Goal: Transaction & Acquisition: Purchase product/service

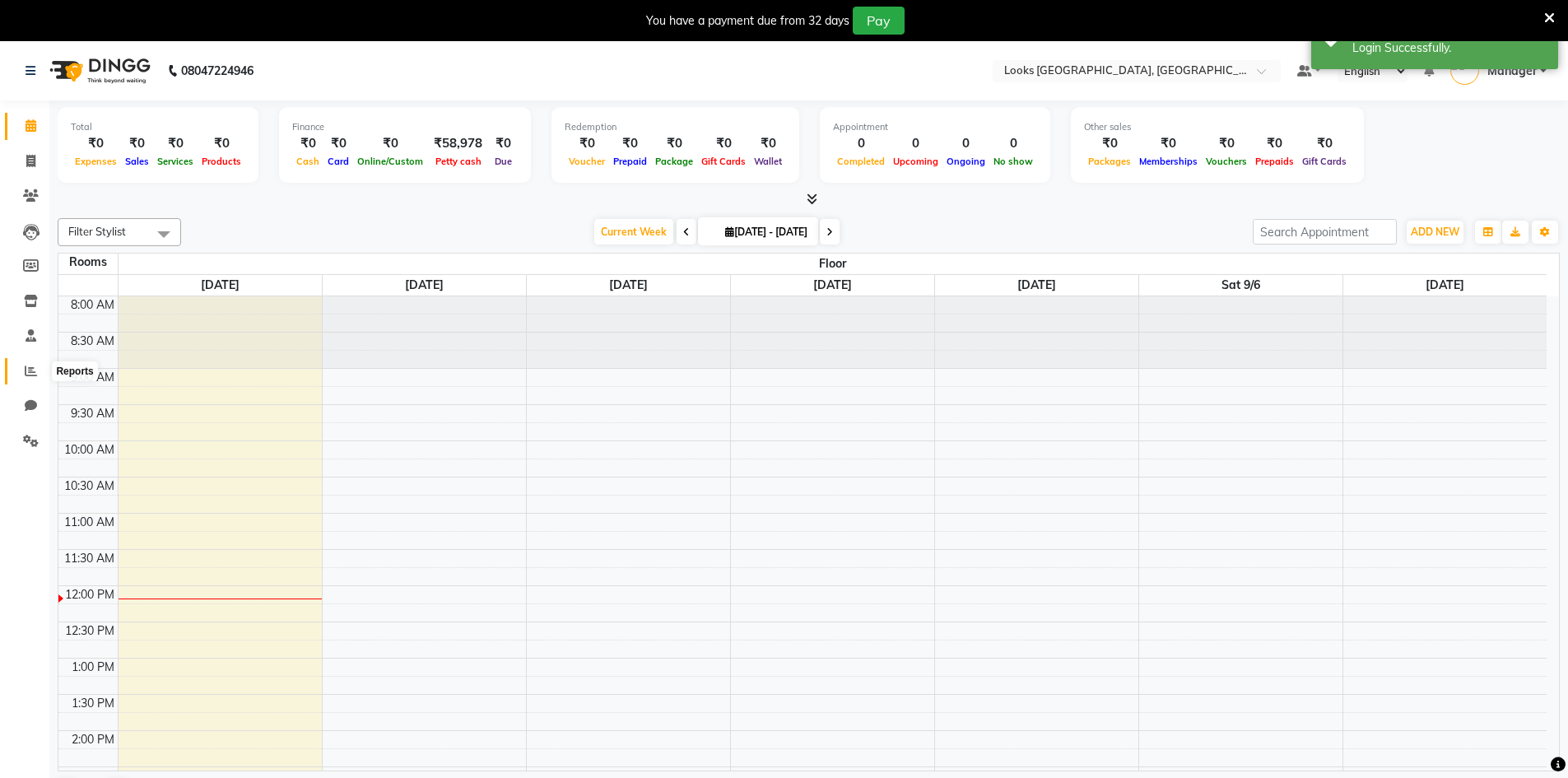
click at [33, 371] on icon at bounding box center [31, 370] width 12 height 12
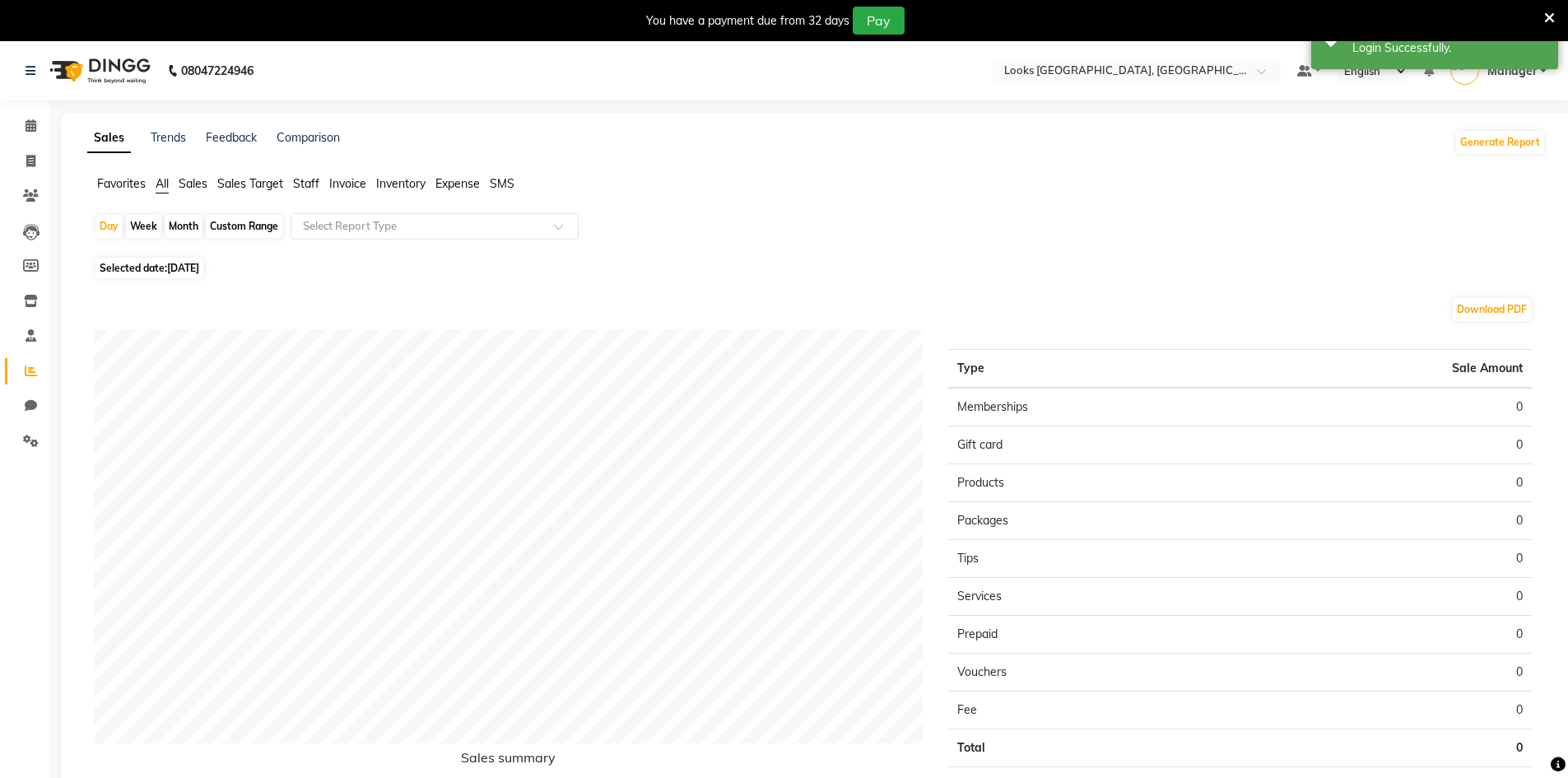
click at [53, 263] on main "Sales Trends Feedback Comparison Generate Report Favorites All Sales Sales Targ…" at bounding box center [809, 493] width 1519 height 760
click at [33, 261] on icon at bounding box center [31, 265] width 16 height 12
select select
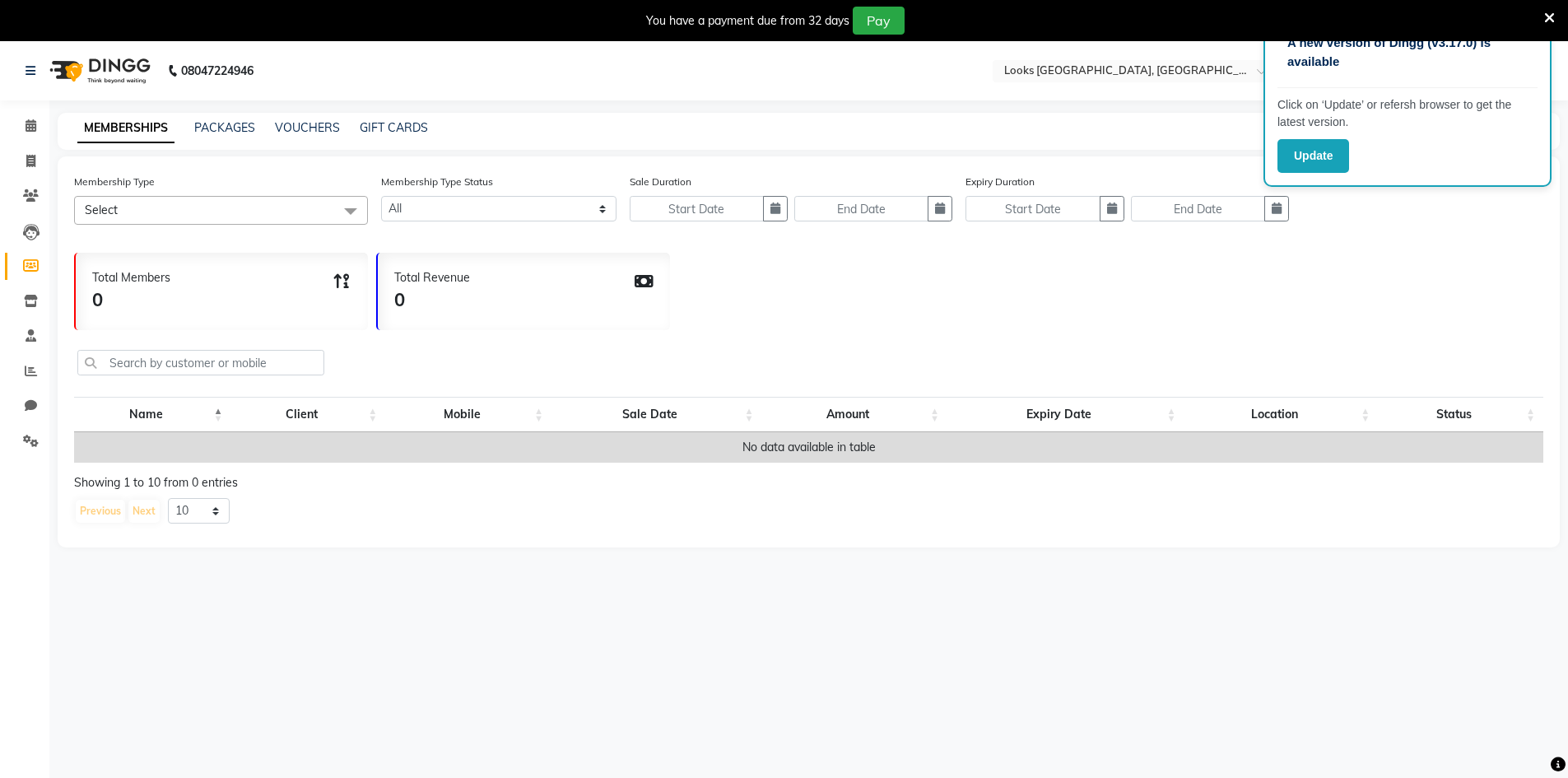
click at [309, 415] on th "Client" at bounding box center [308, 415] width 155 height 35
click at [31, 197] on icon at bounding box center [31, 195] width 16 height 12
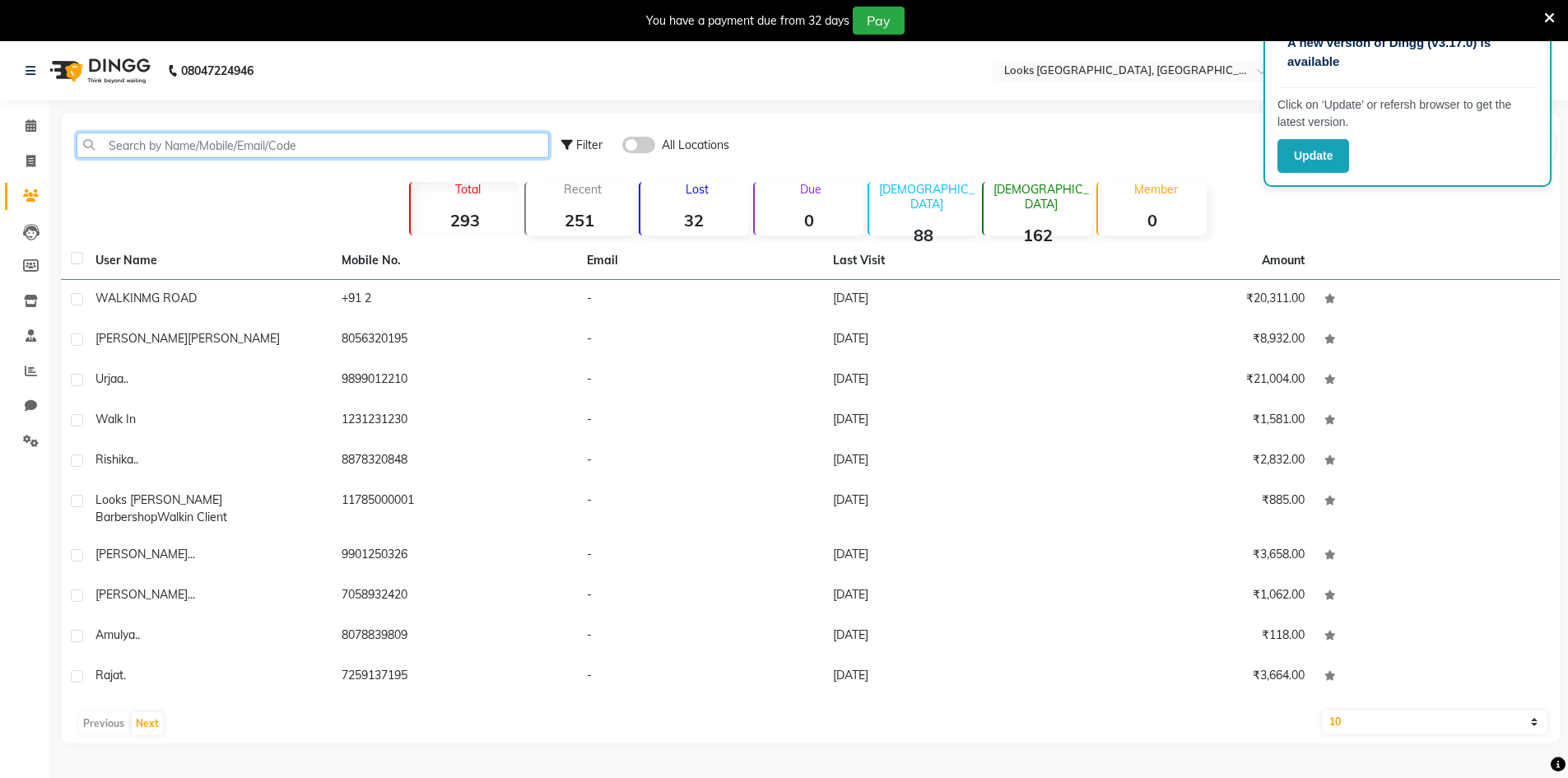
click at [260, 144] on input "text" at bounding box center [312, 146] width 472 height 26
click at [294, 142] on input "text" at bounding box center [312, 146] width 472 height 26
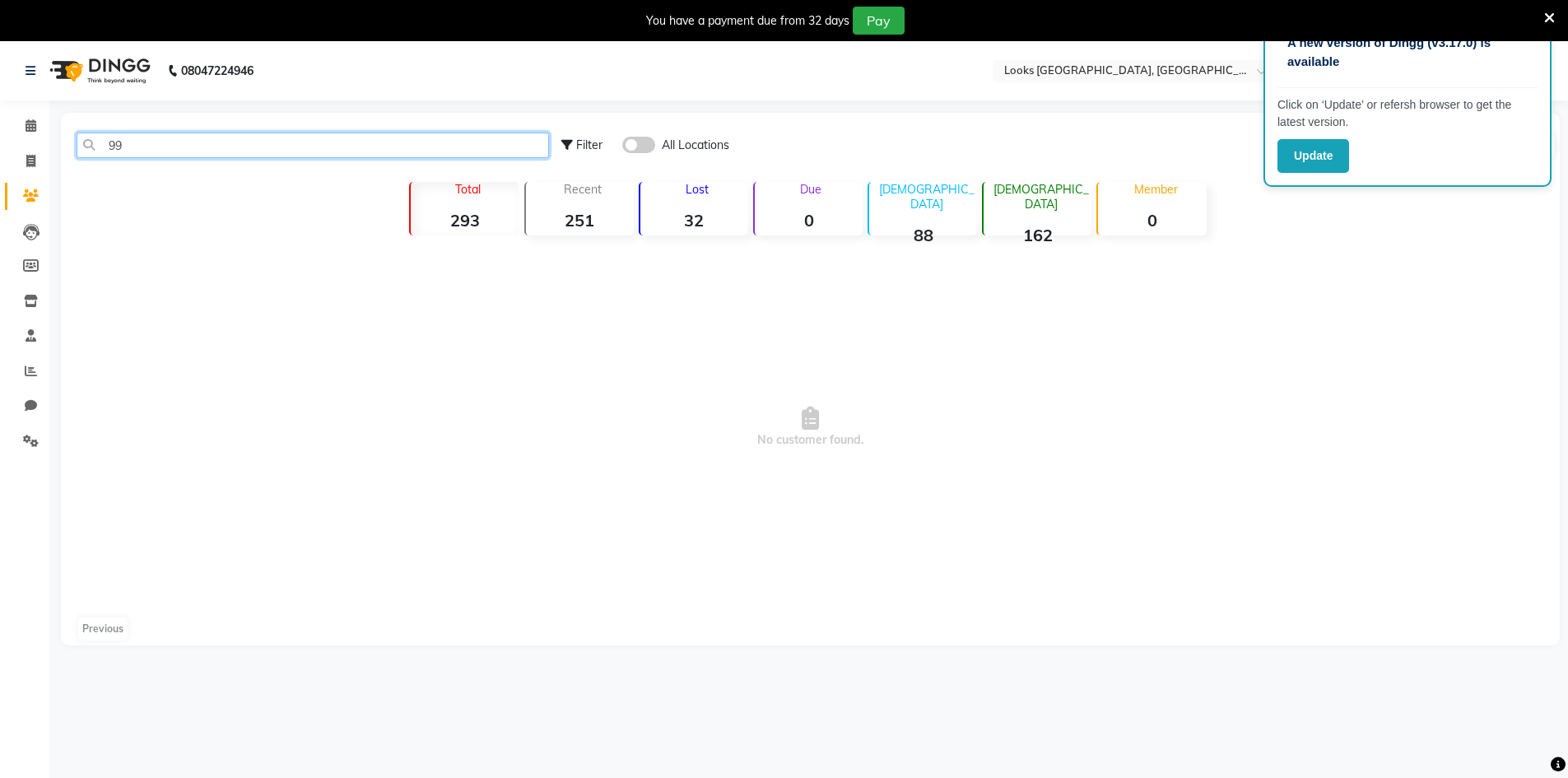
type input "9"
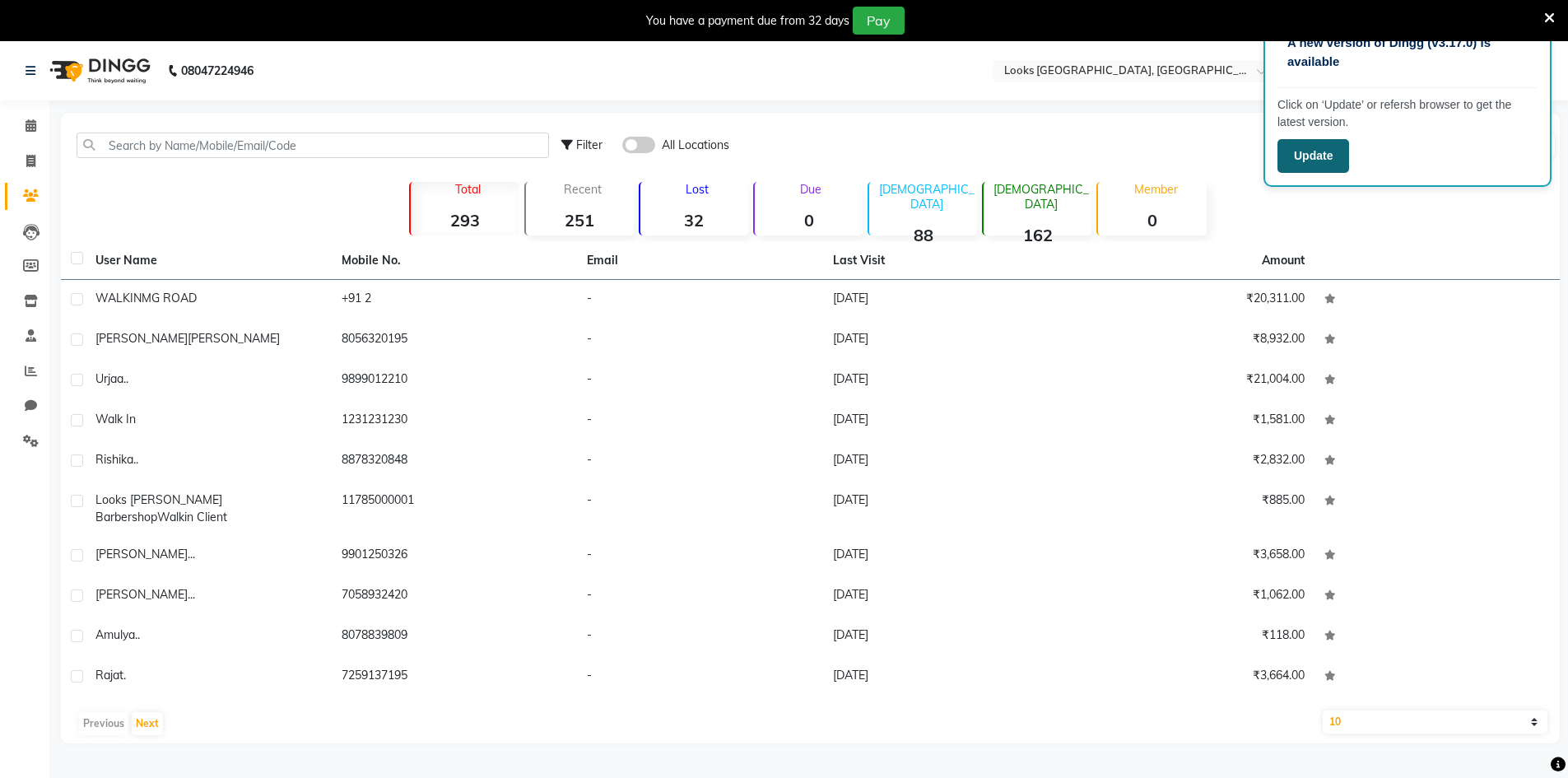
click at [1305, 158] on button "Update" at bounding box center [1312, 156] width 71 height 33
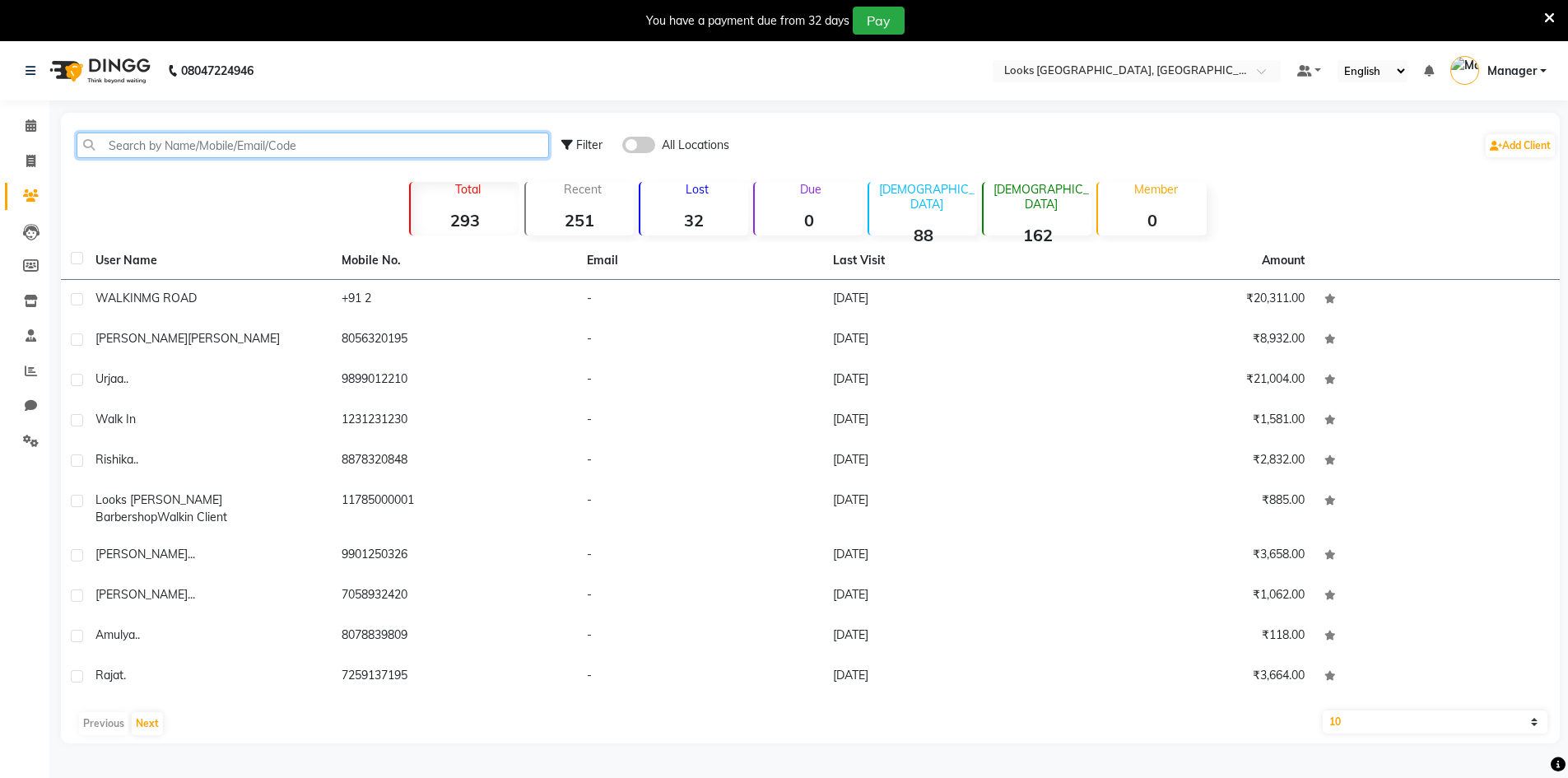
click at [282, 147] on input "text" at bounding box center [312, 146] width 472 height 26
click at [641, 143] on span at bounding box center [639, 145] width 33 height 17
click at [622, 147] on input "checkbox" at bounding box center [622, 147] width 0 height 0
click at [297, 145] on input "text" at bounding box center [312, 146] width 472 height 26
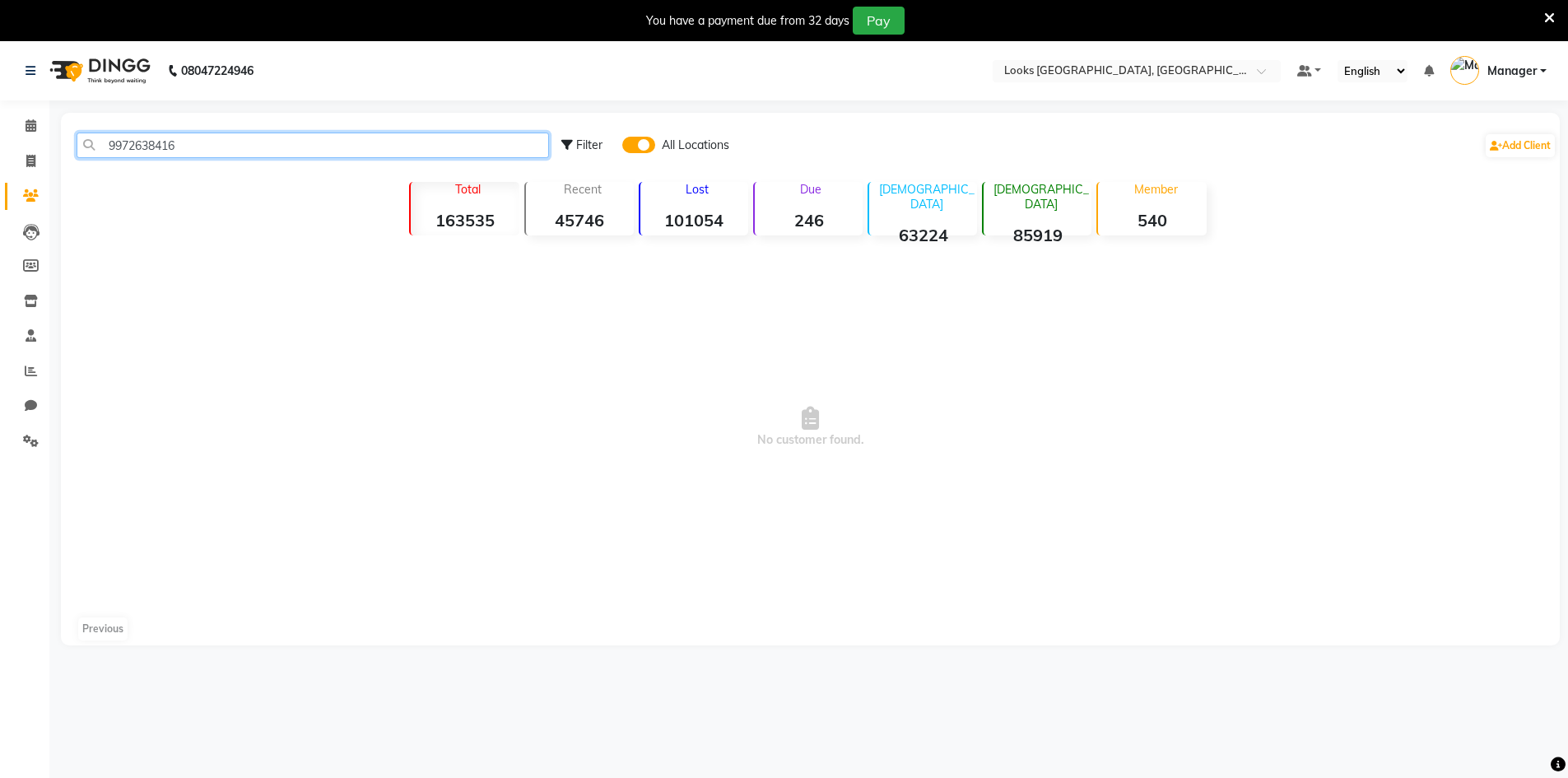
type input "9972638416"
click at [631, 141] on span at bounding box center [639, 145] width 33 height 17
click at [622, 147] on input "checkbox" at bounding box center [622, 147] width 0 height 0
select select
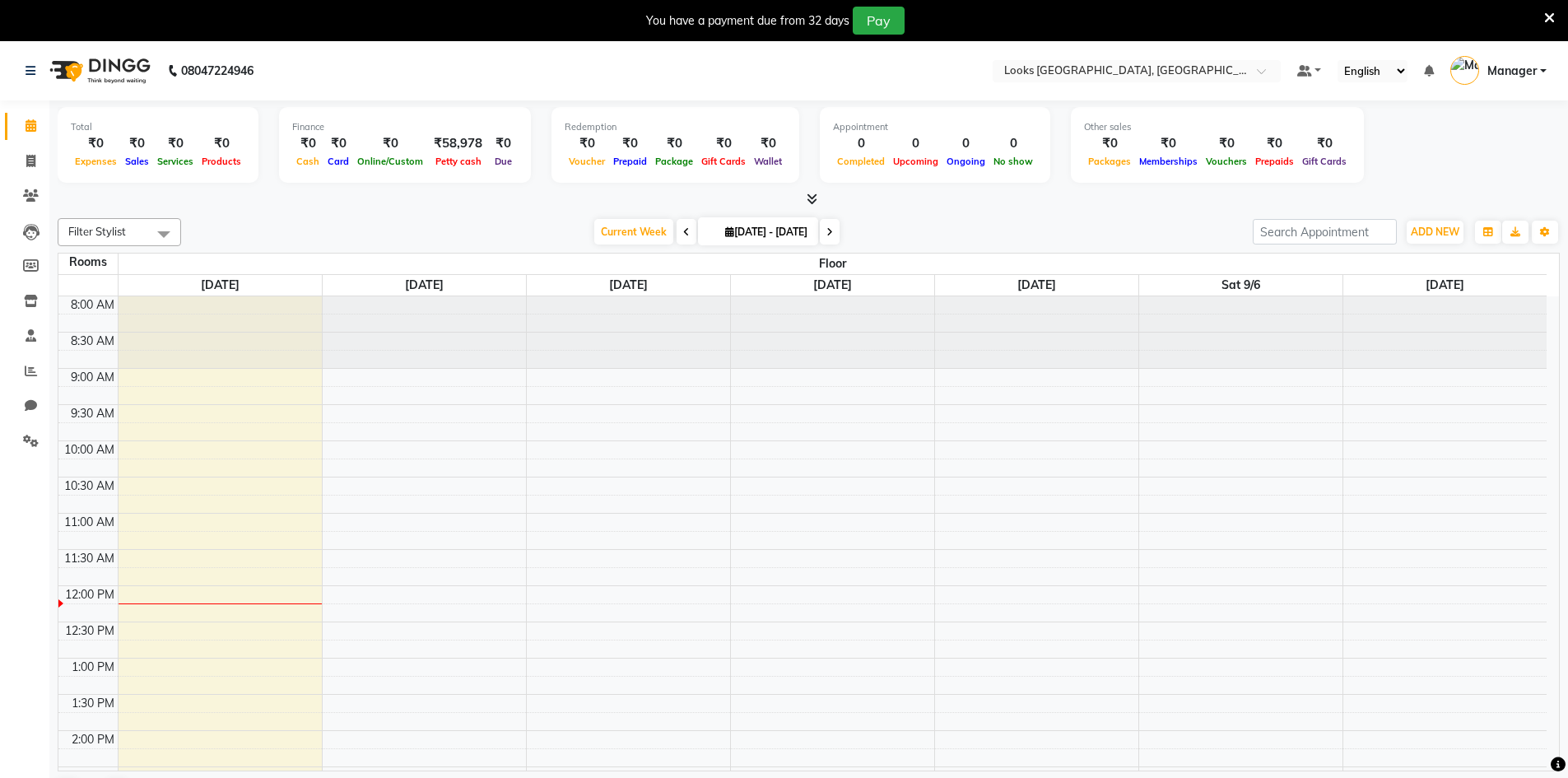
click at [168, 229] on span at bounding box center [164, 234] width 33 height 32
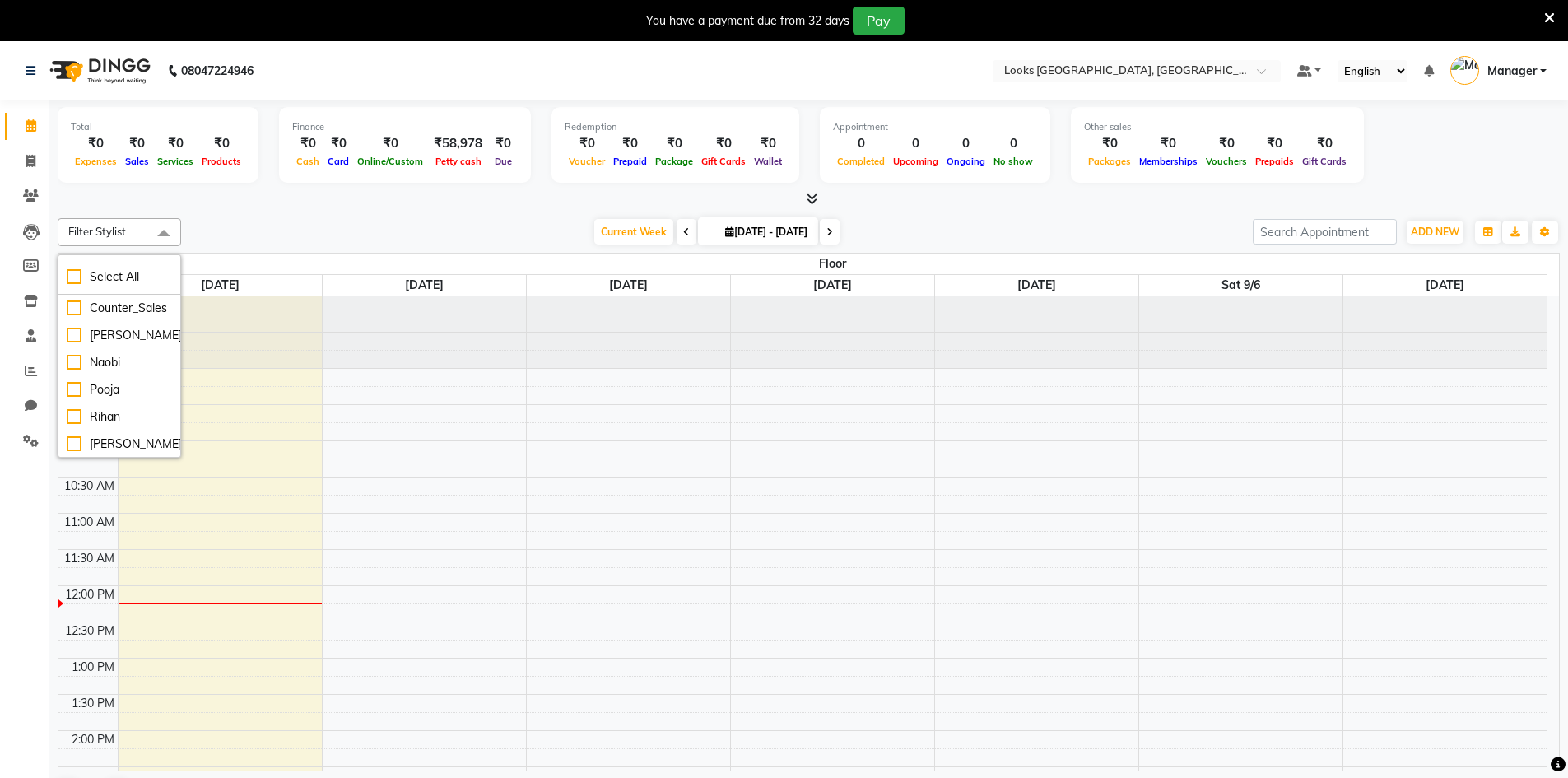
click at [357, 216] on div "Filter Stylist Select All Counter_Sales Mohsin Naobi Pooja Rihan Sohail Vipin C…" at bounding box center [809, 513] width 1502 height 604
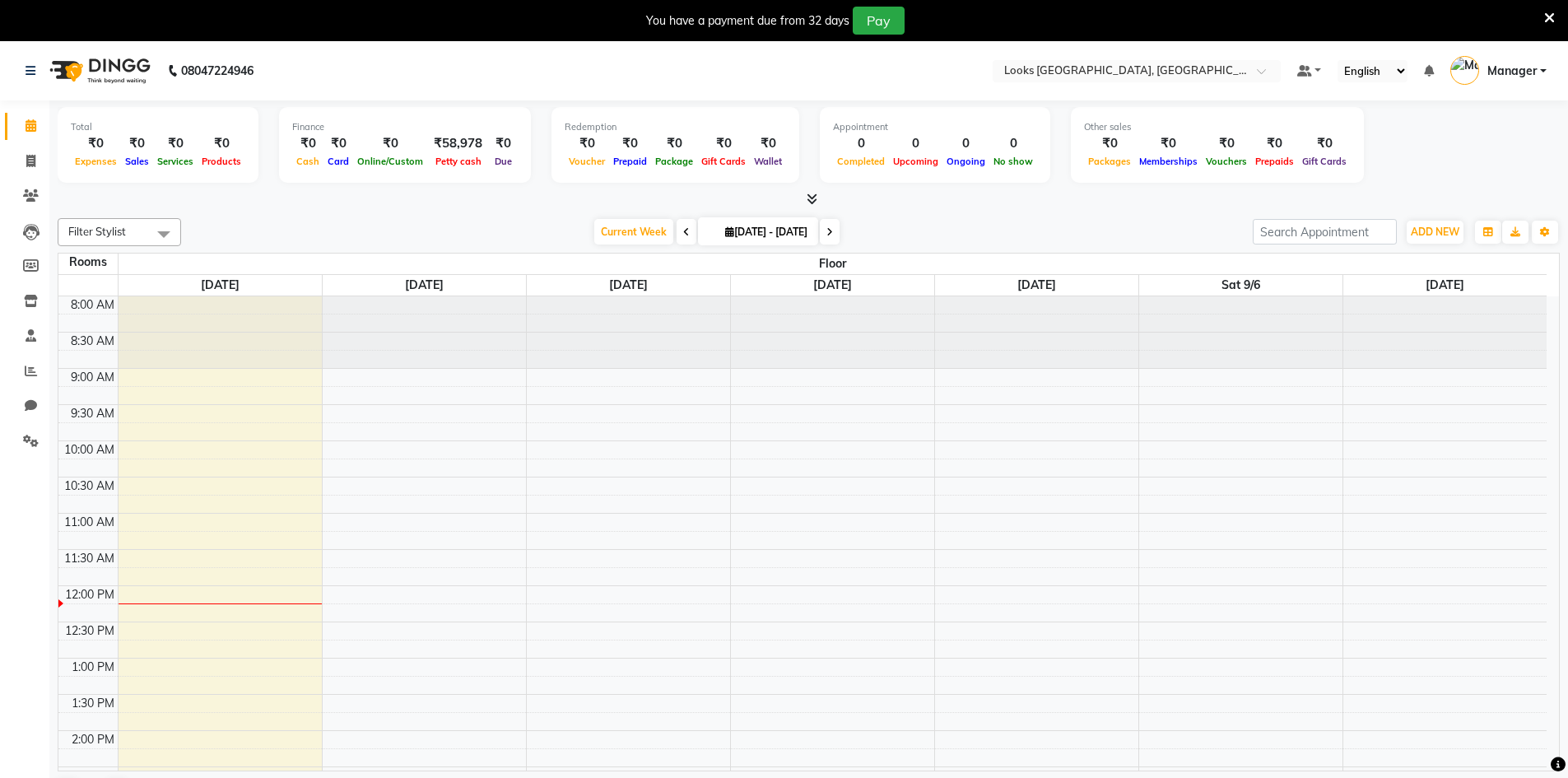
click at [162, 230] on span at bounding box center [164, 234] width 33 height 32
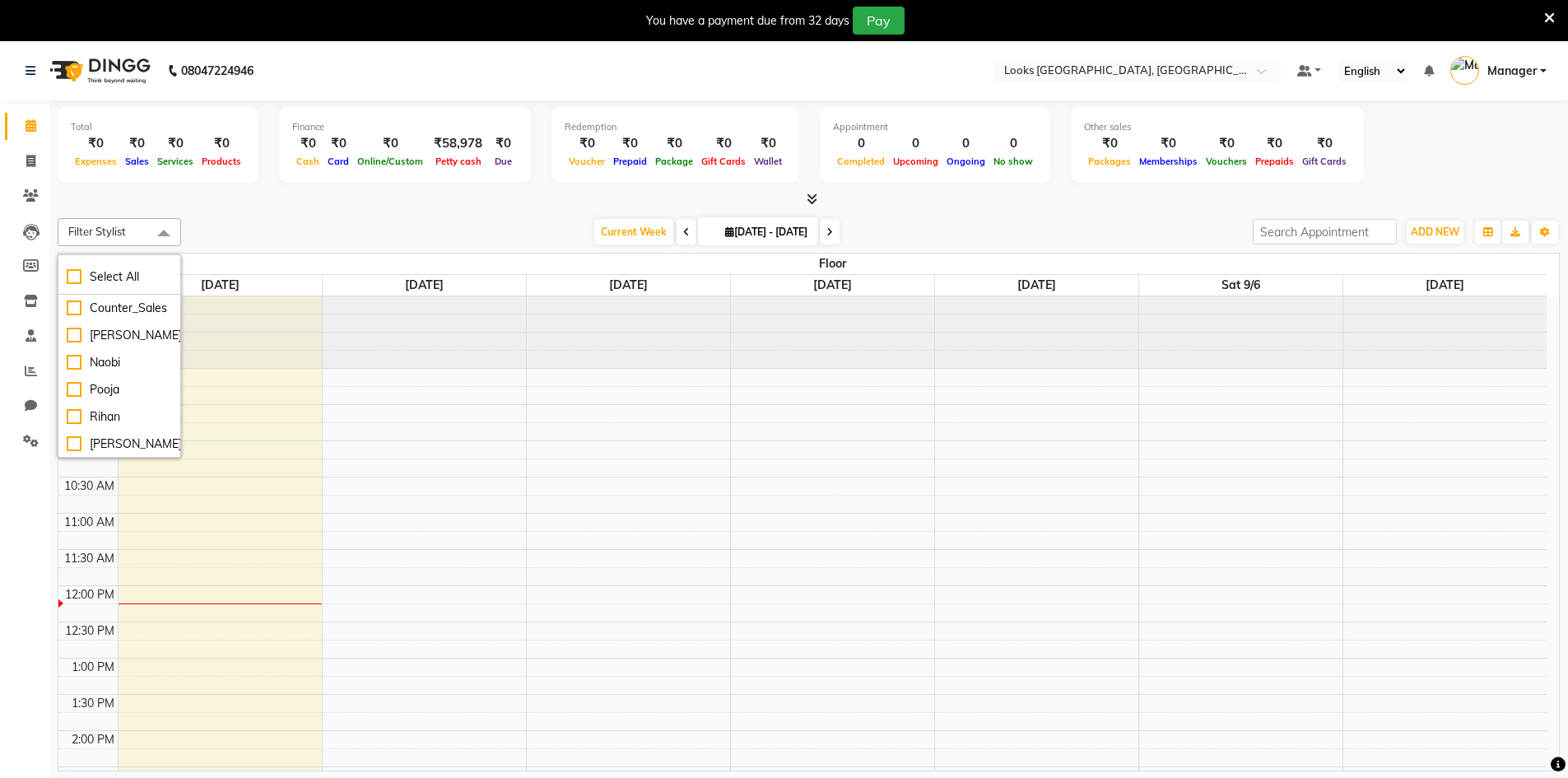
click at [162, 230] on span at bounding box center [164, 234] width 33 height 32
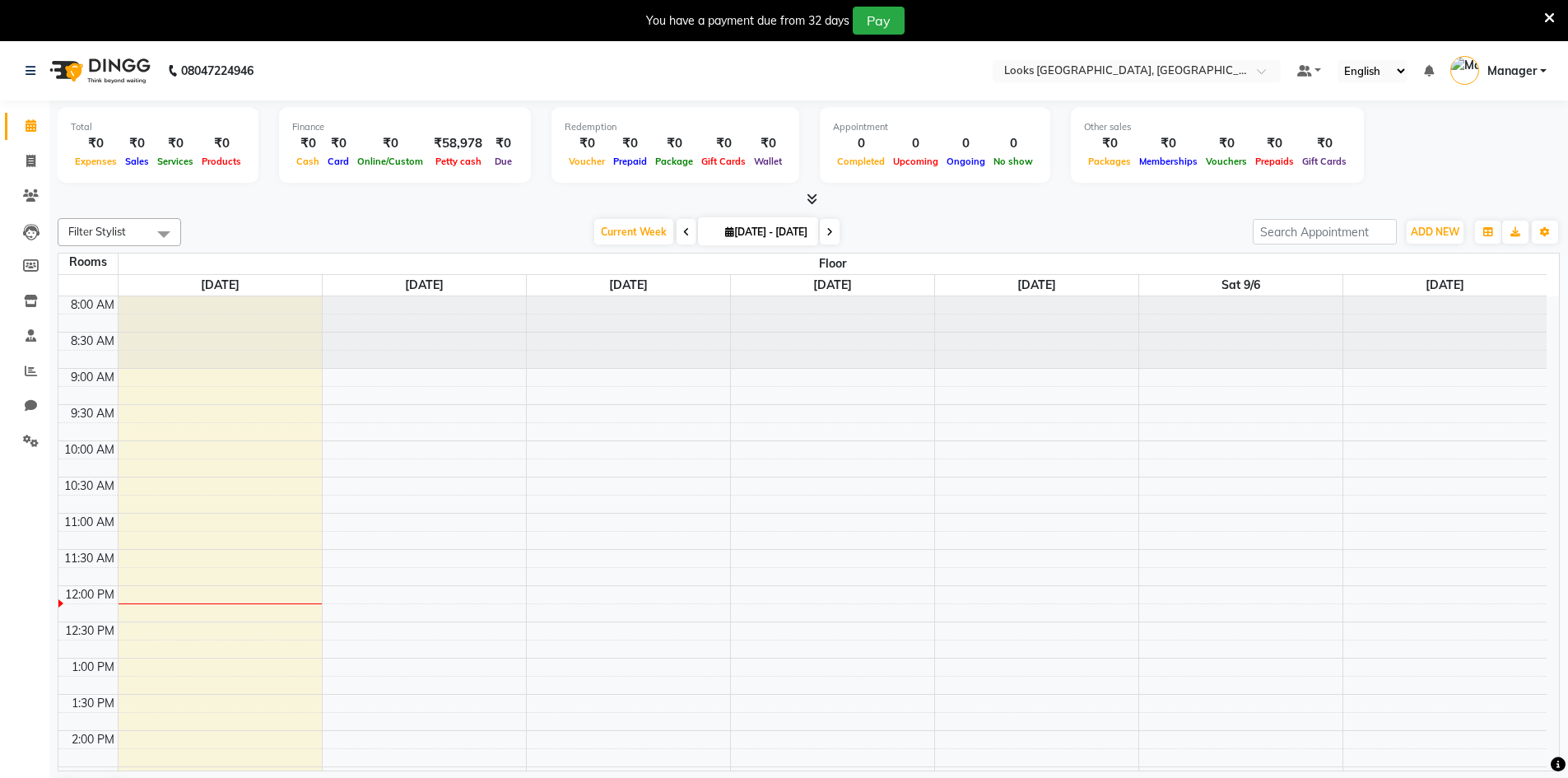
click at [162, 230] on span at bounding box center [164, 234] width 33 height 32
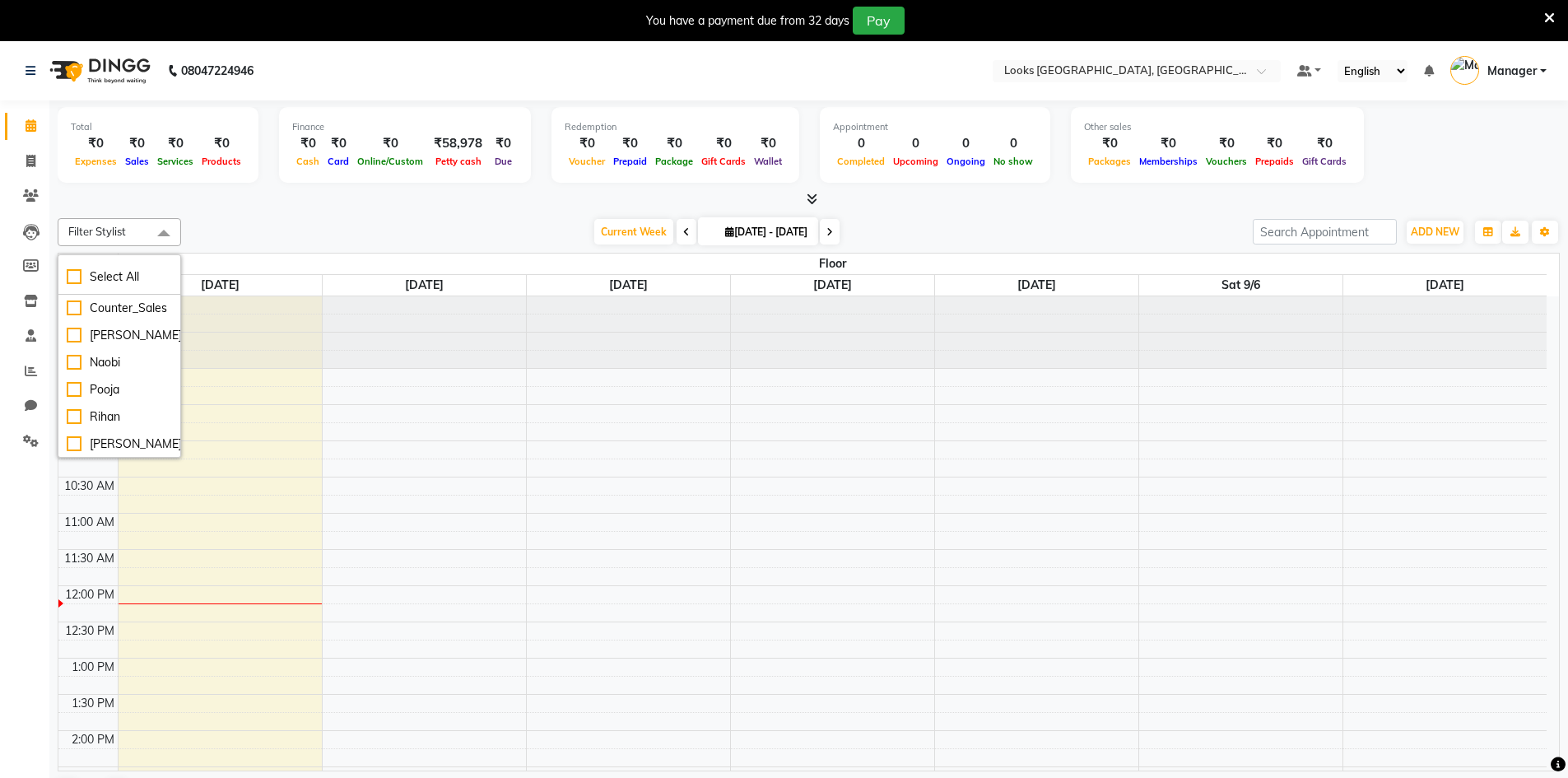
click at [162, 230] on span at bounding box center [164, 234] width 33 height 32
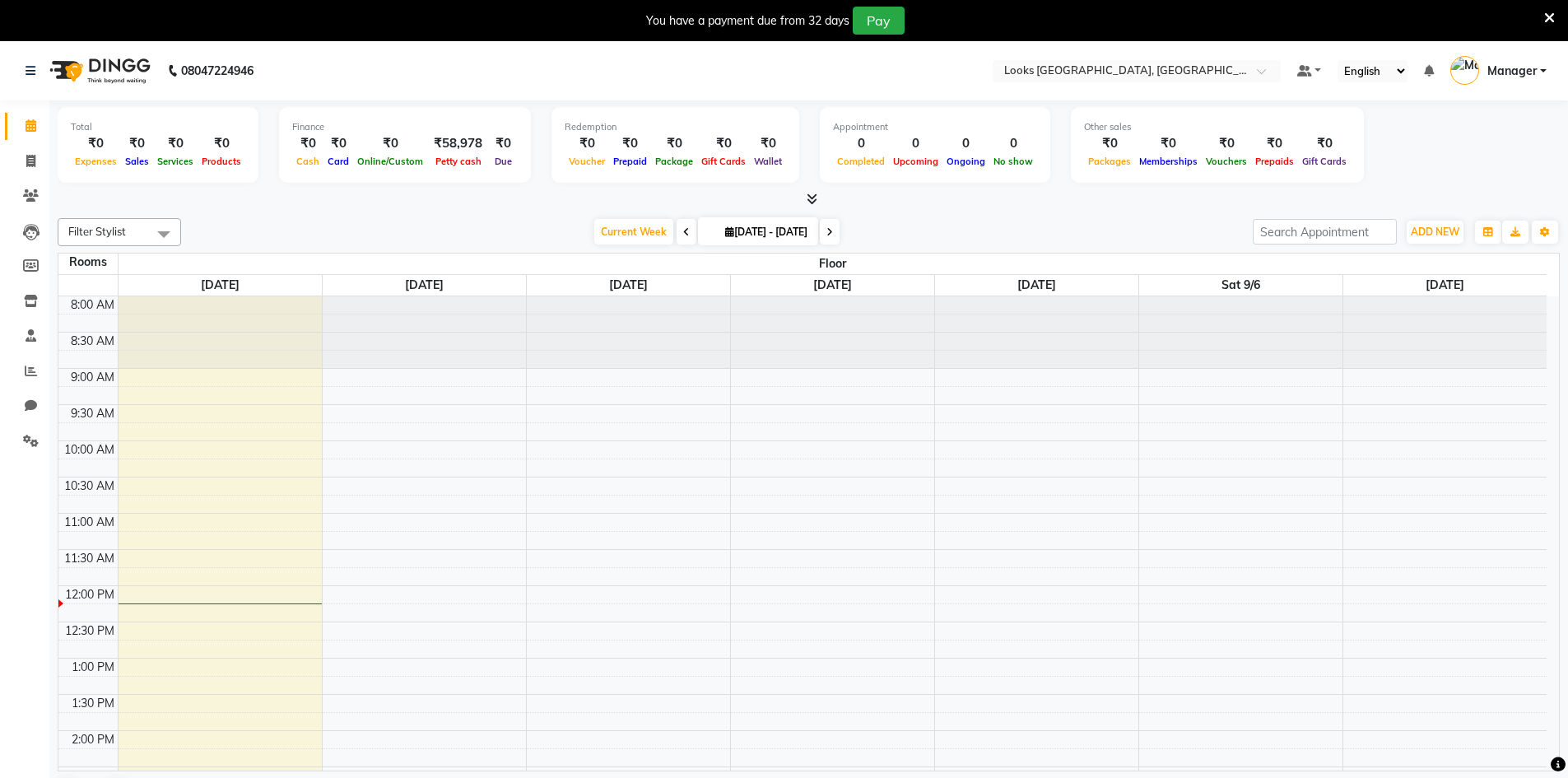
click at [162, 230] on span at bounding box center [164, 234] width 33 height 32
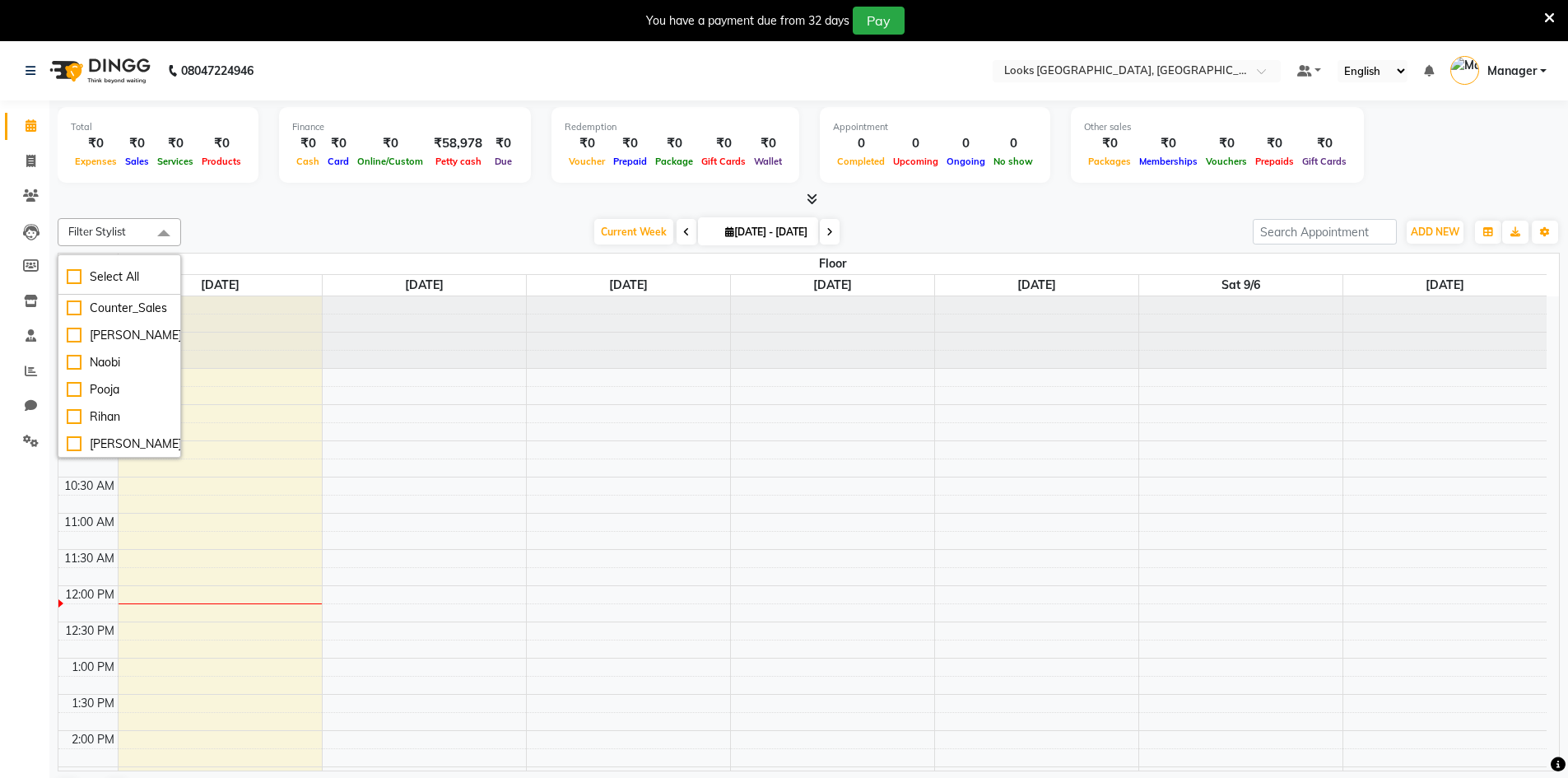
click at [162, 230] on span at bounding box center [164, 234] width 33 height 32
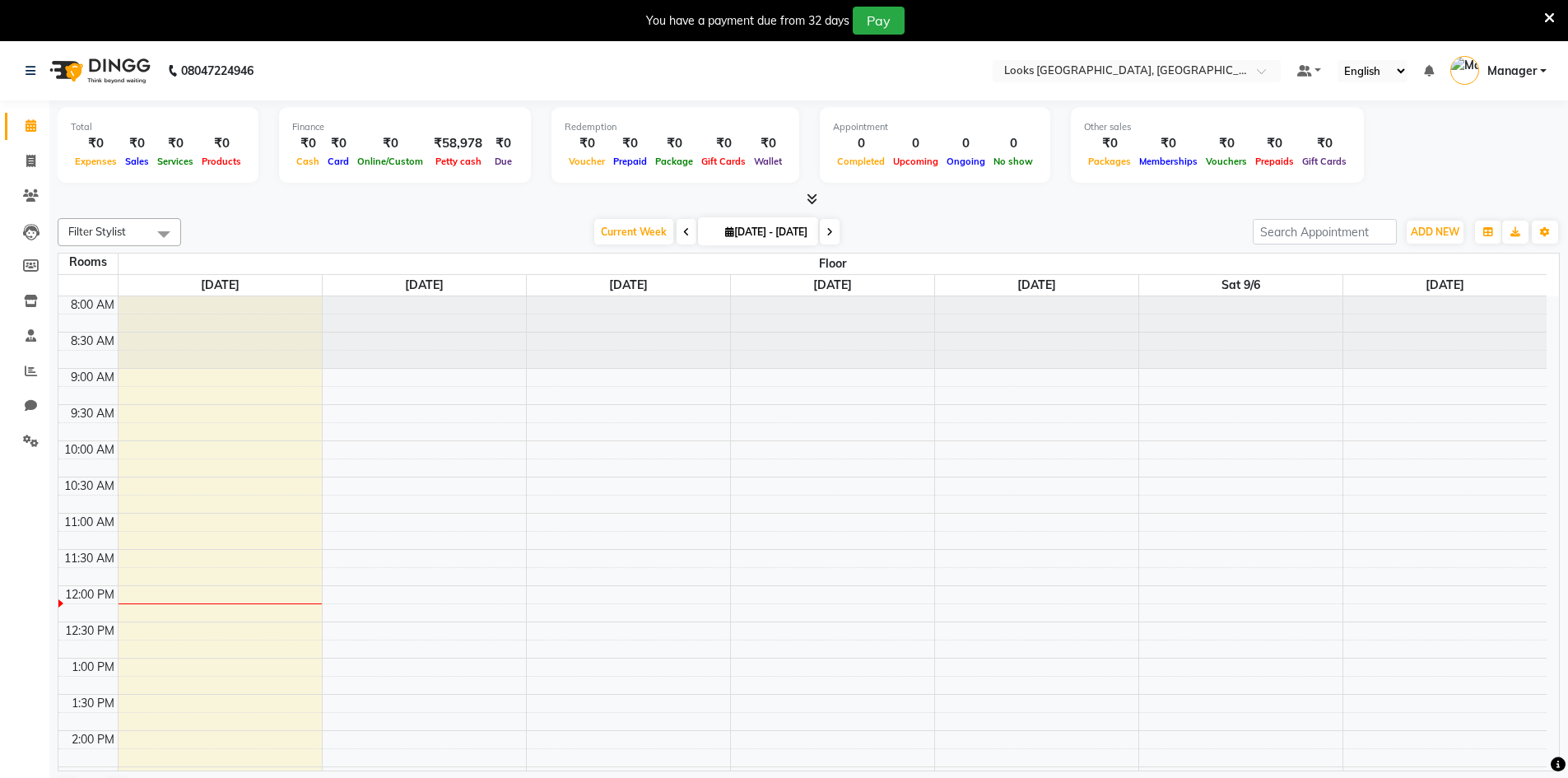
click at [162, 230] on span at bounding box center [164, 234] width 33 height 32
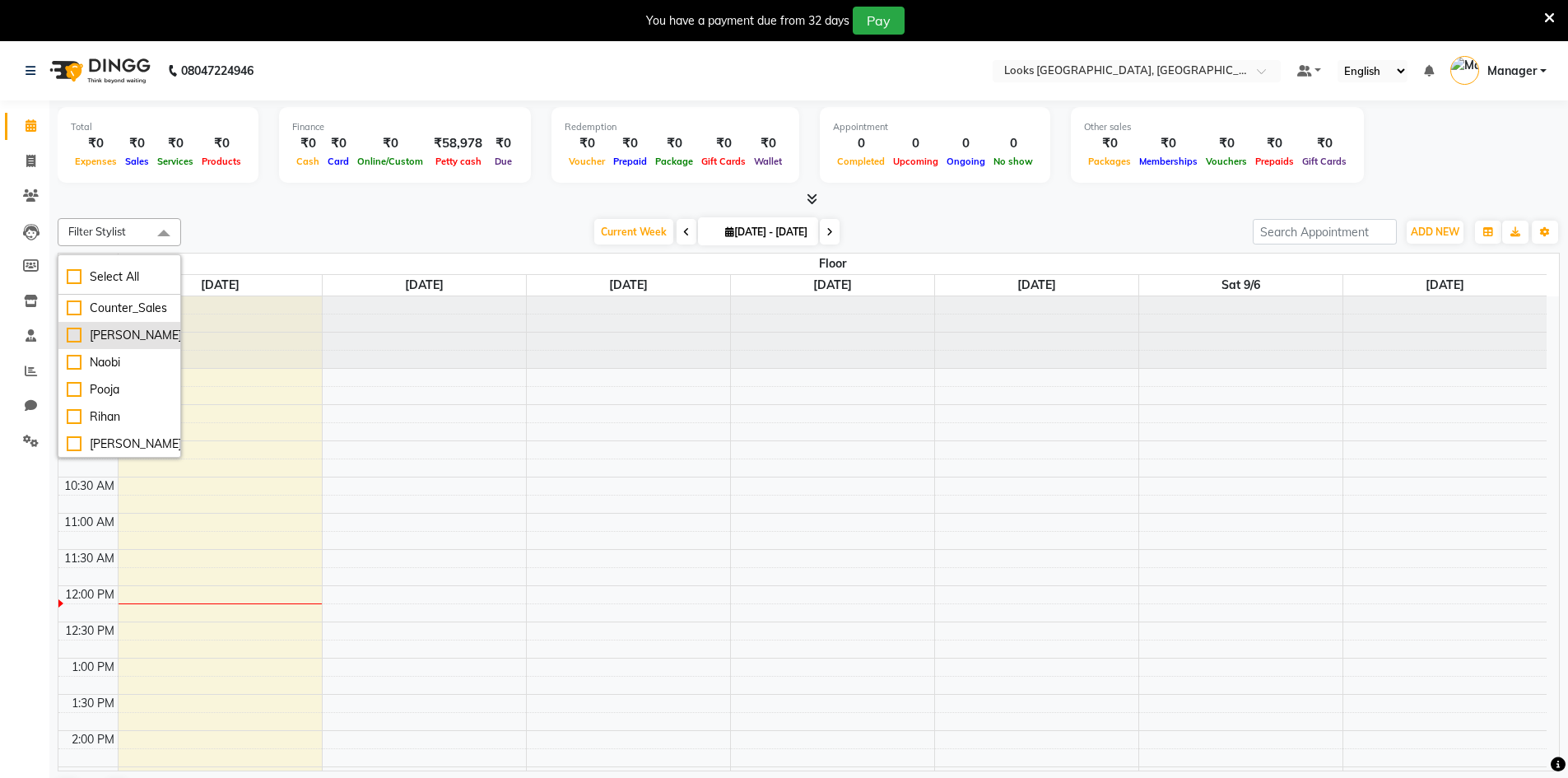
click at [96, 333] on div "[PERSON_NAME]" at bounding box center [120, 335] width 106 height 18
checkbox input "true"
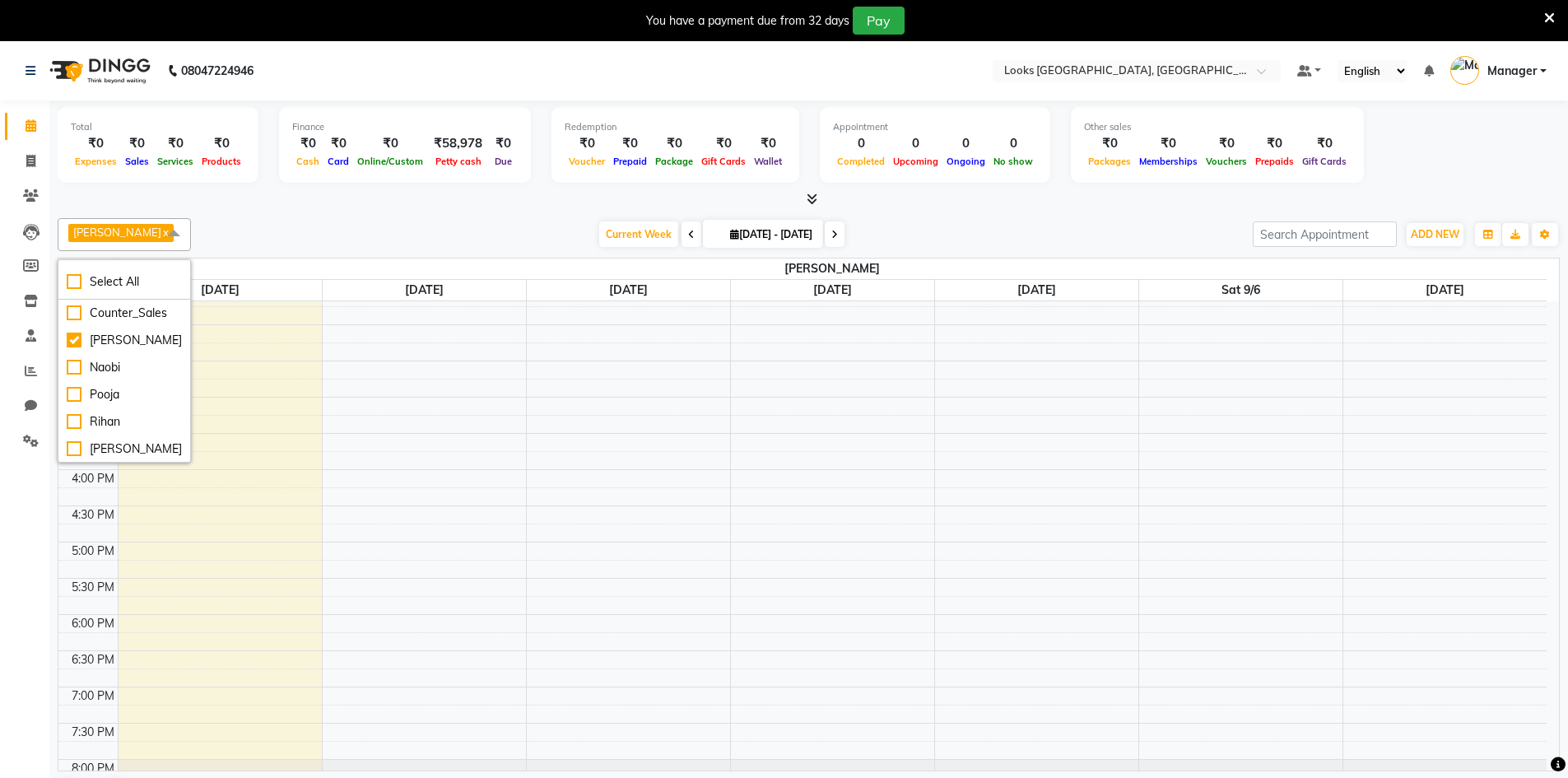
scroll to position [412, 0]
click at [181, 692] on div "8:00 AM 8:30 AM 9:00 AM 9:30 AM 10:00 AM 10:30 AM 11:00 AM 11:30 AM 12:00 PM 12…" at bounding box center [802, 360] width 1488 height 940
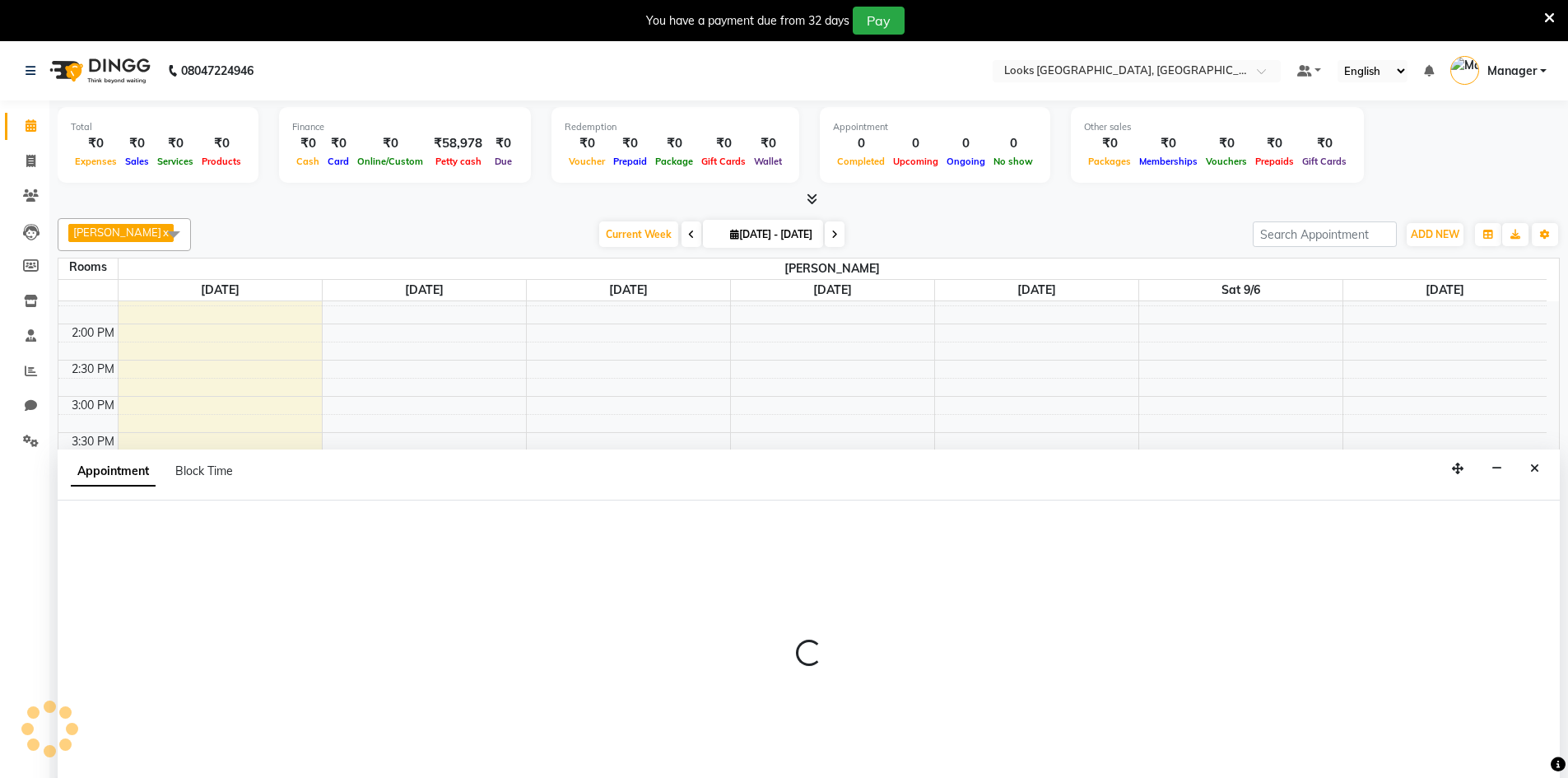
scroll to position [42, 0]
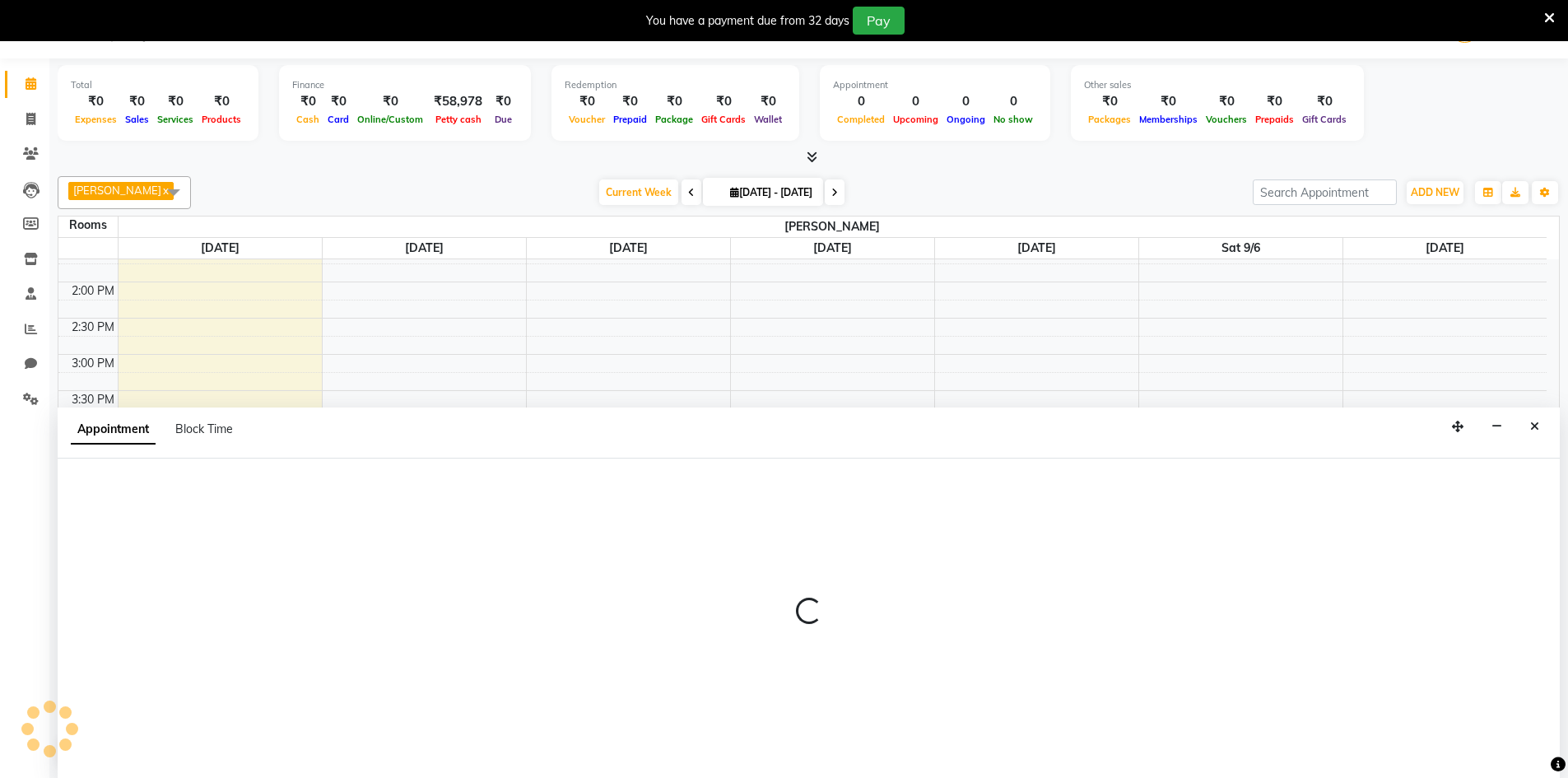
select select "1140"
select select "tentative"
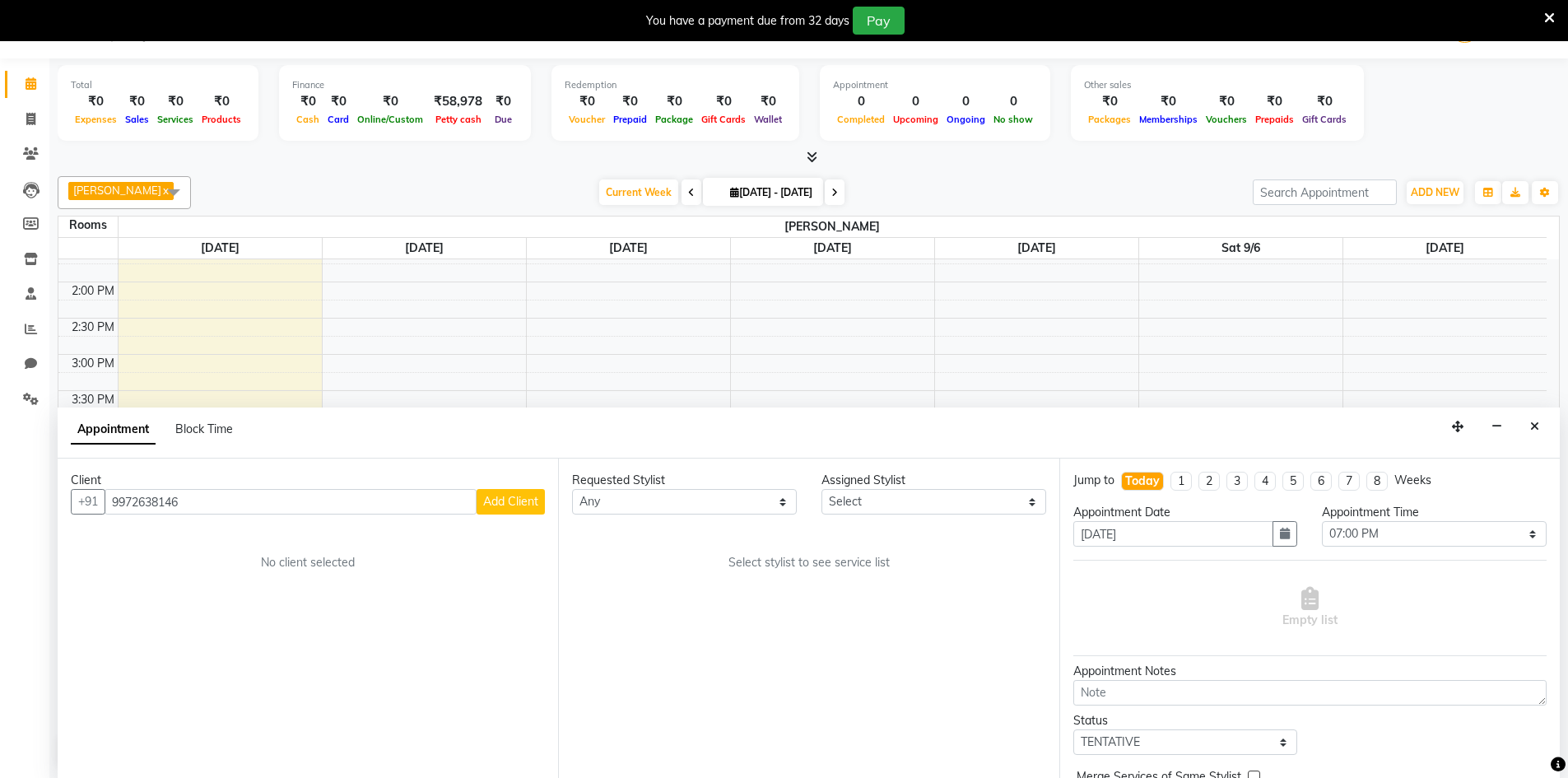
type input "9972638146"
click at [510, 498] on span "Add Client" at bounding box center [510, 502] width 55 height 15
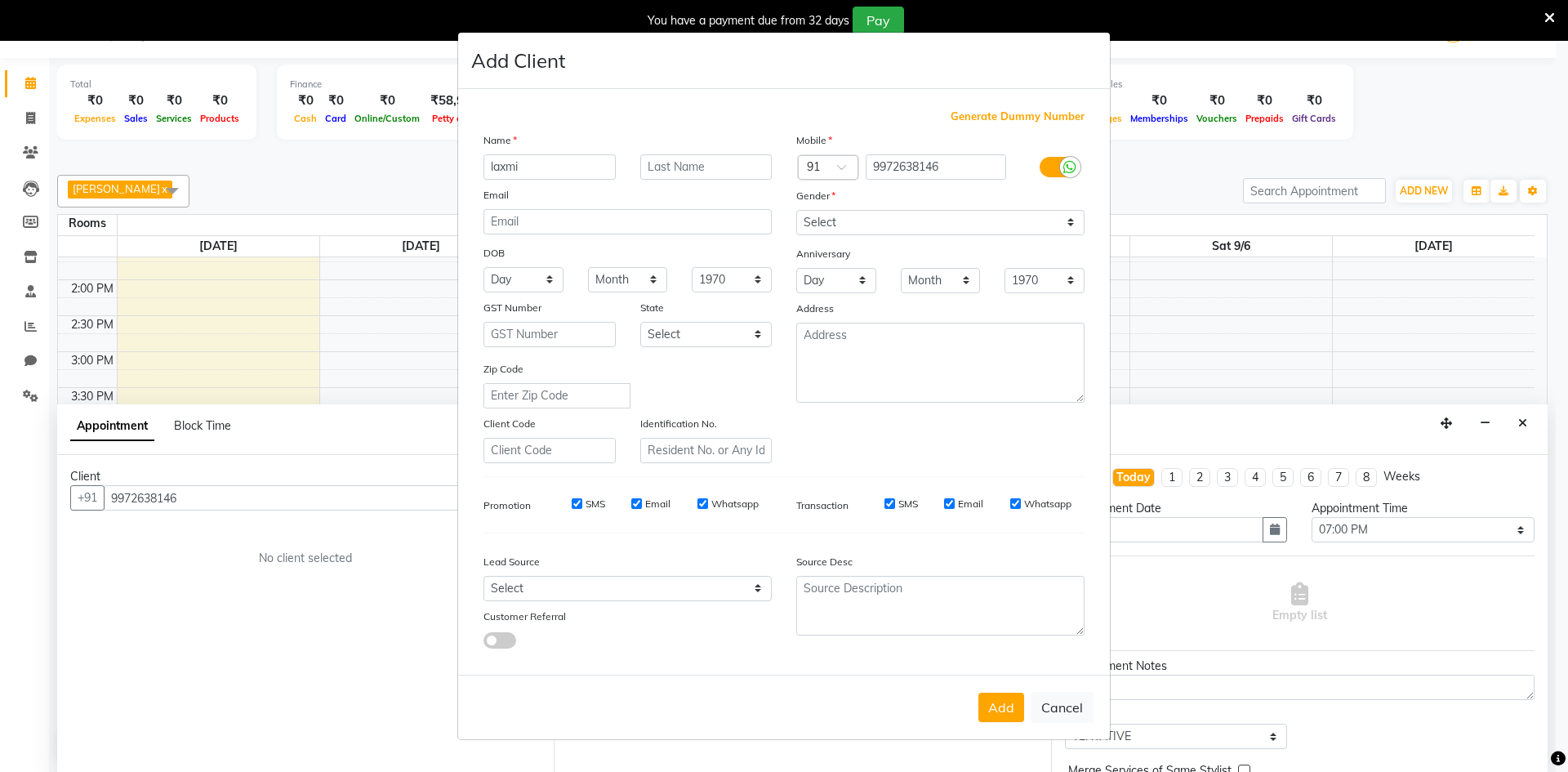
type input "laxmi"
type input "..."
click at [1007, 709] on button "Add" at bounding box center [1001, 708] width 46 height 29
click at [1072, 224] on select "Select [DEMOGRAPHIC_DATA] [DEMOGRAPHIC_DATA] Other Prefer Not To Say" at bounding box center [940, 223] width 288 height 26
select select "[DEMOGRAPHIC_DATA]"
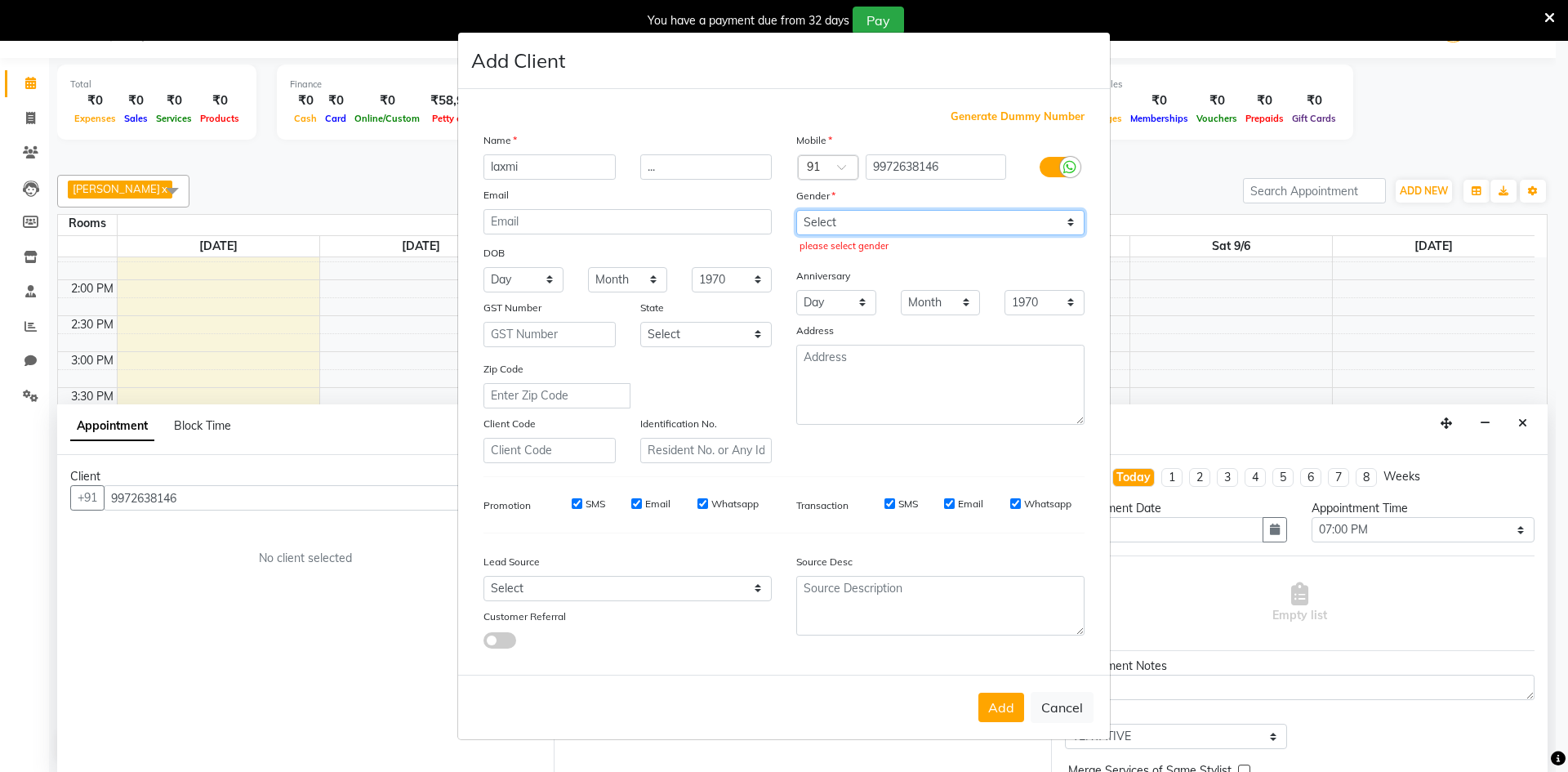
click at [796, 210] on select "Select [DEMOGRAPHIC_DATA] [DEMOGRAPHIC_DATA] Other Prefer Not To Say" at bounding box center [940, 223] width 288 height 26
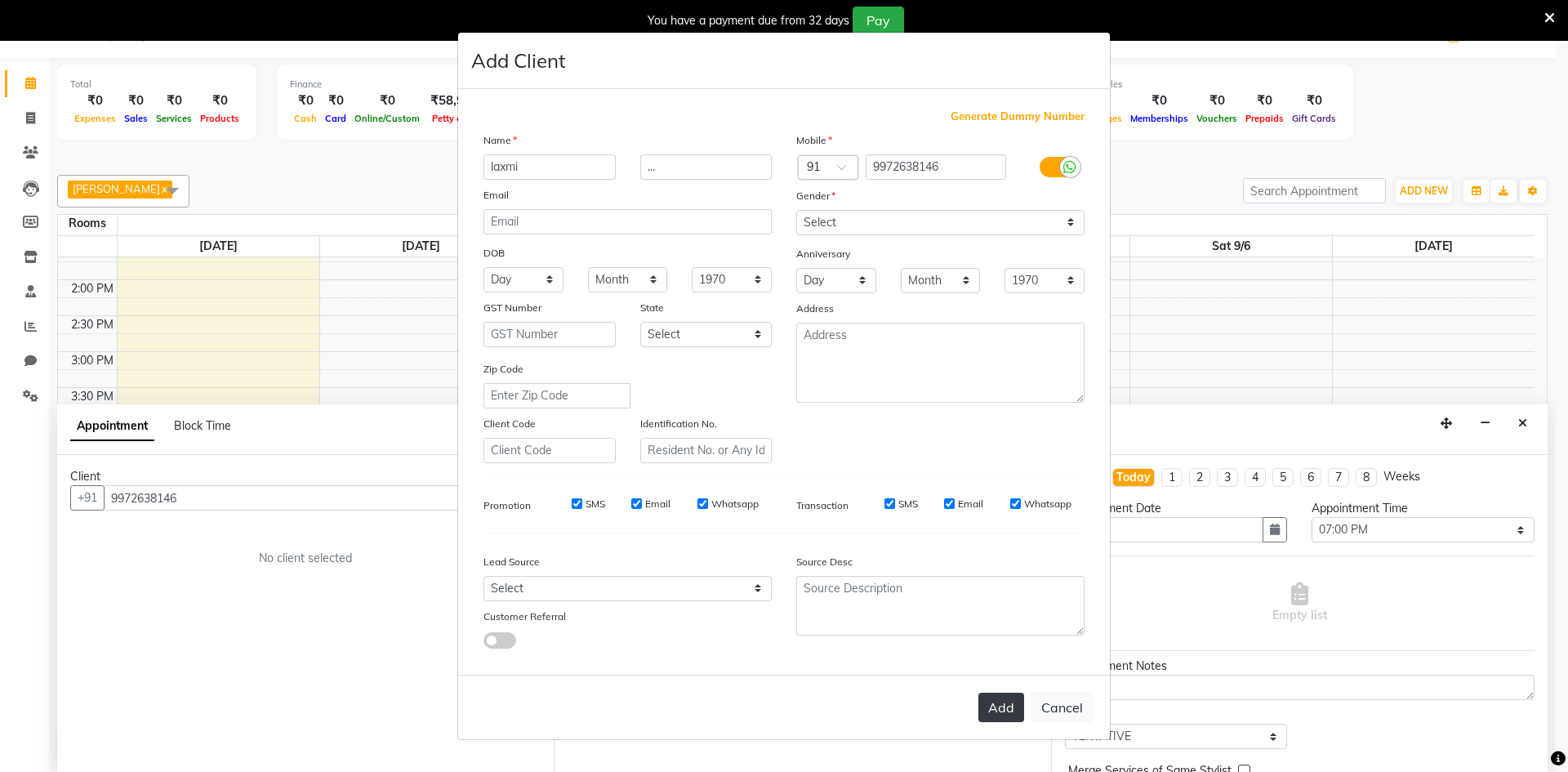
click at [1002, 706] on button "Add" at bounding box center [1001, 708] width 46 height 29
select select
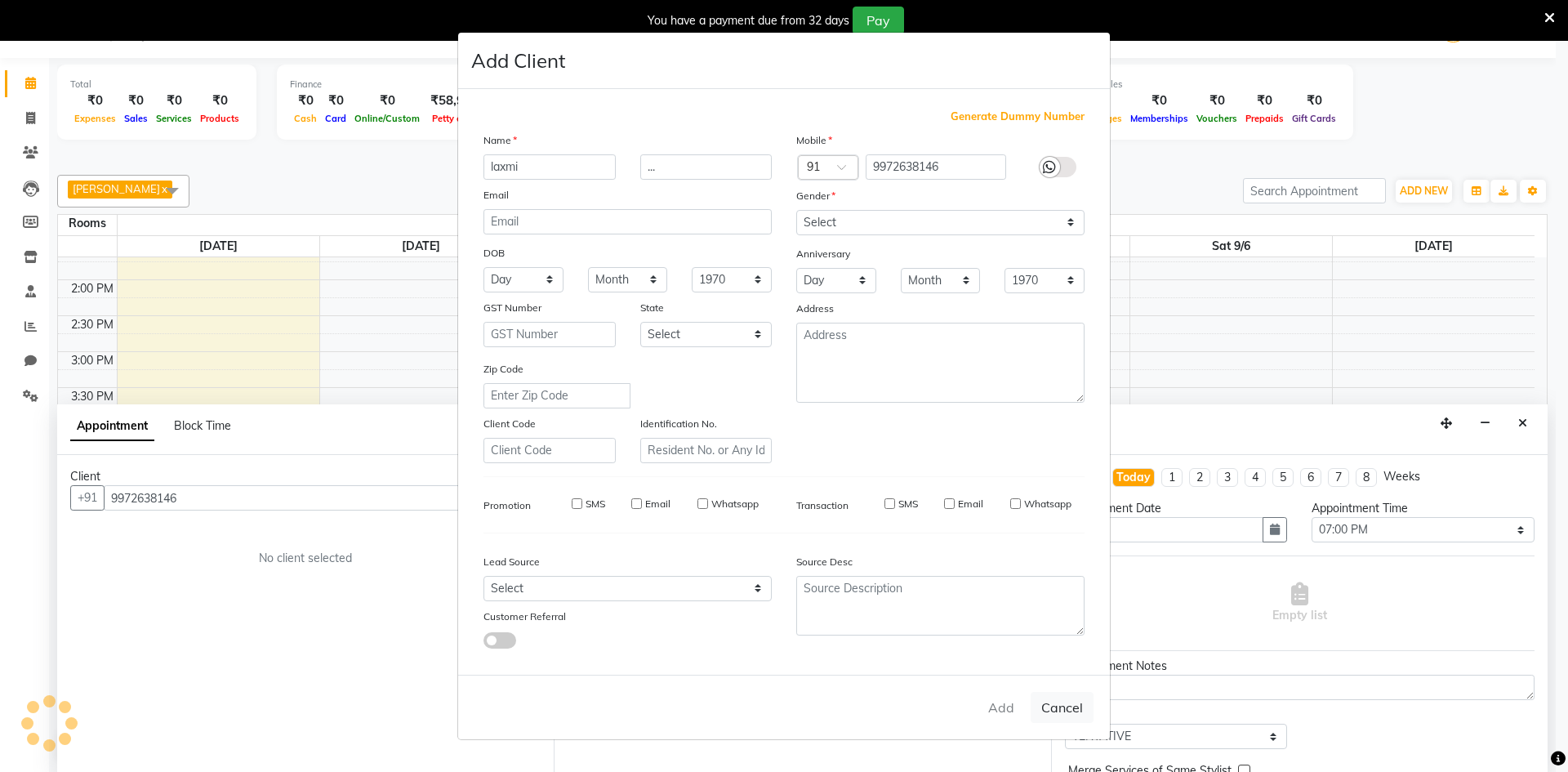
select select
checkbox input "false"
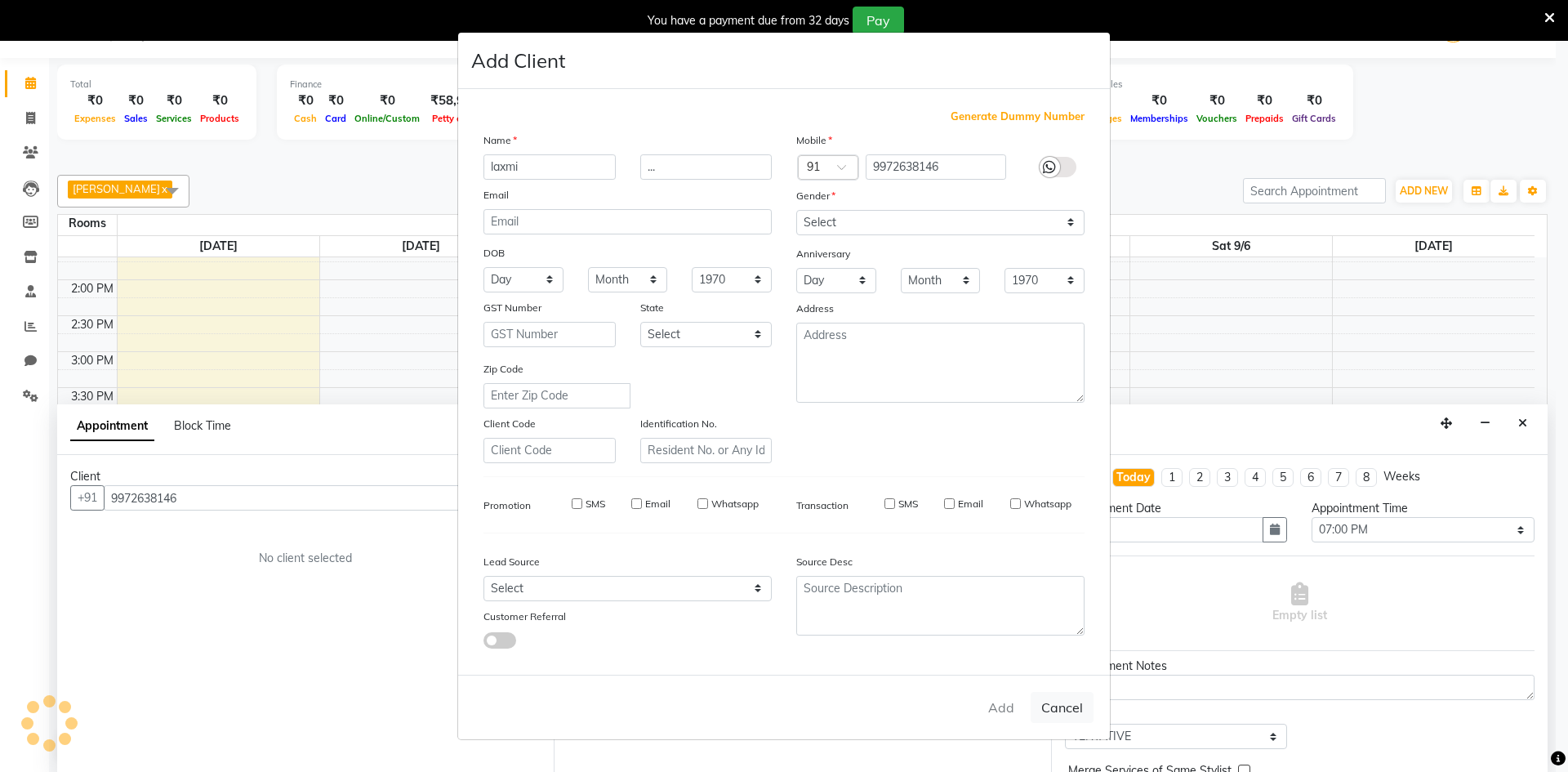
checkbox input "false"
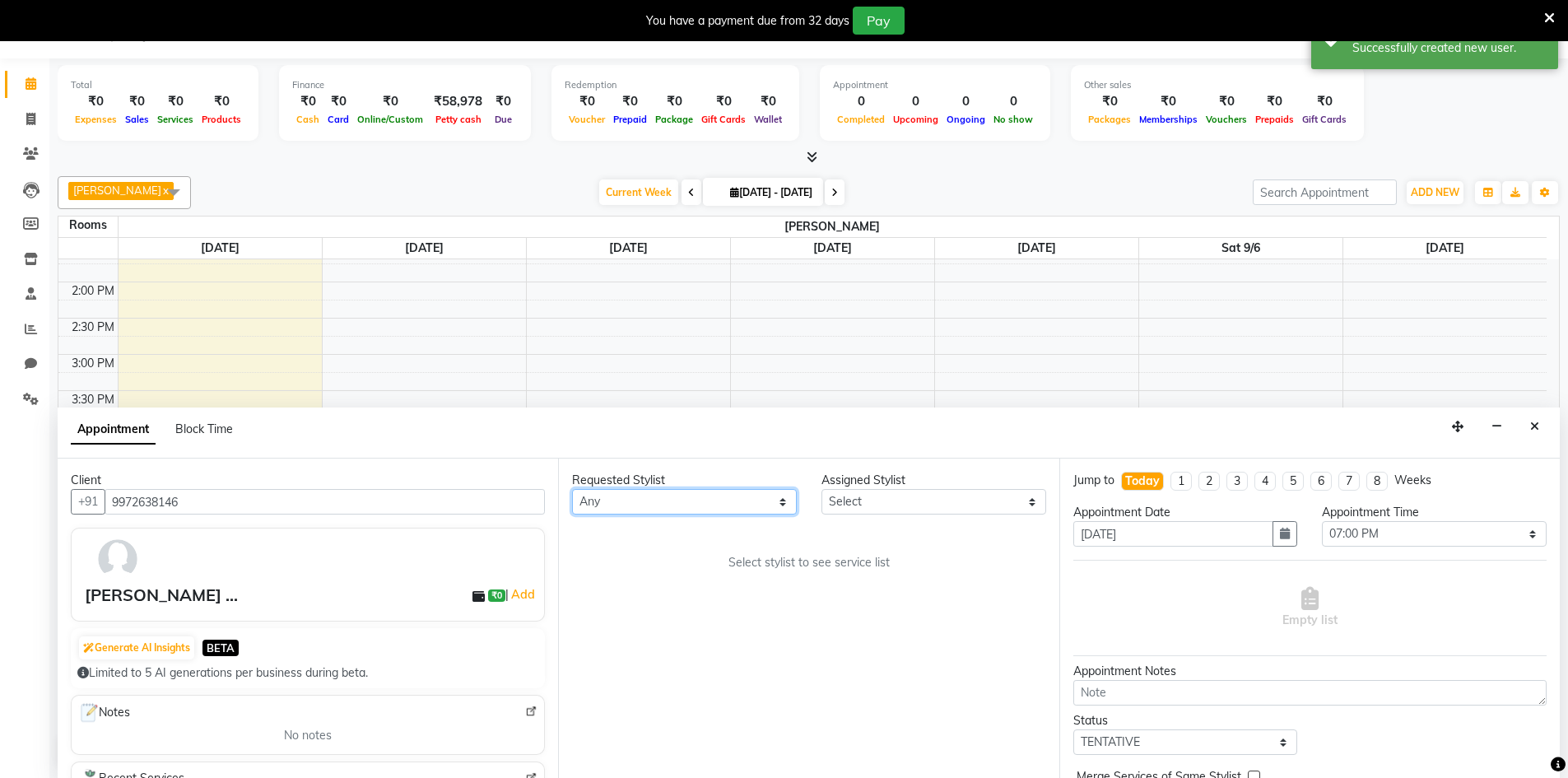
click at [779, 501] on select "Any Counter_Sales Mohsin Naobi Pooja Rihan Sohail Vipin" at bounding box center [684, 502] width 224 height 26
select select "87799"
click at [572, 489] on select "Any Counter_Sales Mohsin Naobi Pooja Rihan Sohail Vipin" at bounding box center [684, 502] width 224 height 26
select select "87799"
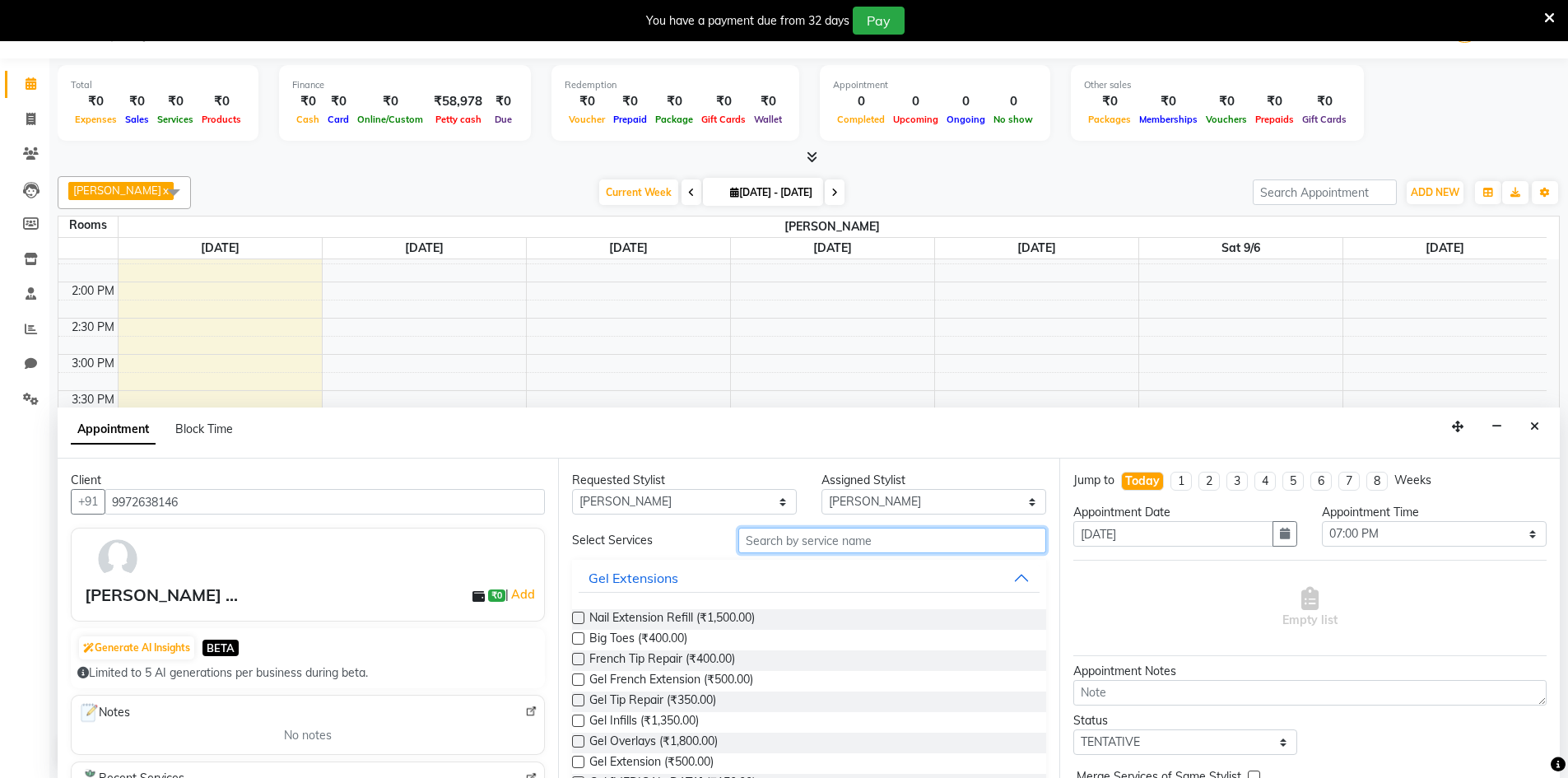
click at [792, 540] on input "text" at bounding box center [892, 541] width 308 height 26
type input "ritu"
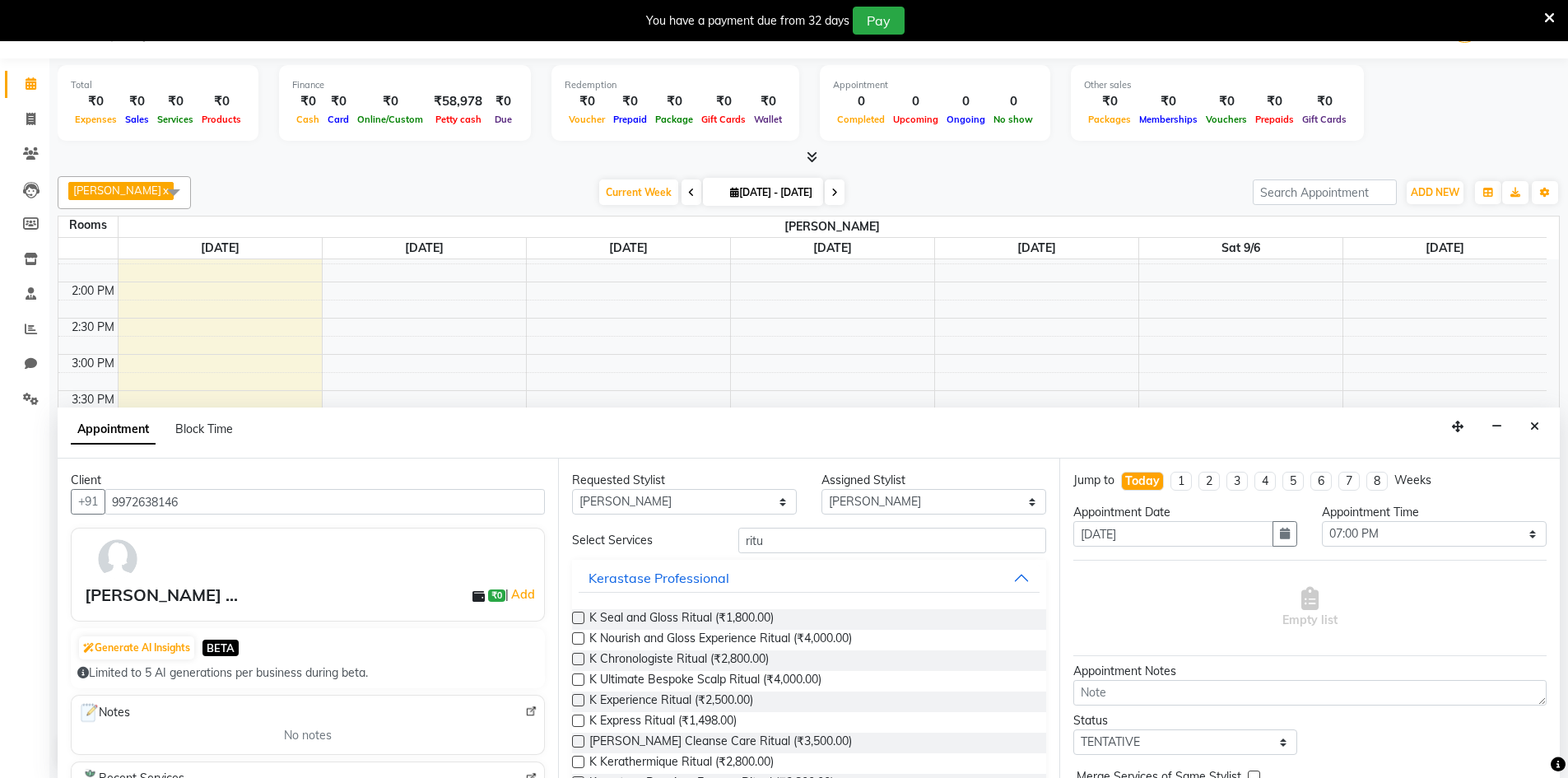
click at [579, 697] on label at bounding box center [578, 699] width 12 height 12
click at [579, 697] on input "checkbox" at bounding box center [578, 702] width 11 height 11
checkbox input "true"
select select
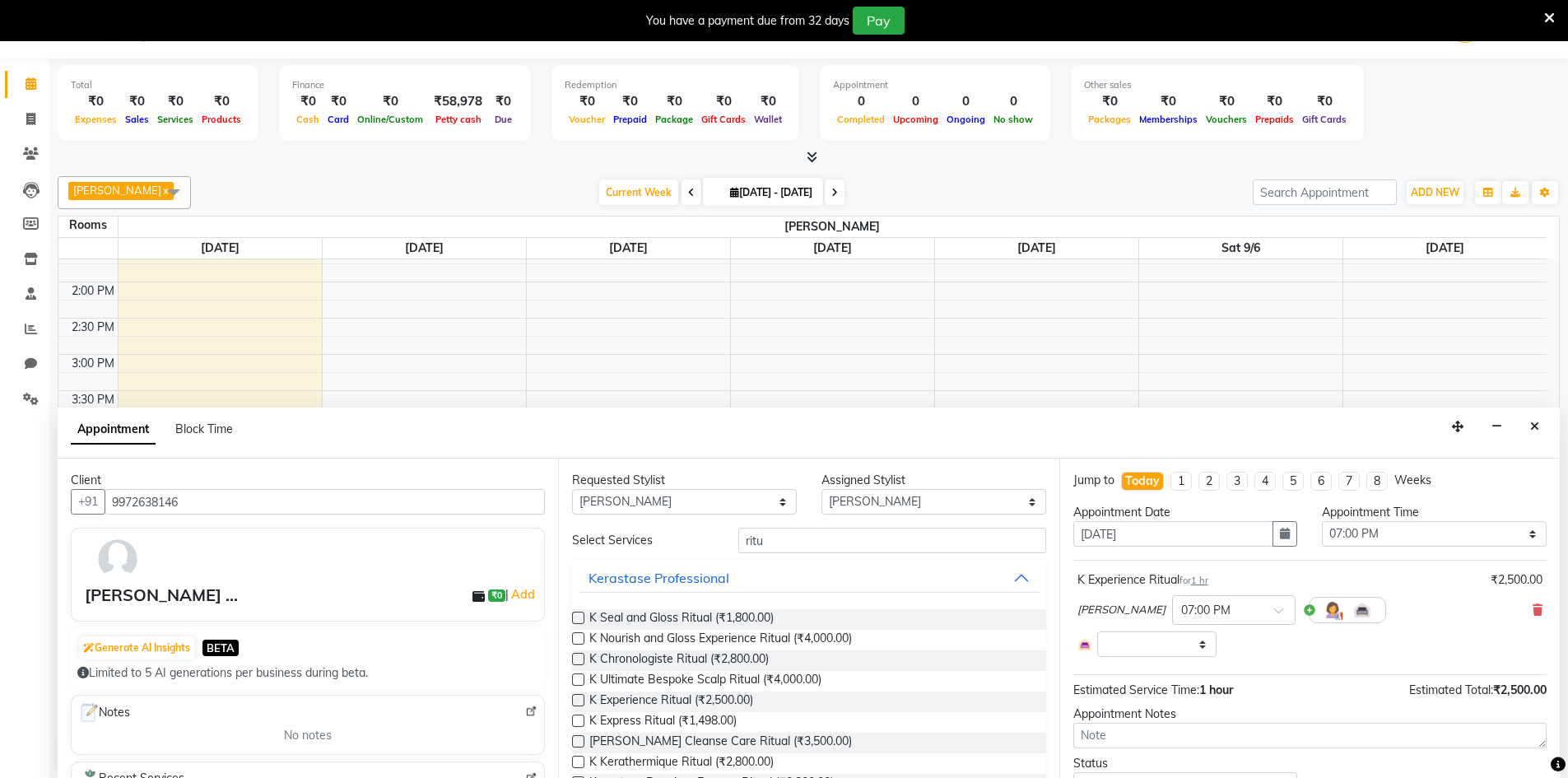
checkbox input "false"
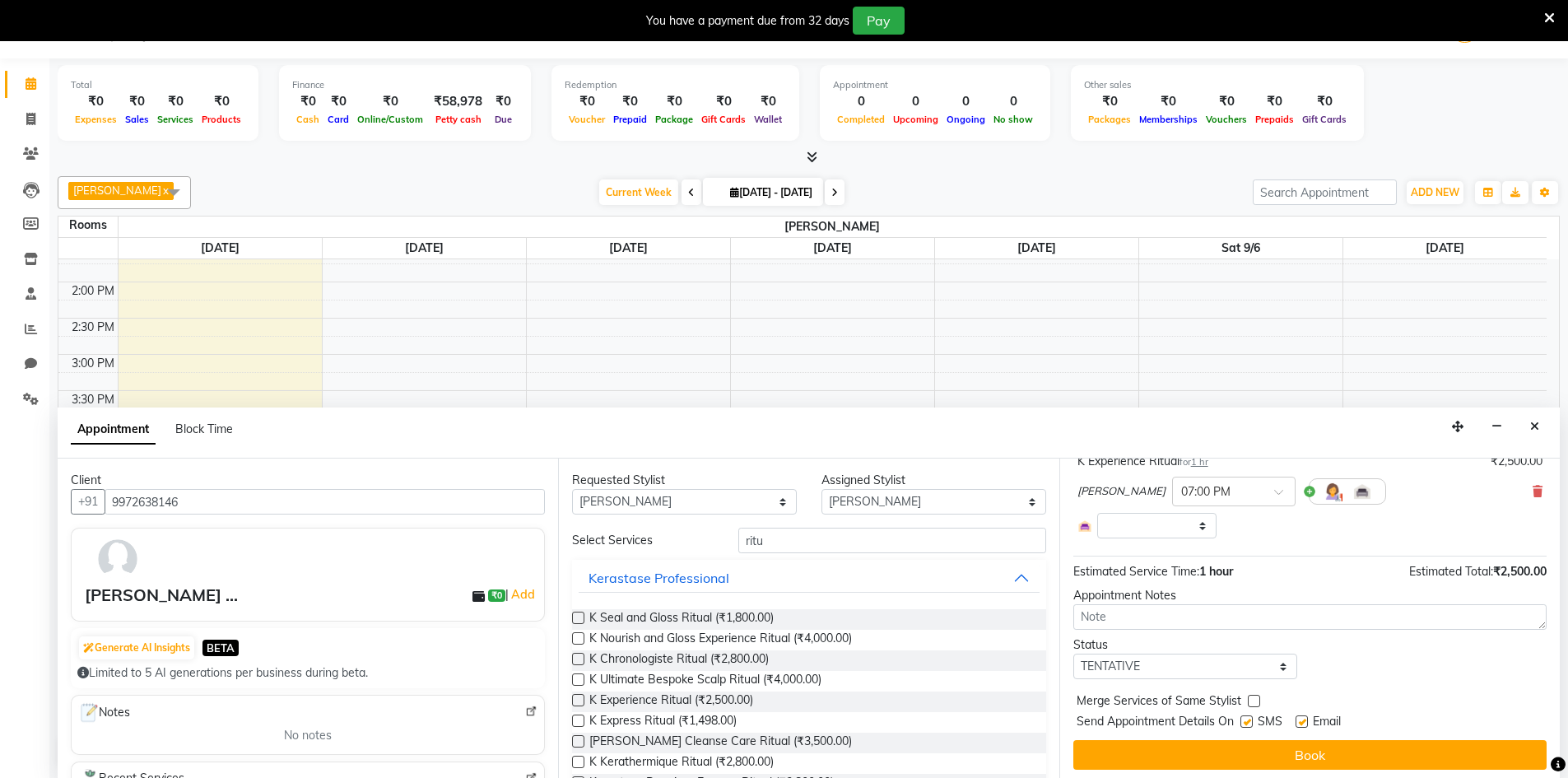
scroll to position [123, 0]
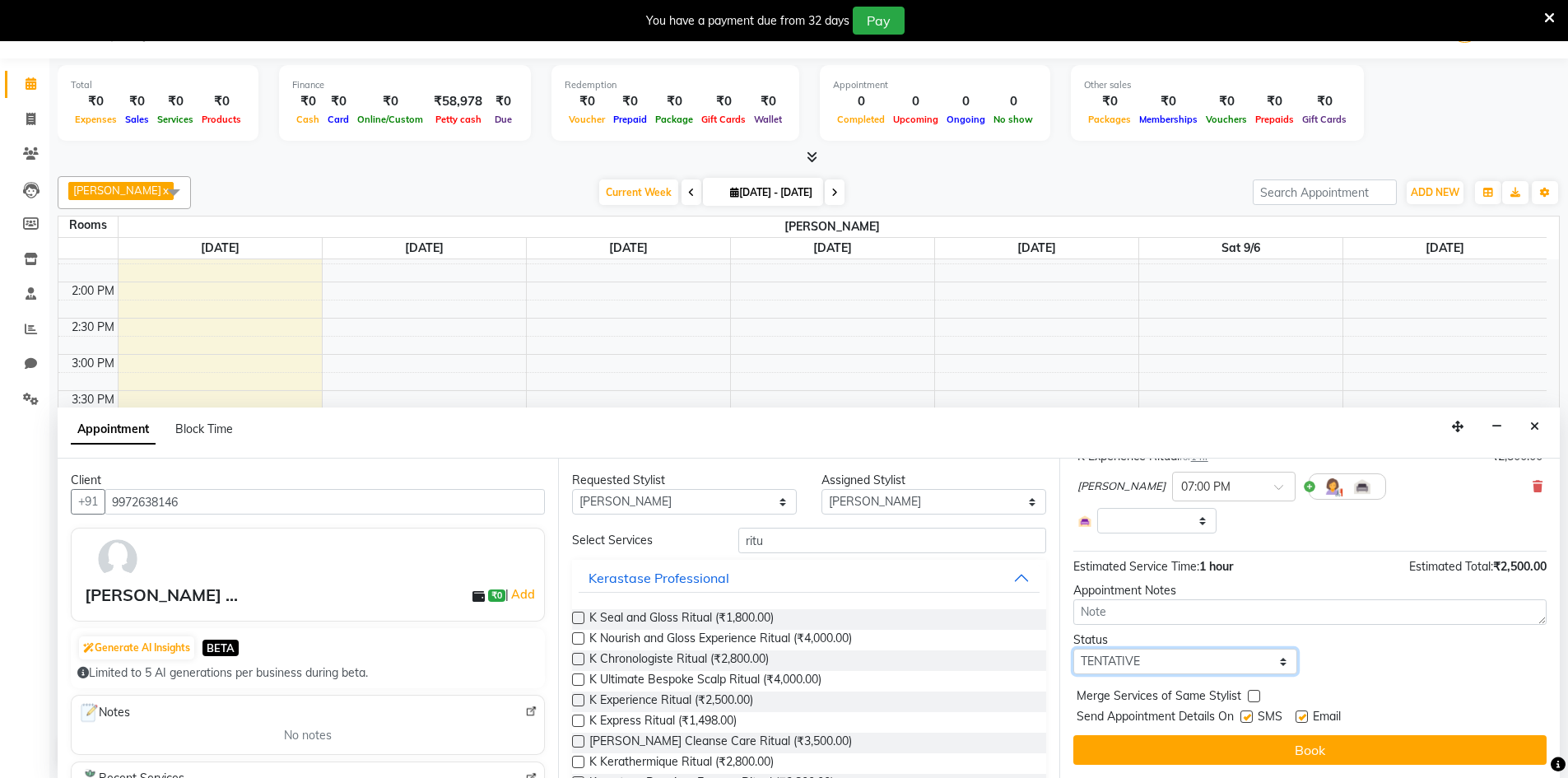
click at [1279, 661] on select "Select TENTATIVE CONFIRM CHECK-IN UPCOMING" at bounding box center [1185, 661] width 224 height 26
select select "confirm booking"
click at [1073, 648] on select "Select TENTATIVE CONFIRM CHECK-IN UPCOMING" at bounding box center [1185, 661] width 224 height 26
click at [1251, 692] on label at bounding box center [1254, 695] width 12 height 12
click at [1251, 692] on input "checkbox" at bounding box center [1254, 697] width 11 height 11
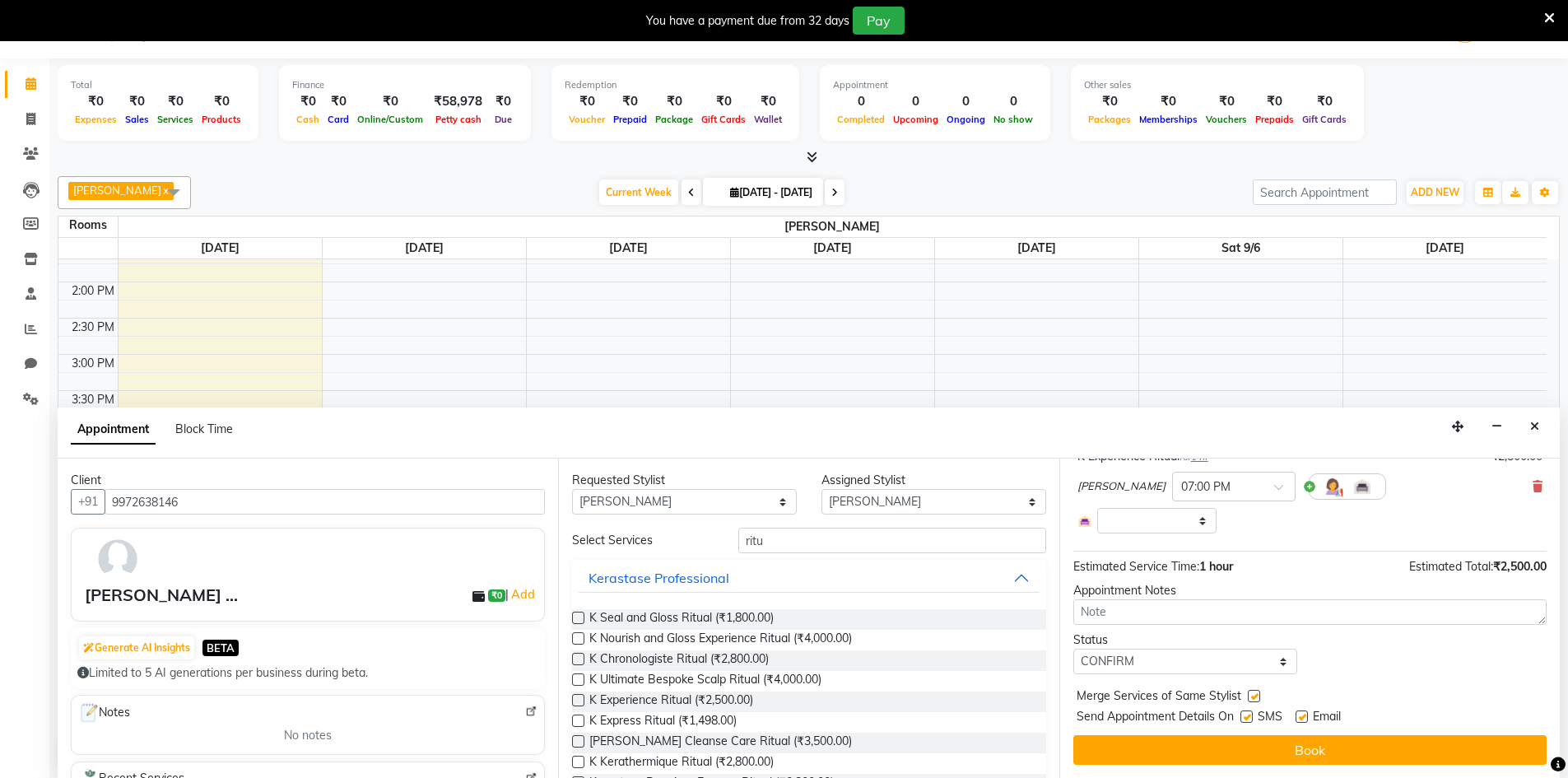
click at [1255, 694] on label at bounding box center [1254, 695] width 12 height 12
click at [1255, 694] on input "checkbox" at bounding box center [1254, 697] width 11 height 11
checkbox input "false"
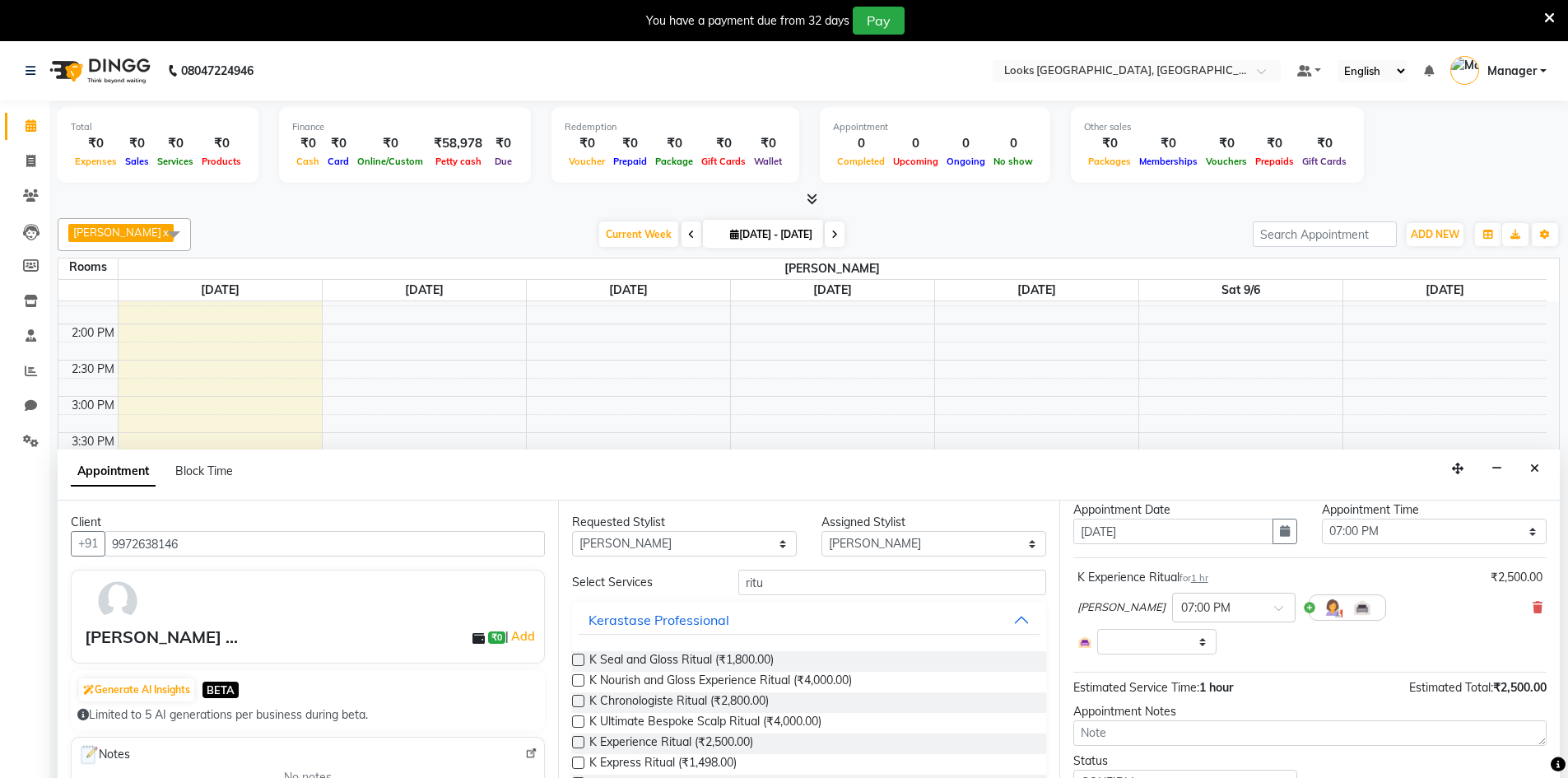
scroll to position [83, 0]
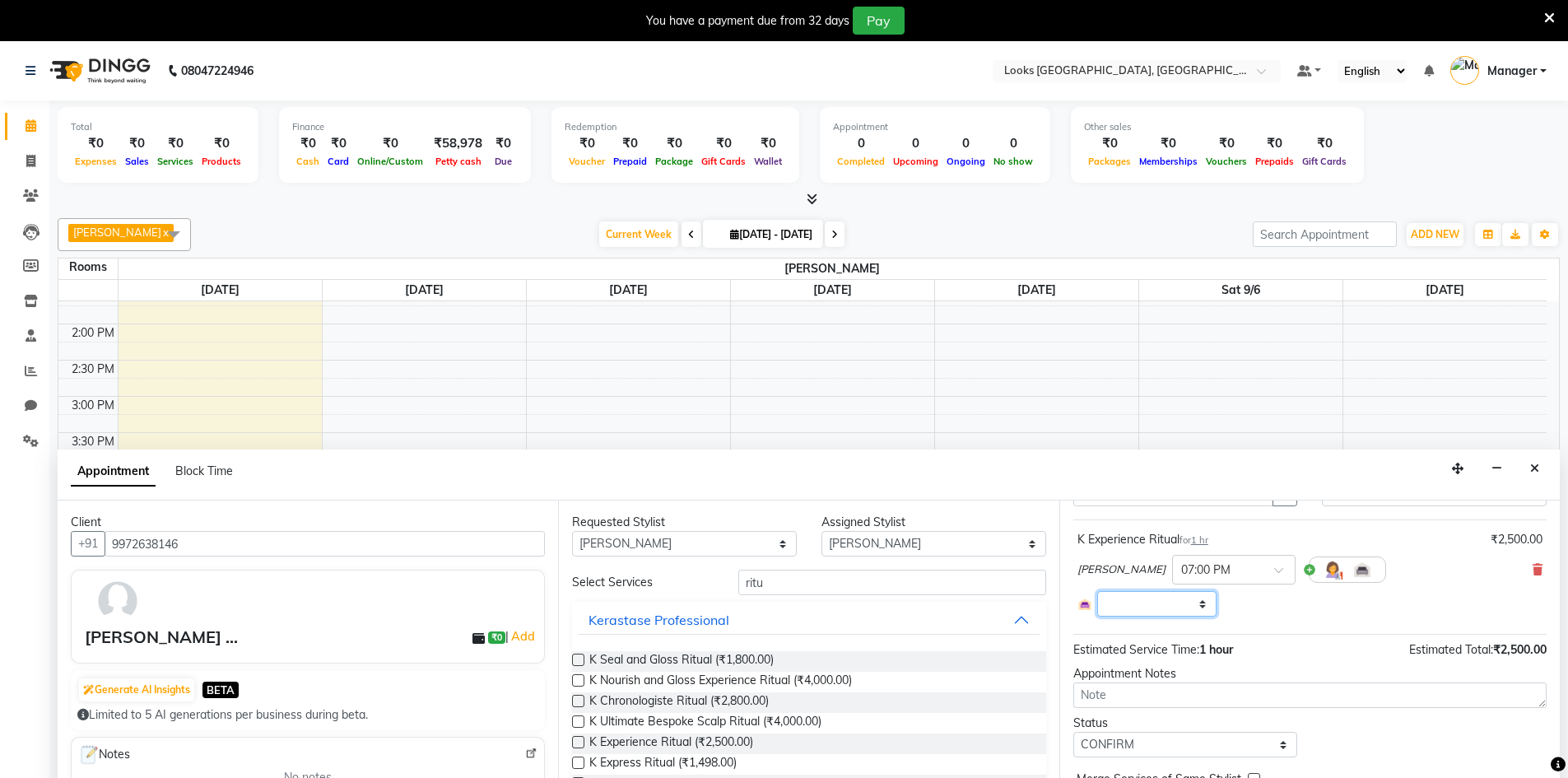
click at [1200, 604] on select "Select Room Floor" at bounding box center [1157, 604] width 121 height 26
select select "4377"
click at [1097, 591] on select "Select Room Floor" at bounding box center [1157, 604] width 121 height 26
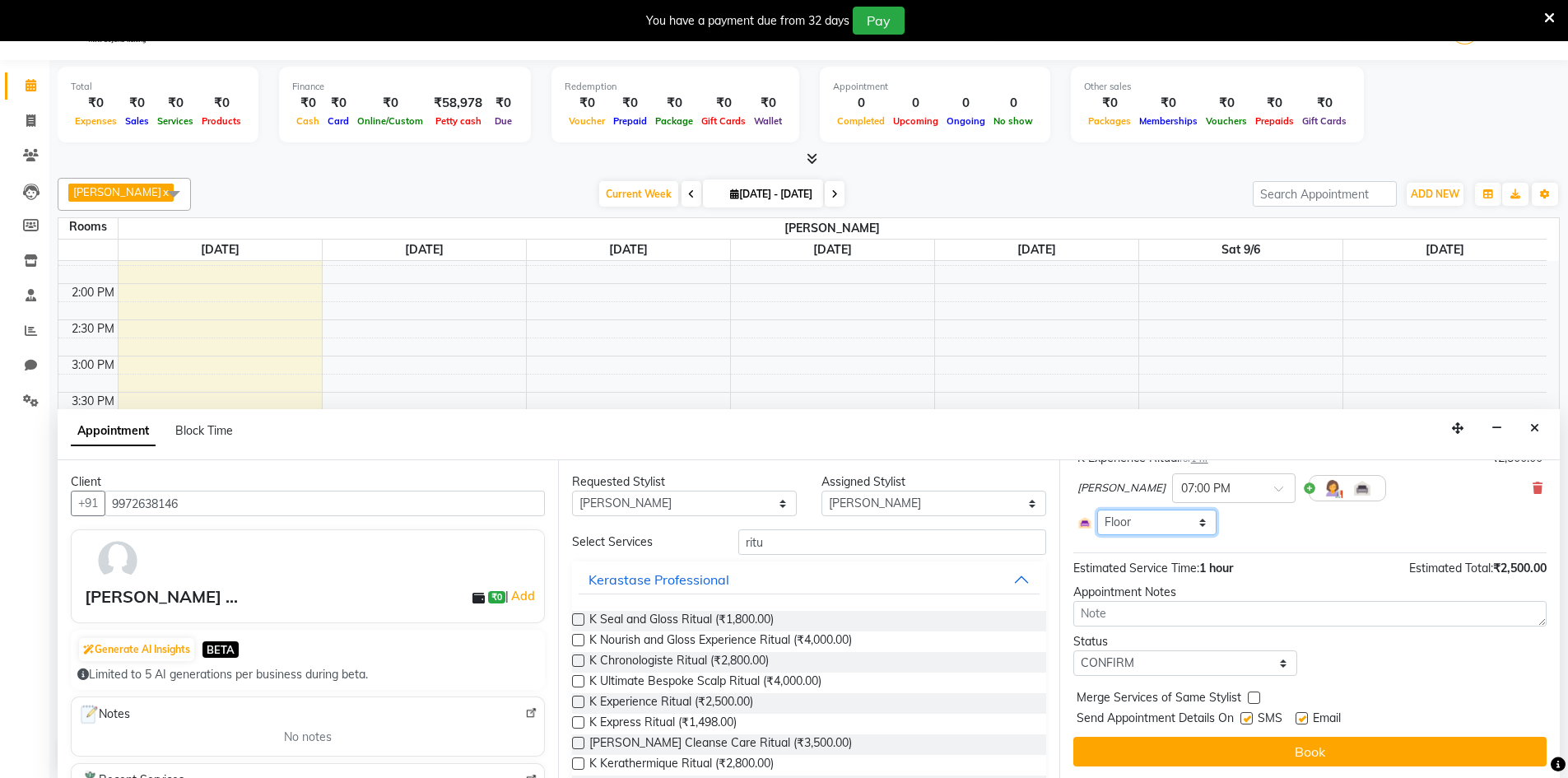
scroll to position [42, 0]
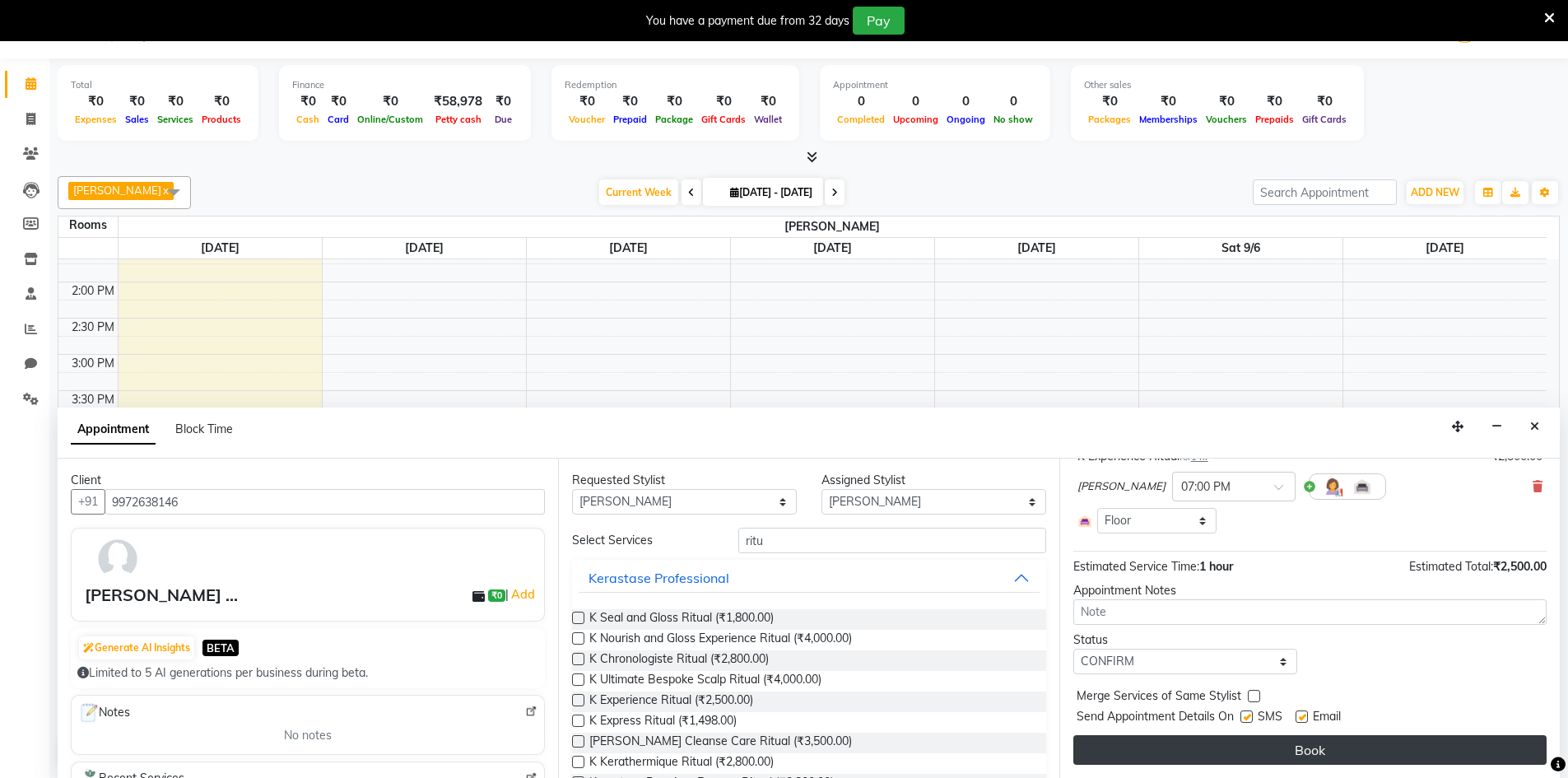
click at [1314, 753] on button "Book" at bounding box center [1309, 750] width 473 height 30
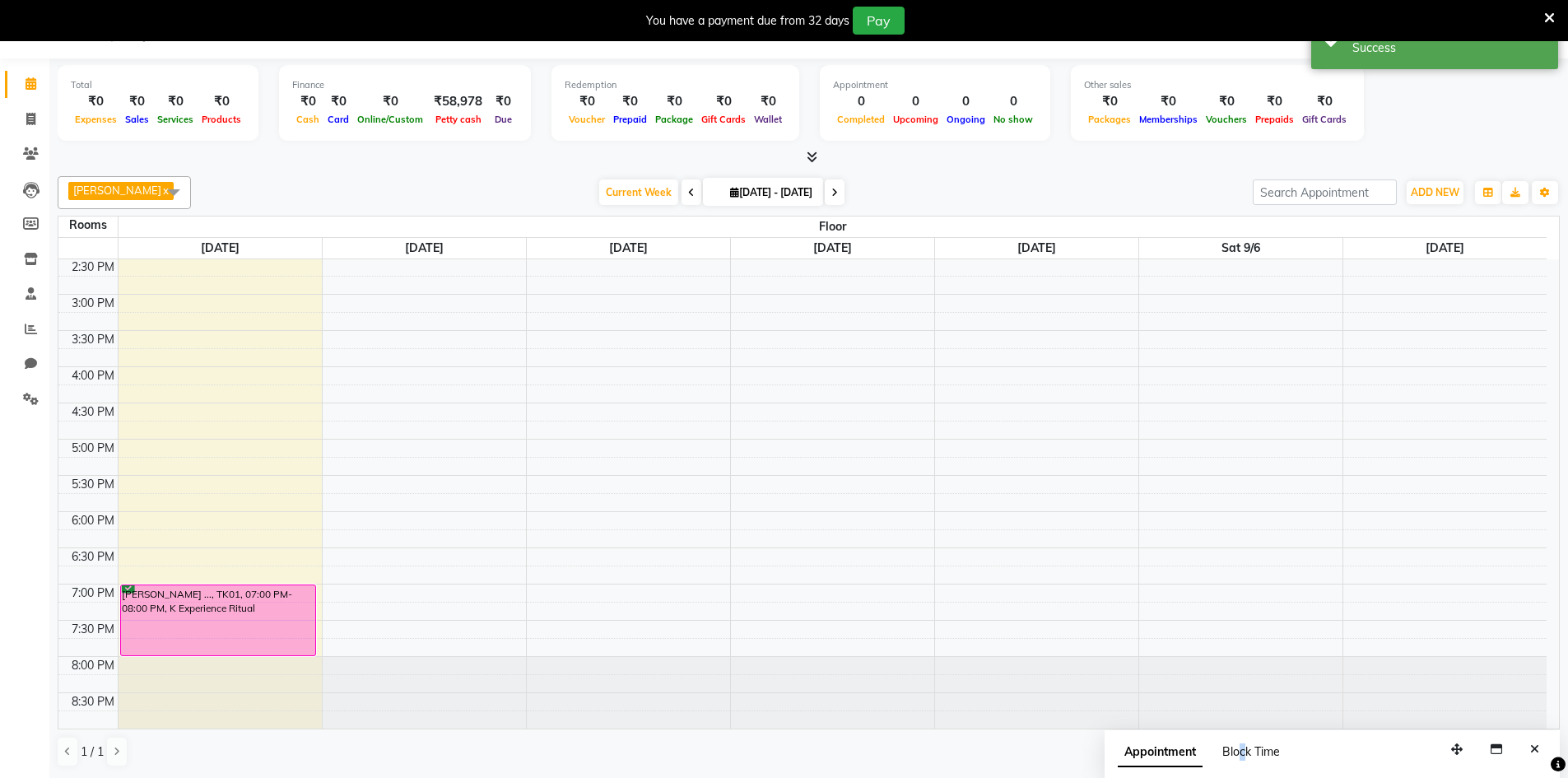
click at [1243, 751] on span "Block Time" at bounding box center [1251, 751] width 57 height 15
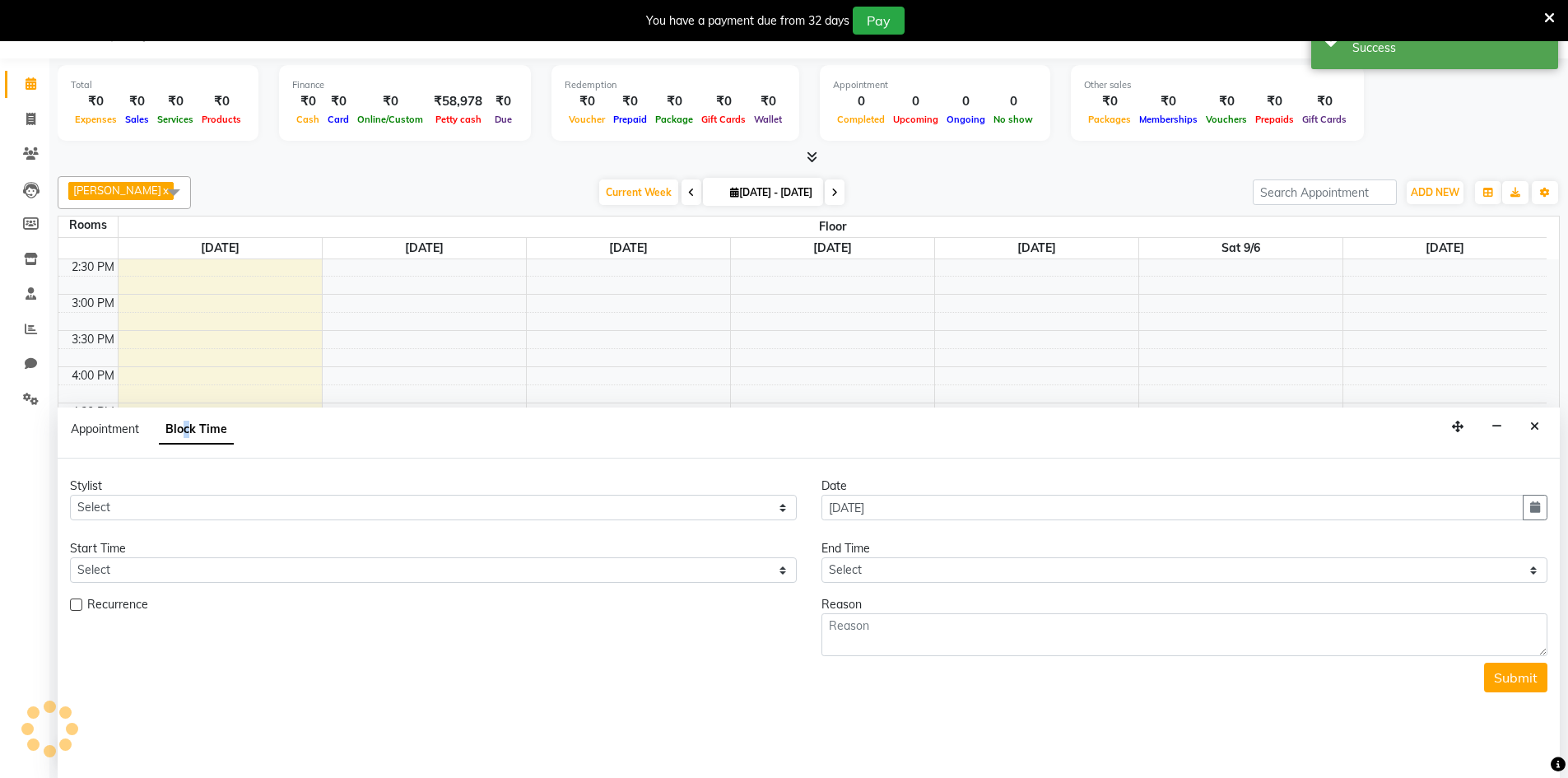
scroll to position [290, 0]
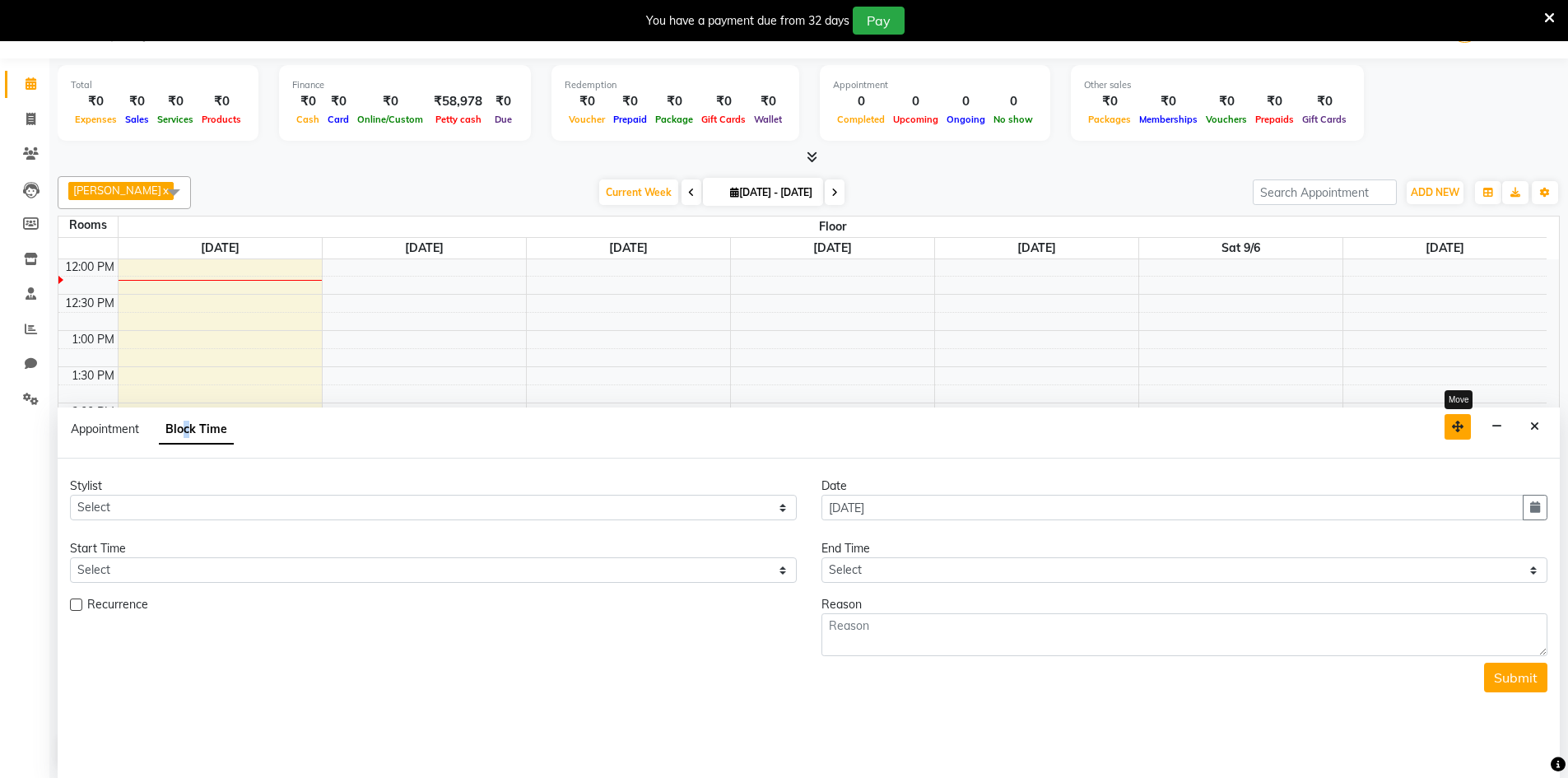
click at [1461, 428] on icon "button" at bounding box center [1458, 427] width 11 height 11
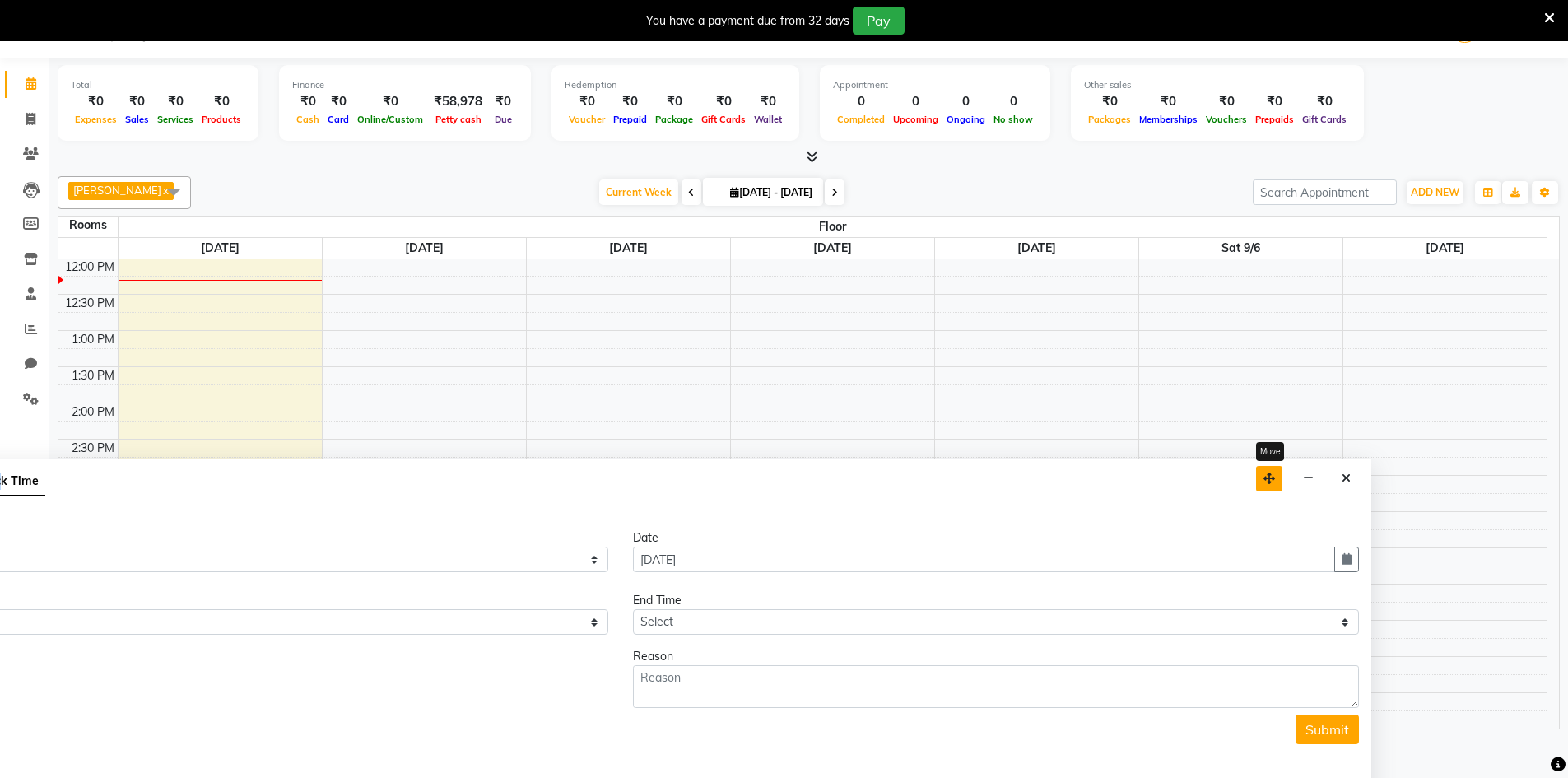
drag, startPoint x: 1461, startPoint y: 428, endPoint x: 1273, endPoint y: 479, distance: 194.8
click at [1273, 479] on icon "button" at bounding box center [1268, 478] width 11 height 11
click at [1345, 473] on icon "Close" at bounding box center [1346, 478] width 9 height 11
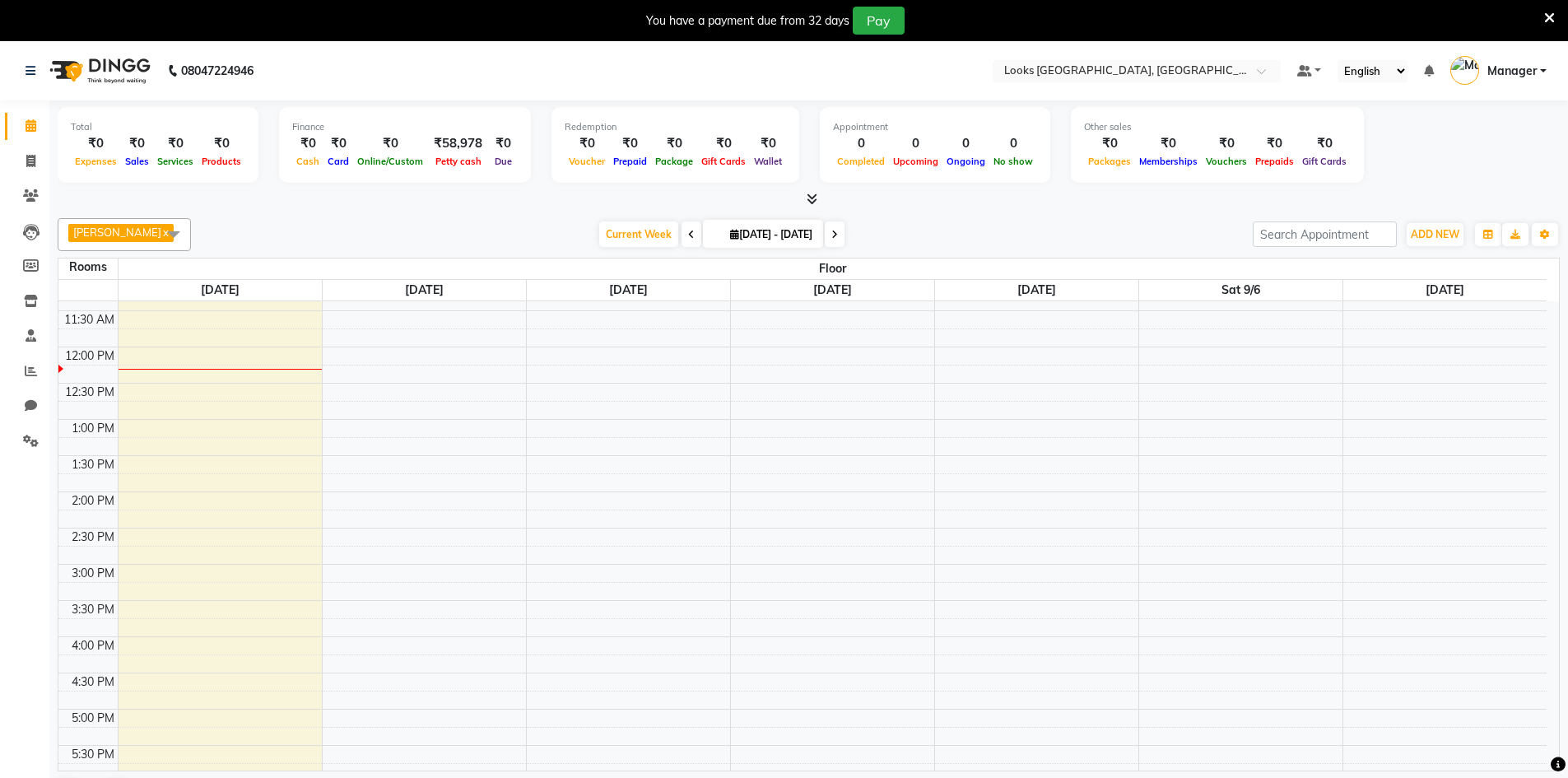
scroll to position [0, 0]
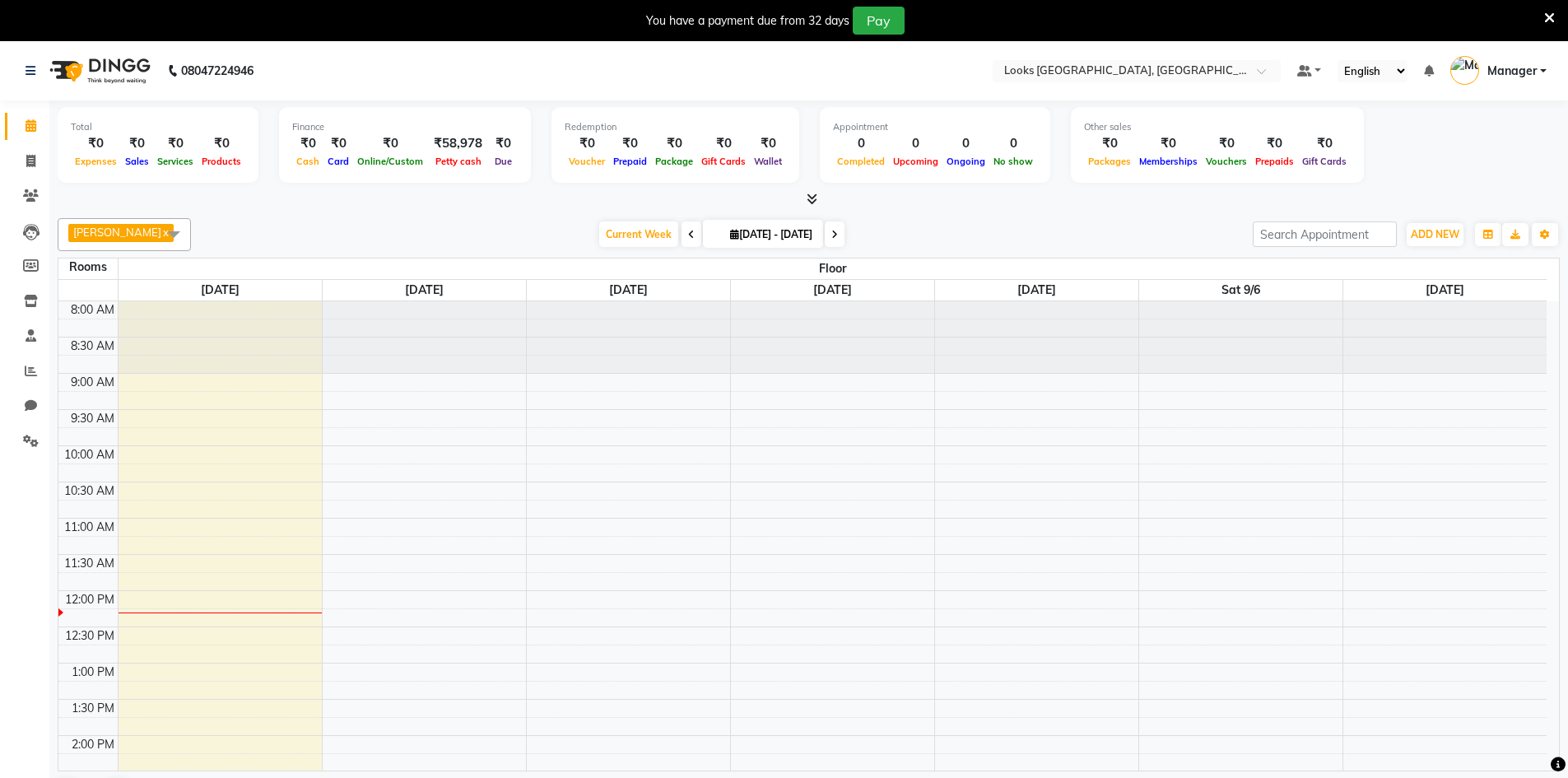
click at [161, 234] on link "x" at bounding box center [165, 232] width 7 height 13
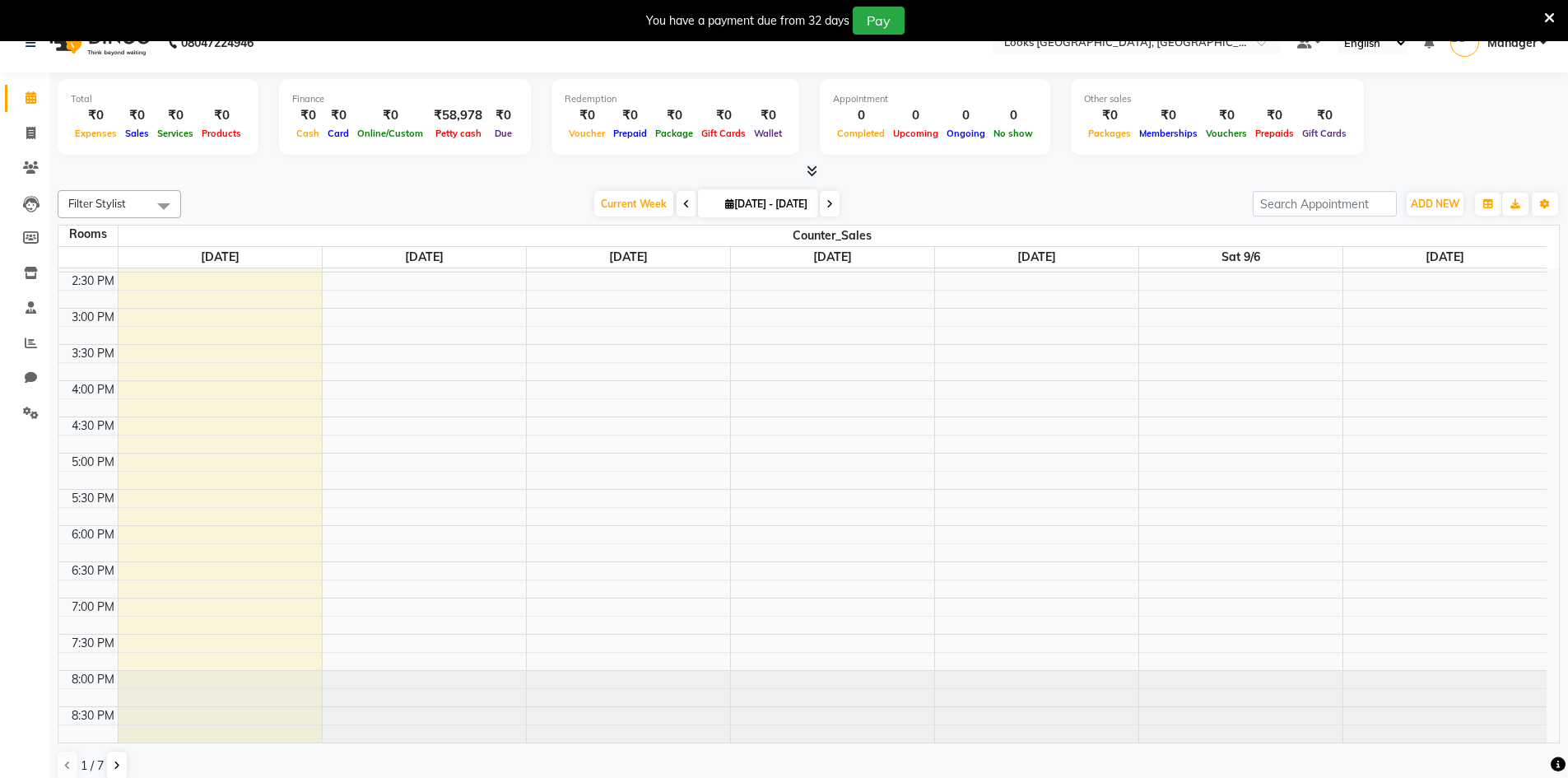
scroll to position [42, 0]
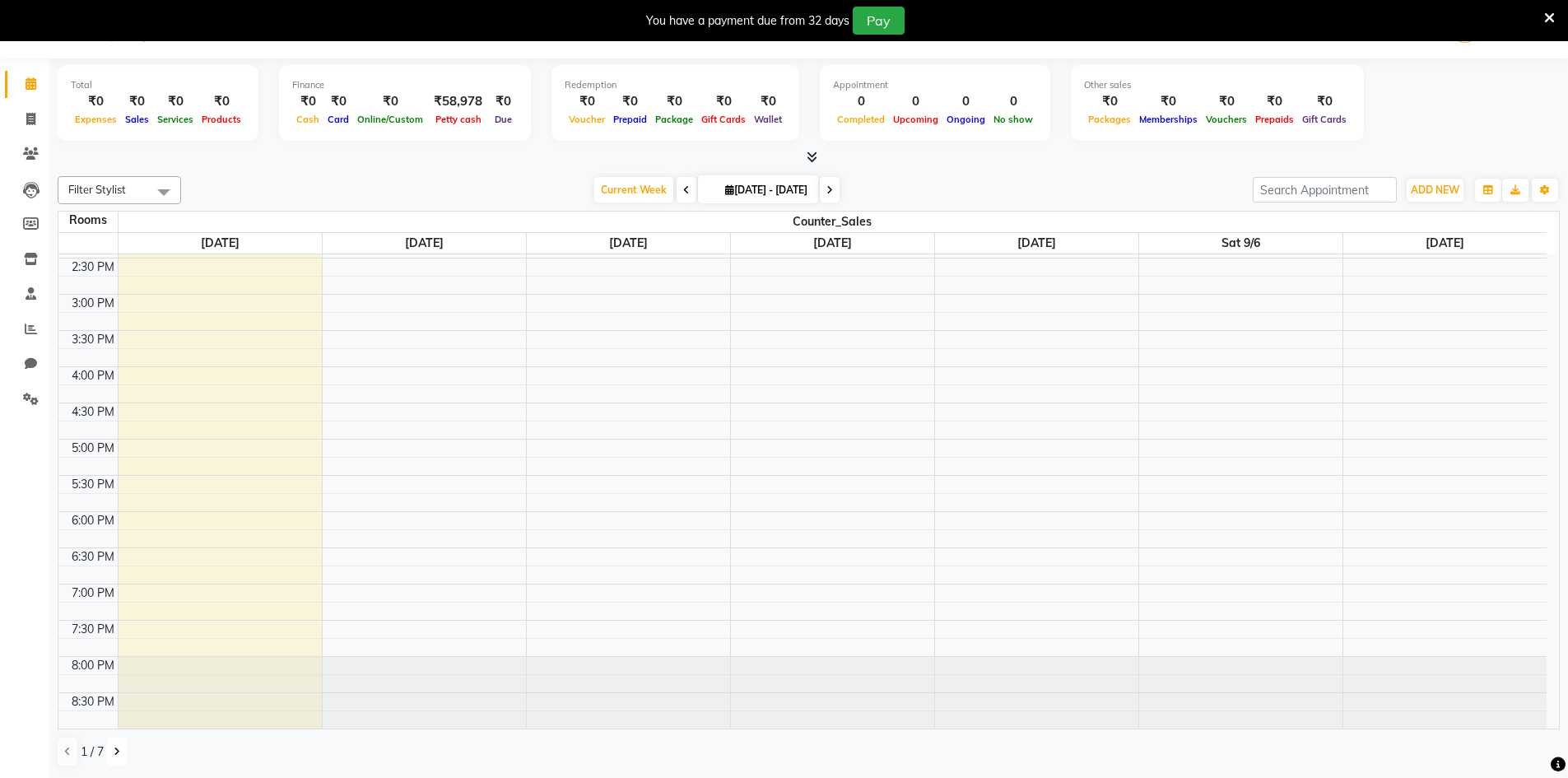
click at [115, 752] on icon at bounding box center [116, 751] width 6 height 10
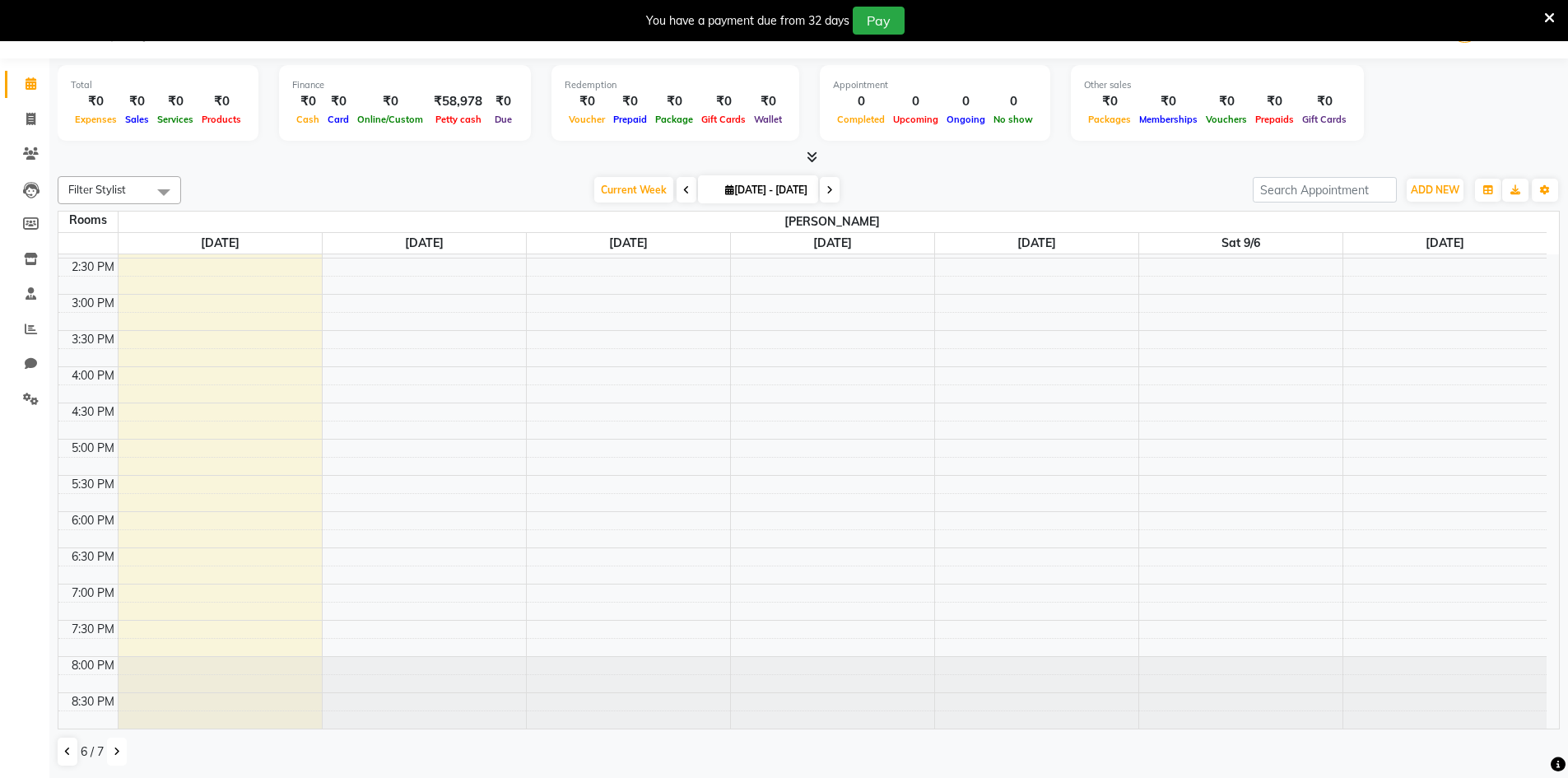
click at [115, 752] on icon at bounding box center [116, 751] width 6 height 10
click at [67, 752] on icon at bounding box center [67, 751] width 6 height 10
click at [67, 752] on div at bounding box center [49, 728] width 49 height 49
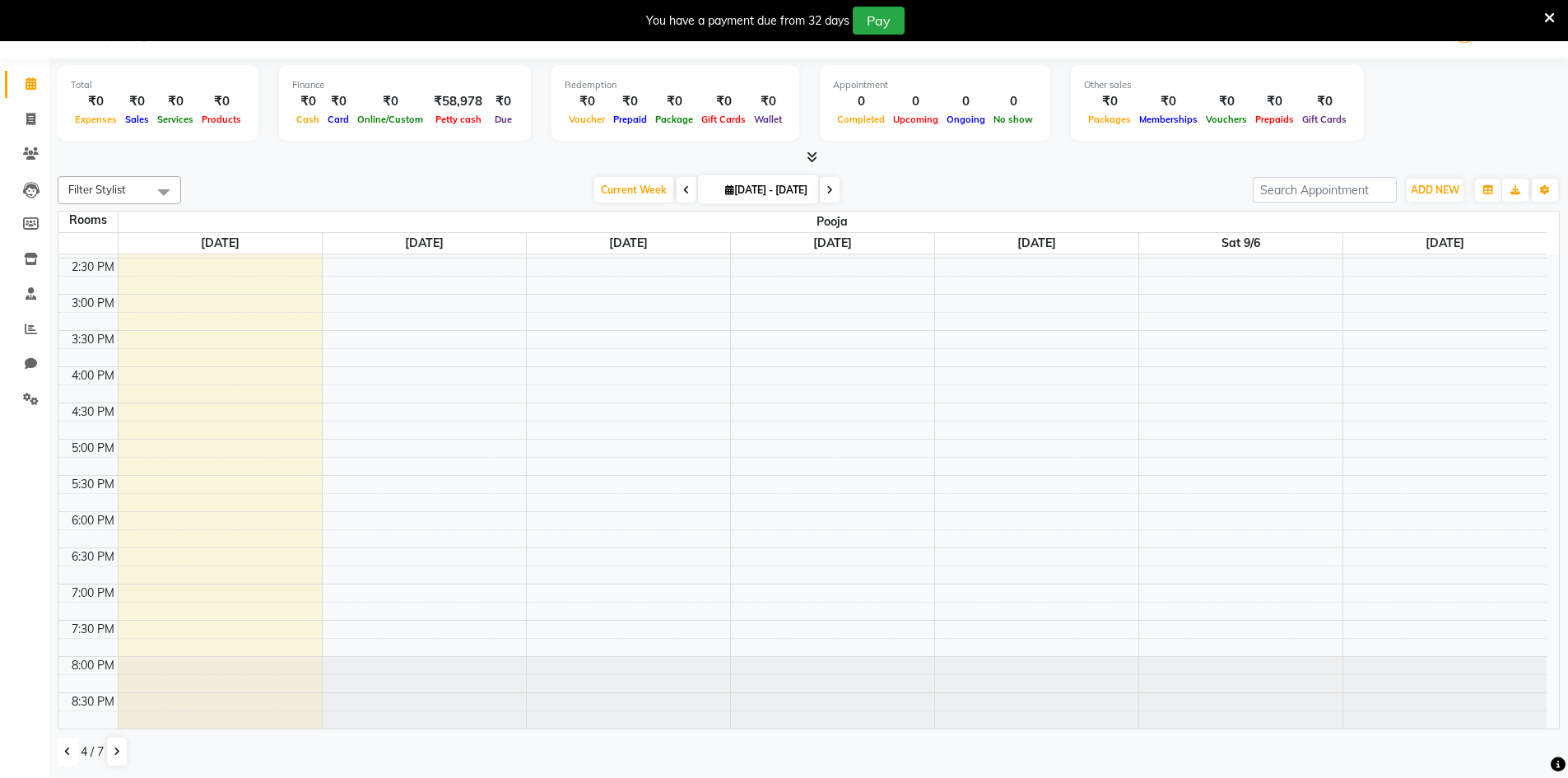
click at [67, 752] on icon at bounding box center [67, 751] width 6 height 10
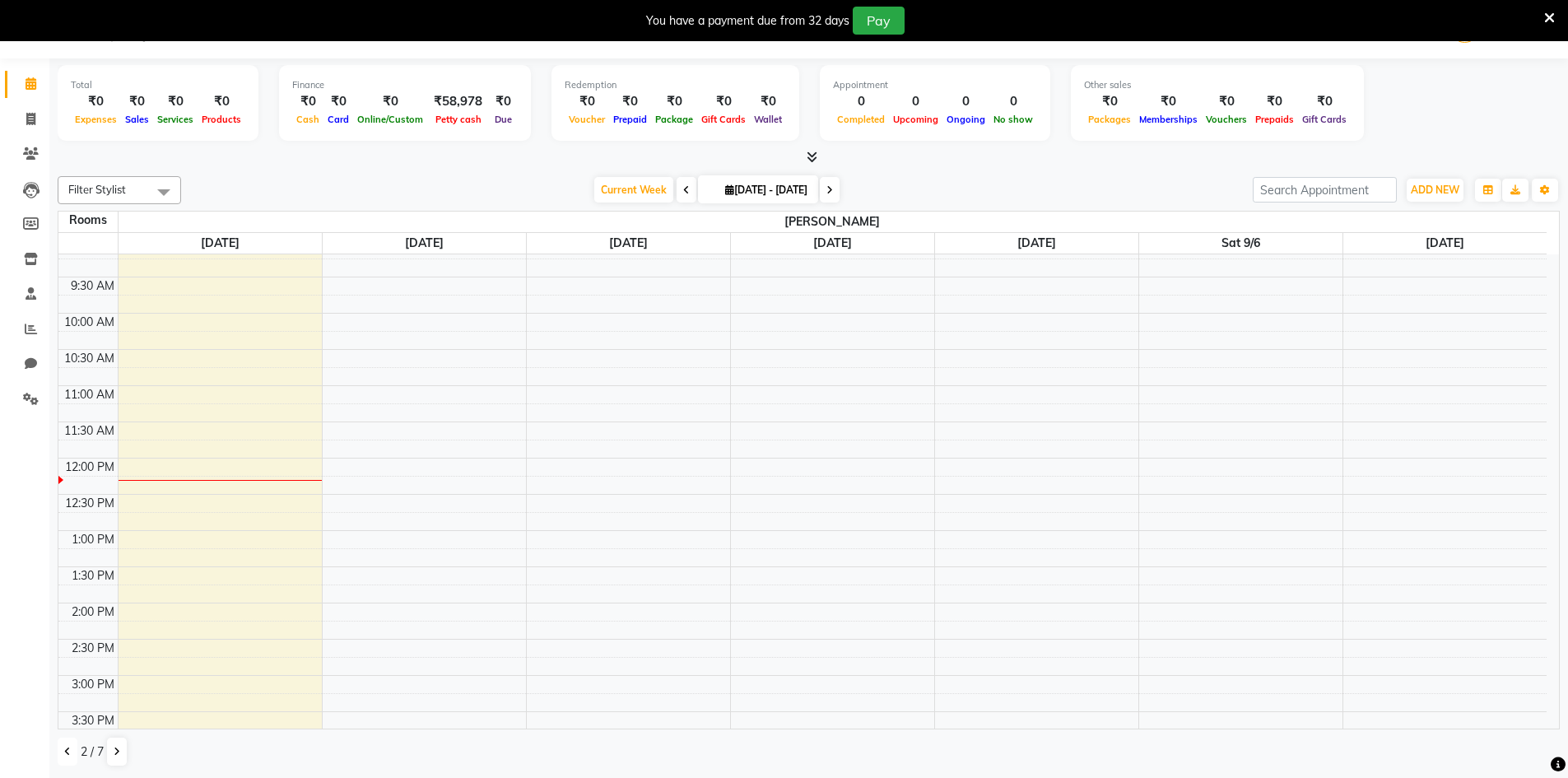
scroll to position [0, 0]
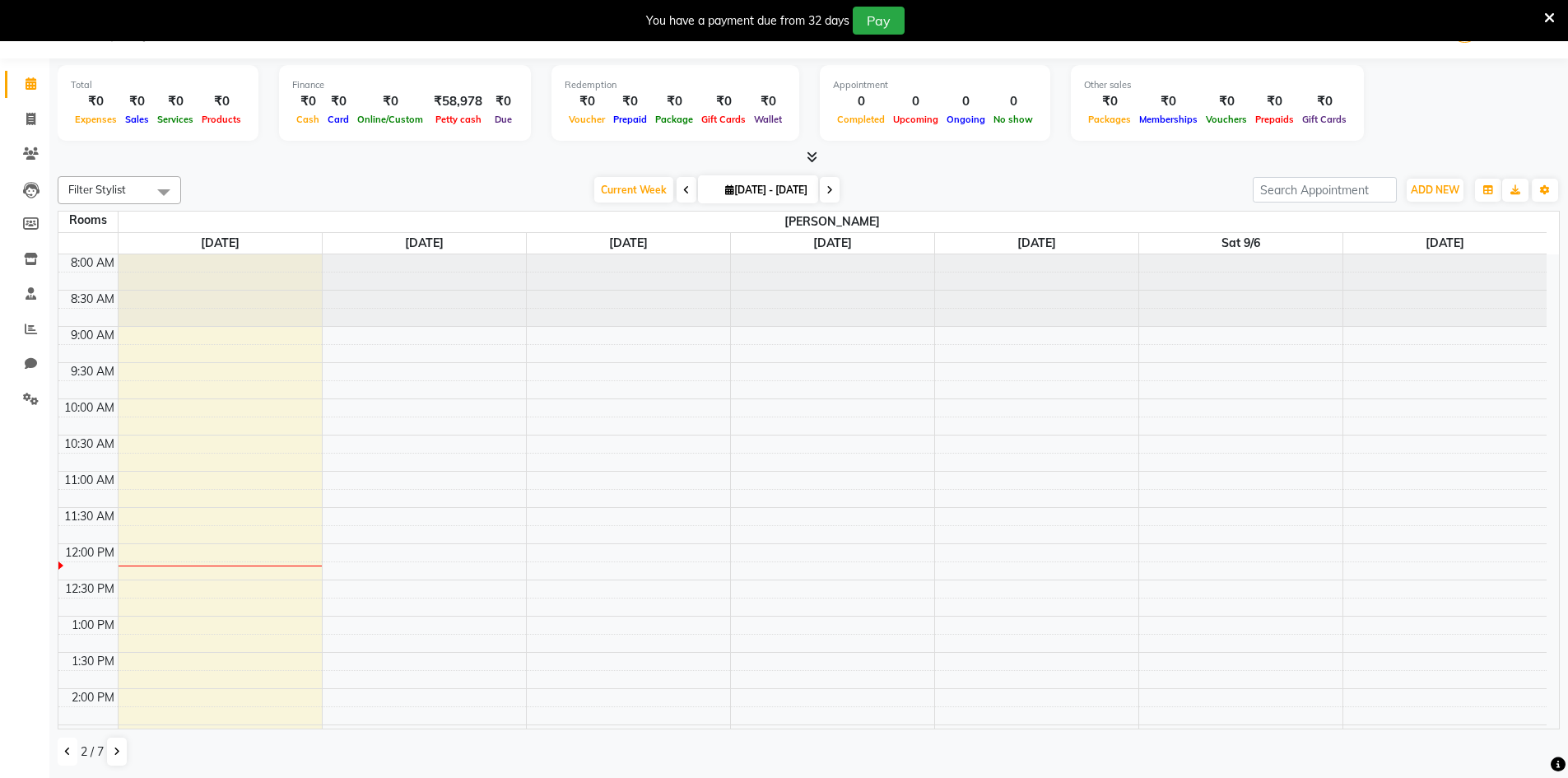
click at [70, 750] on icon at bounding box center [67, 751] width 6 height 10
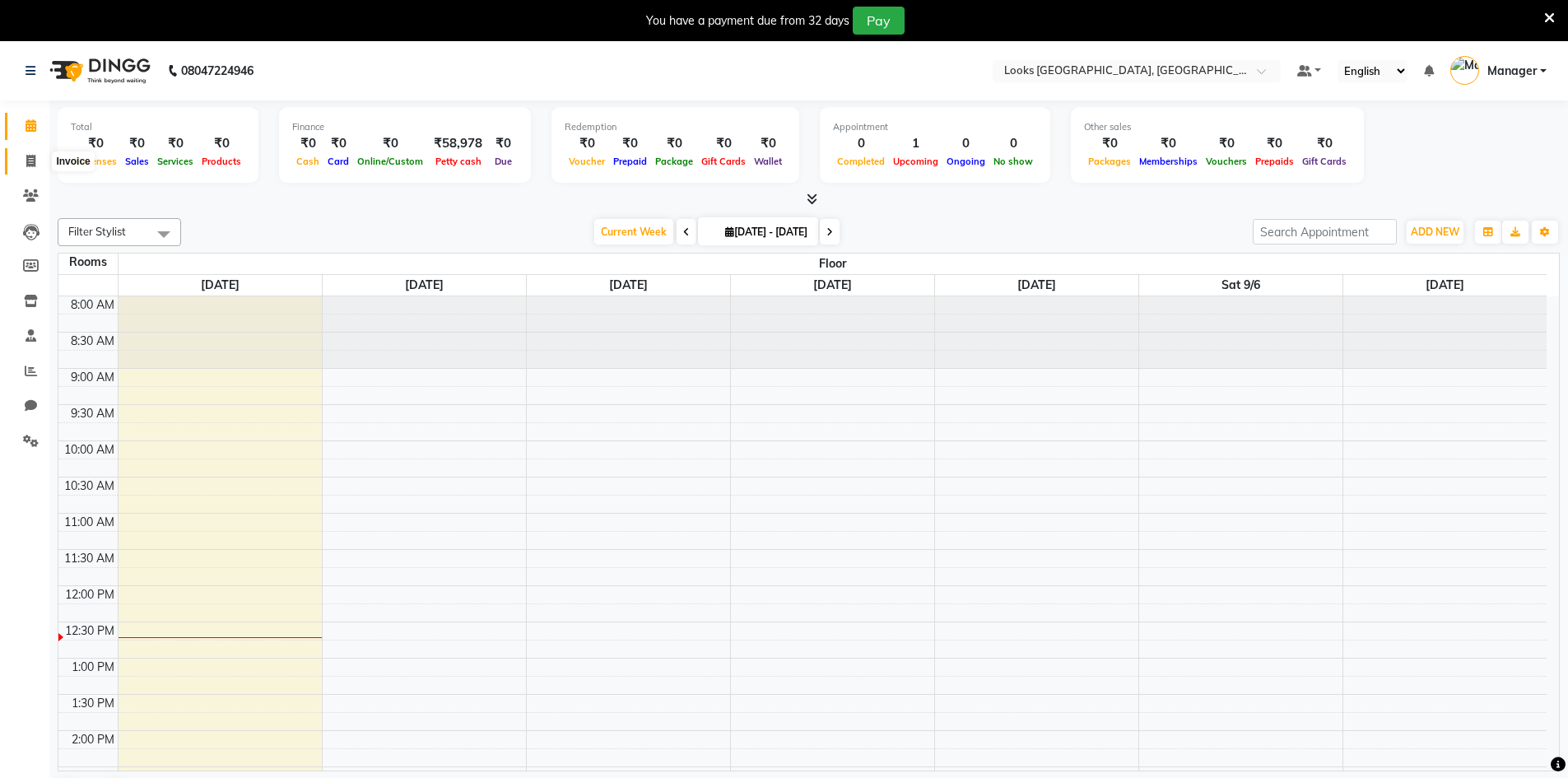
click at [39, 165] on span at bounding box center [31, 161] width 29 height 19
select select "service"
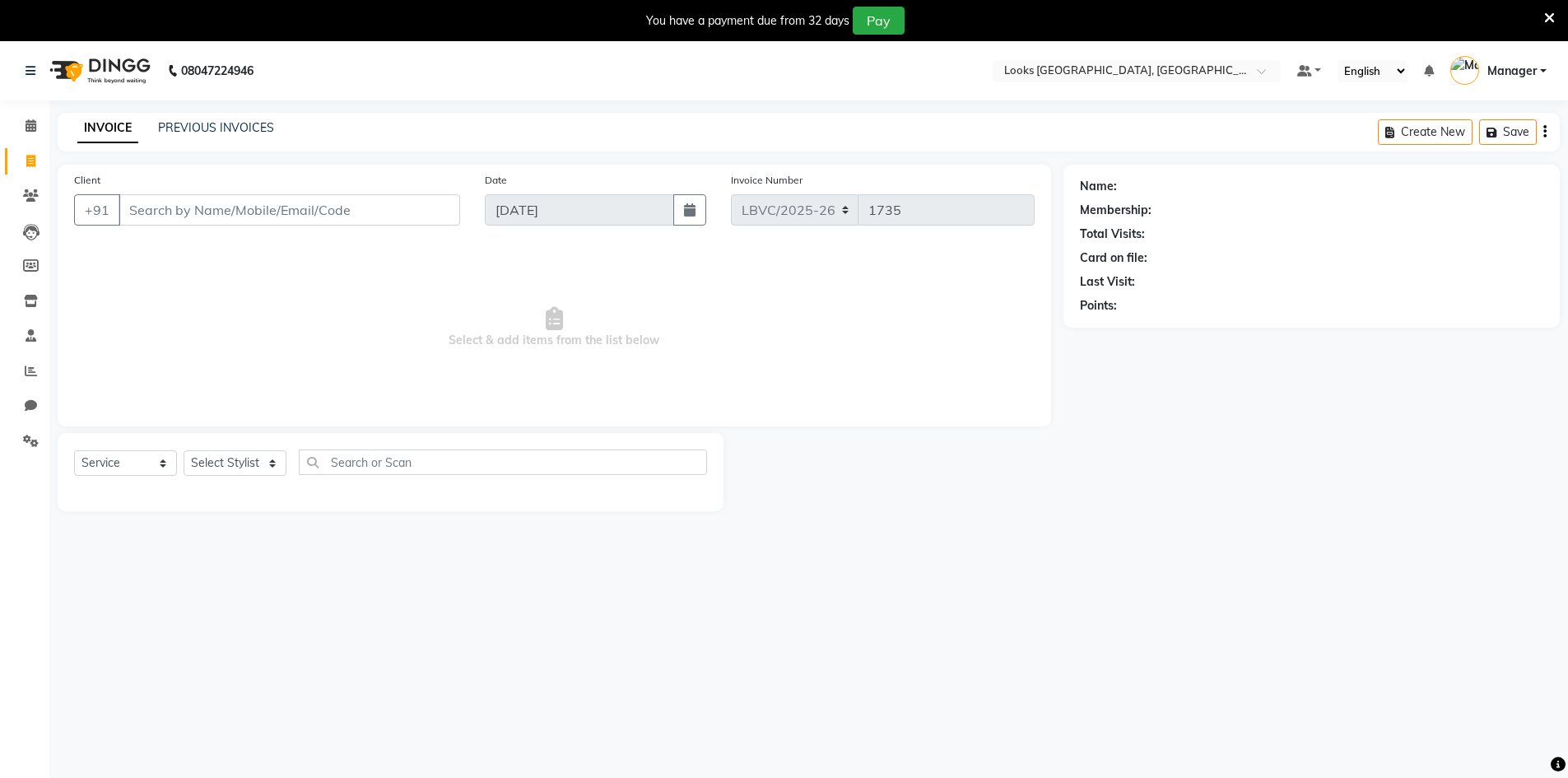
click at [208, 209] on input "Client" at bounding box center [289, 210] width 341 height 32
click at [241, 207] on input "Client" at bounding box center [289, 210] width 341 height 32
type input "9606951321"
click at [448, 210] on span "Add Client" at bounding box center [417, 210] width 65 height 17
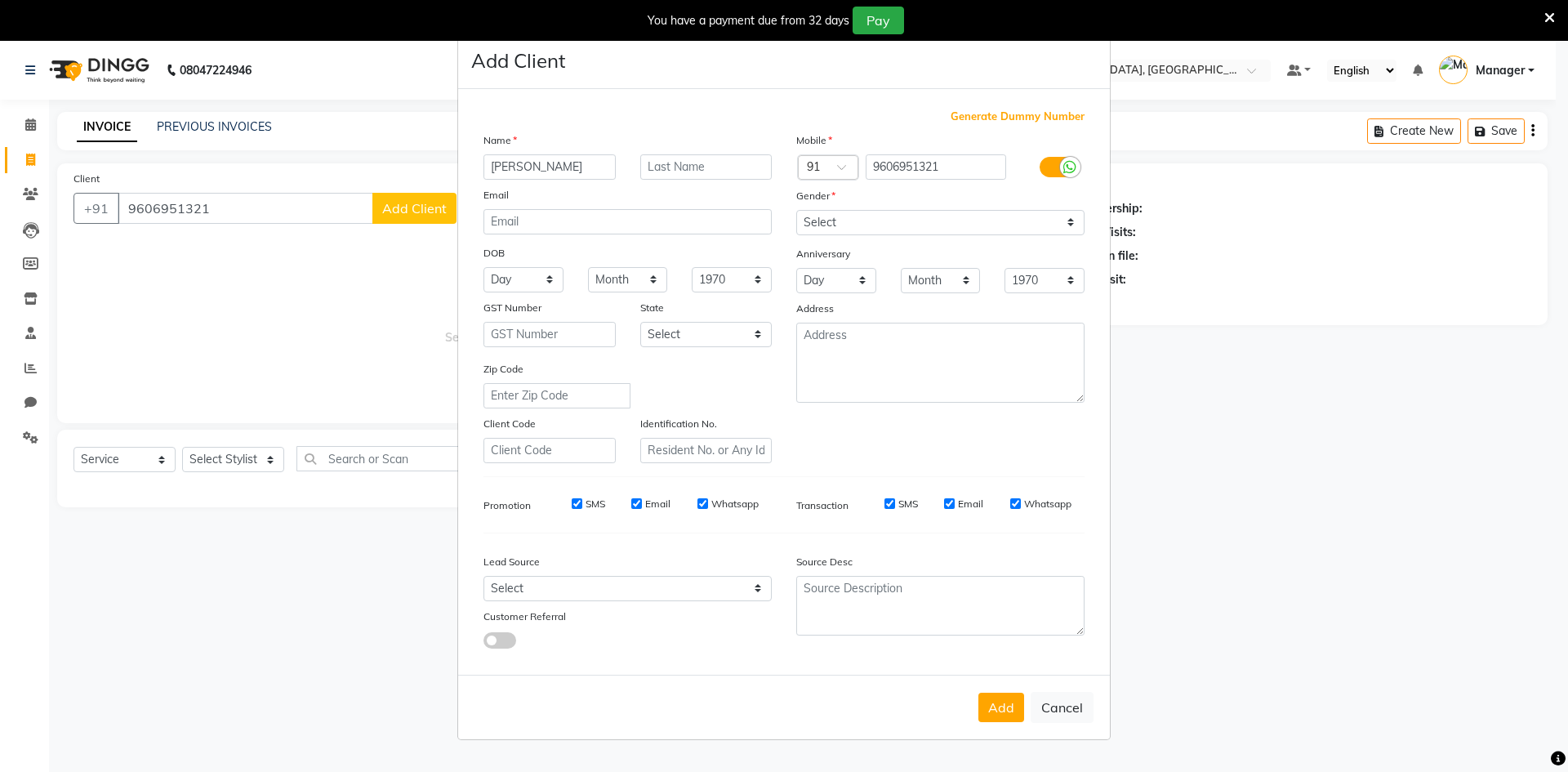
type input "[PERSON_NAME]"
click at [661, 167] on input "text" at bounding box center [707, 167] width 133 height 26
type input ".."
click at [918, 217] on select "Select [DEMOGRAPHIC_DATA] [DEMOGRAPHIC_DATA] Other Prefer Not To Say" at bounding box center [940, 223] width 288 height 26
select select "[DEMOGRAPHIC_DATA]"
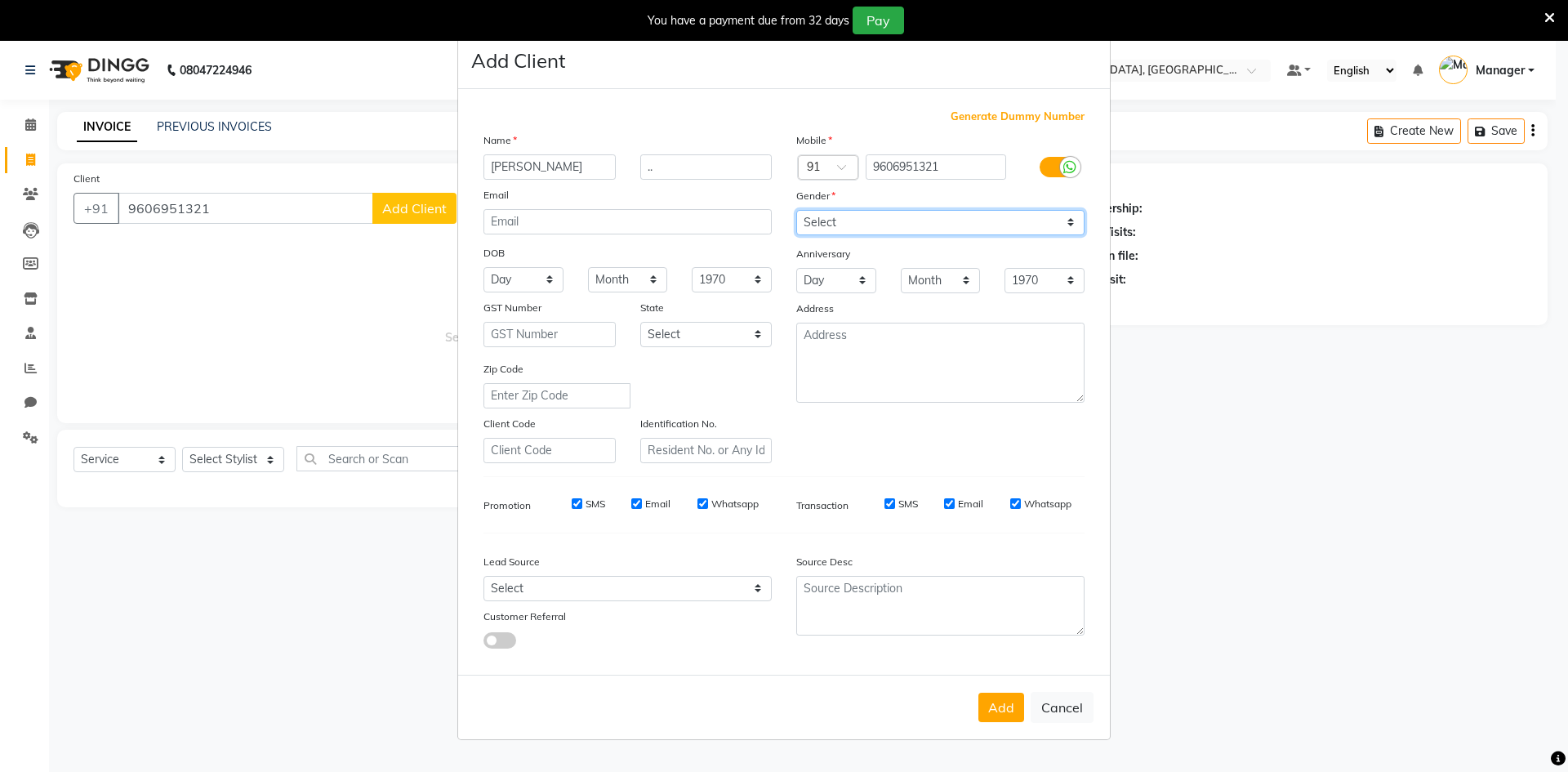
click at [796, 210] on select "Select [DEMOGRAPHIC_DATA] [DEMOGRAPHIC_DATA] Other Prefer Not To Say" at bounding box center [940, 223] width 288 height 26
click at [1002, 708] on button "Add" at bounding box center [1001, 708] width 46 height 29
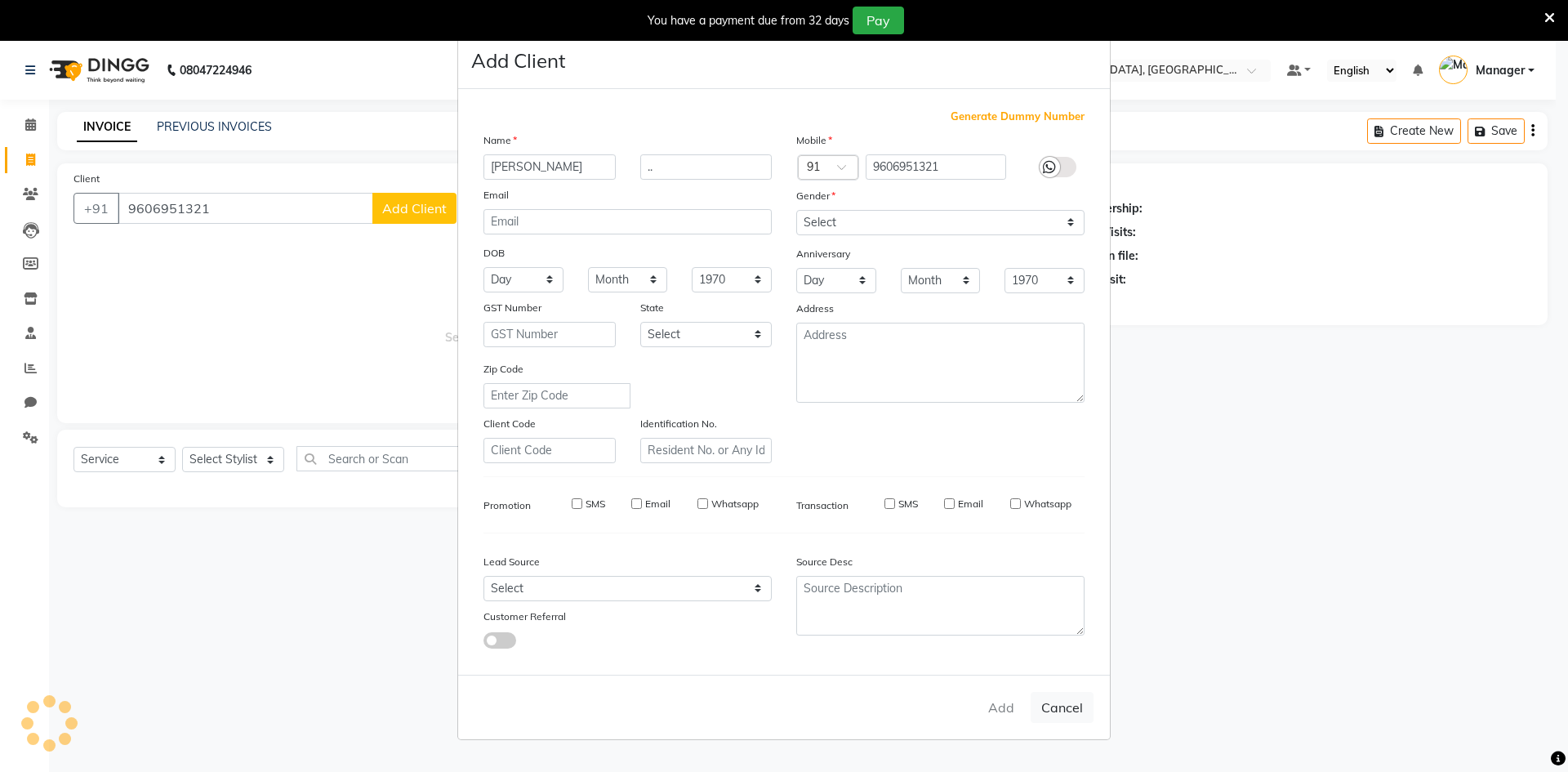
select select
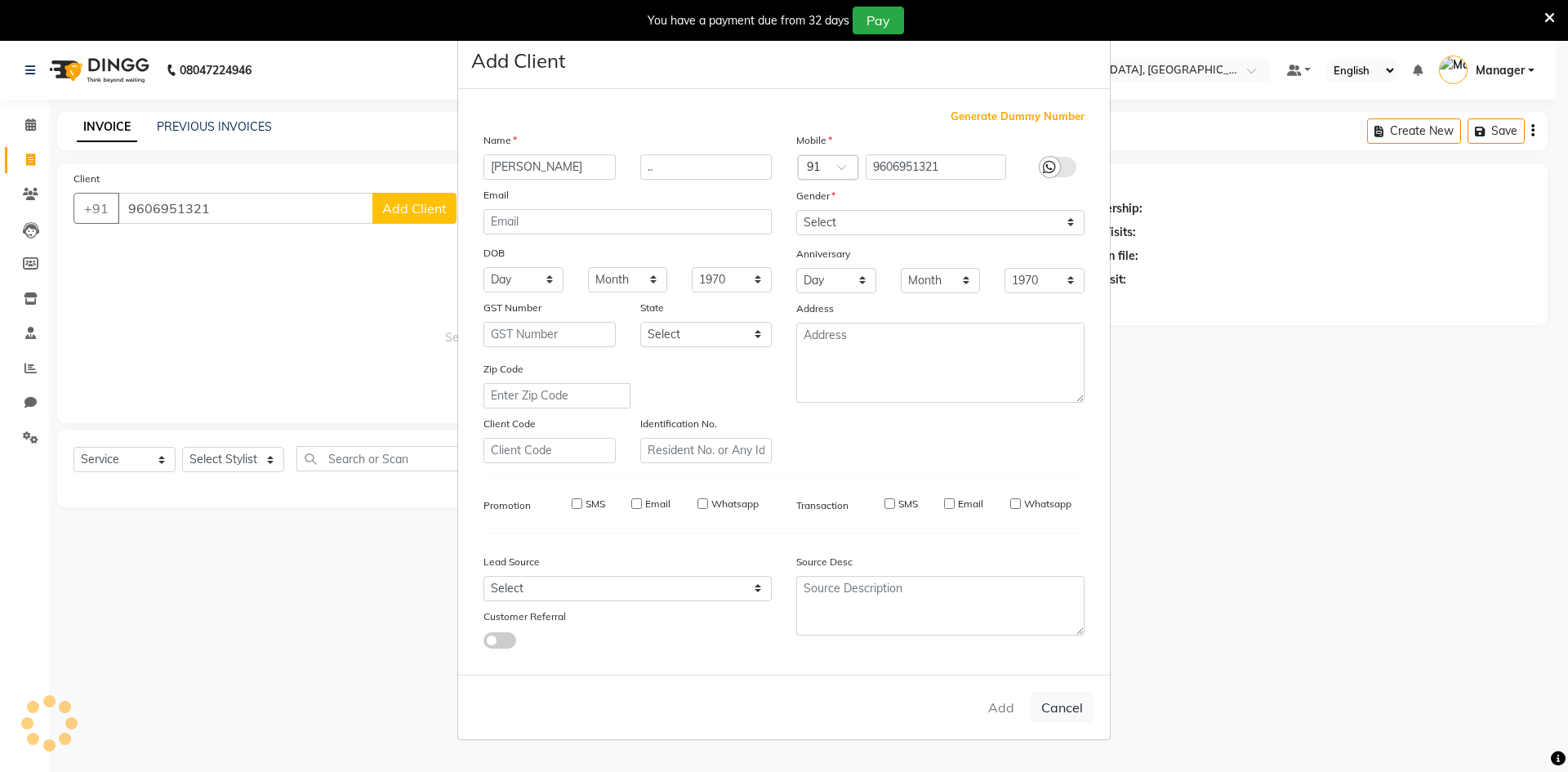
select select
checkbox input "false"
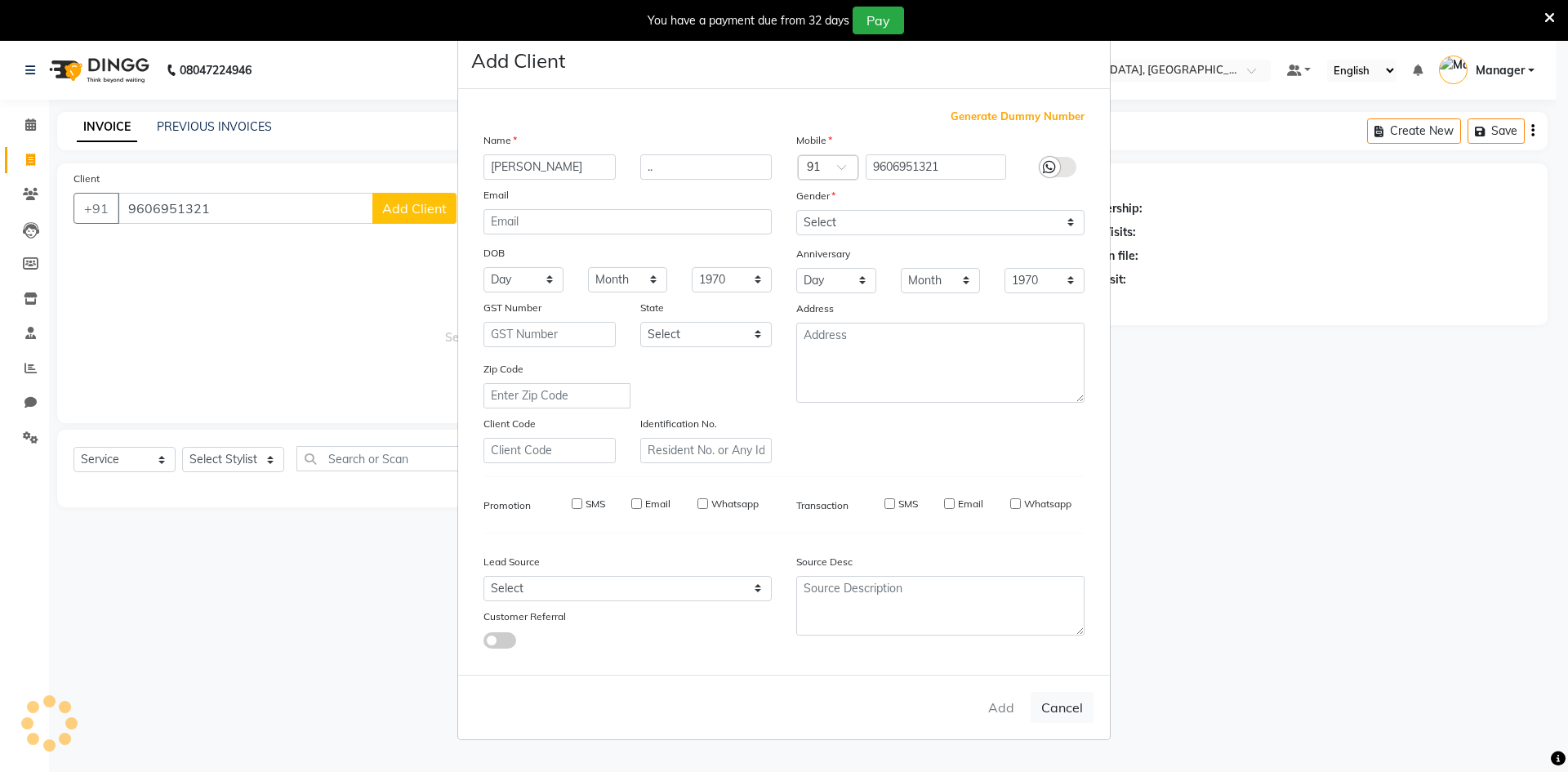
checkbox input "false"
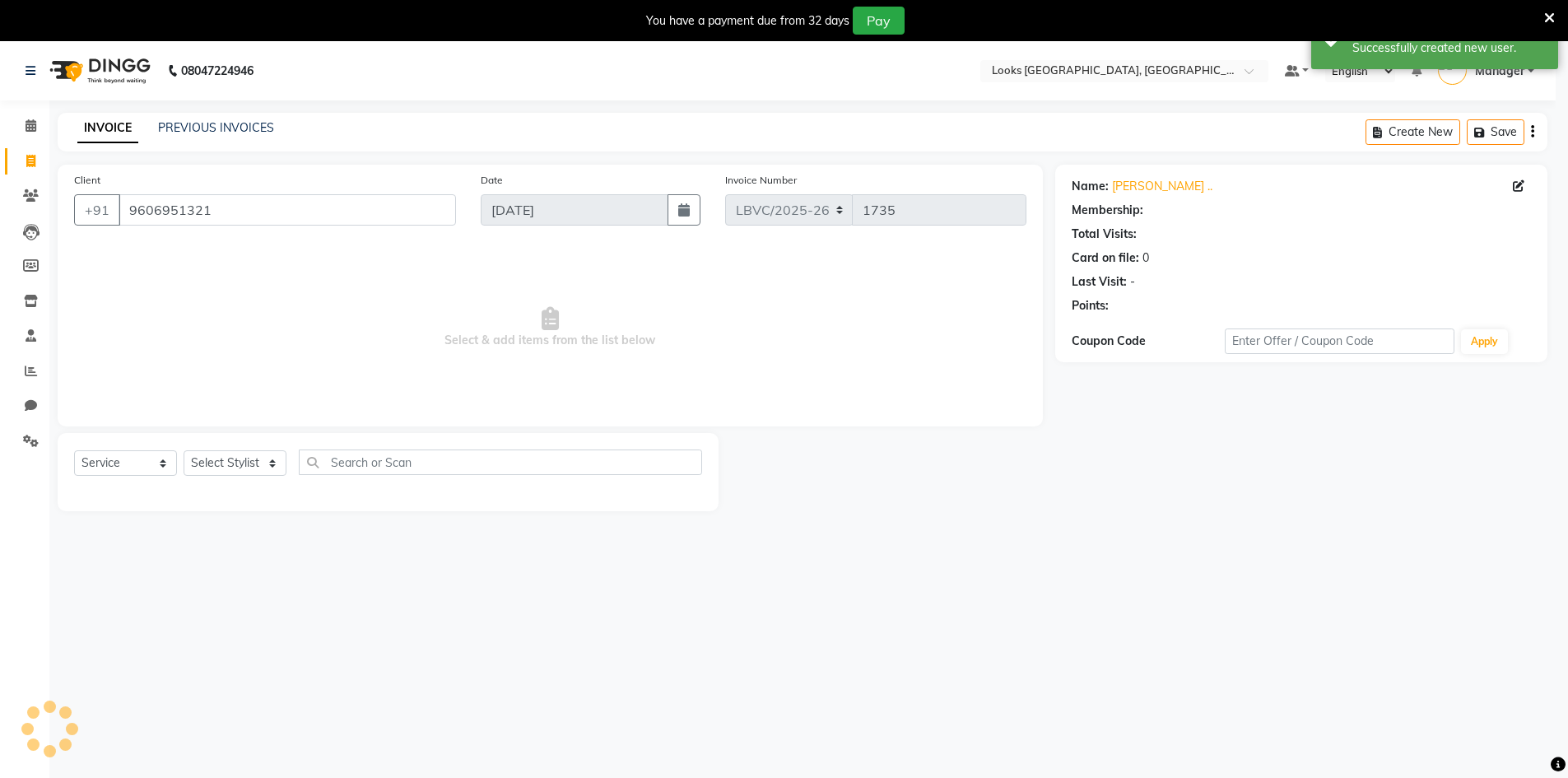
select select "1: Object"
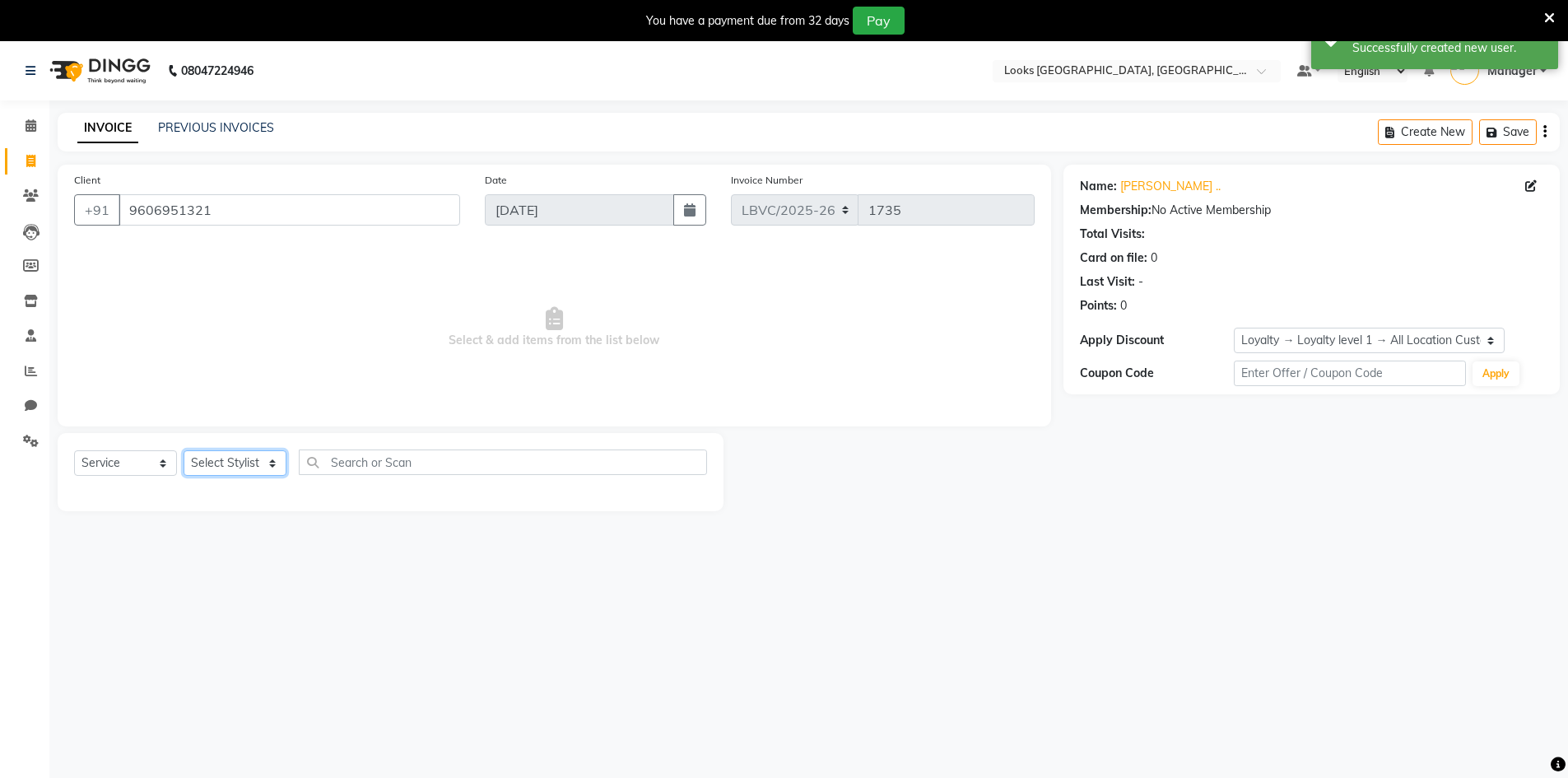
click at [268, 465] on select "Select Stylist Counter_Sales Manager [PERSON_NAME] [PERSON_NAME] [PERSON_NAME]" at bounding box center [235, 463] width 103 height 26
select select "87801"
click at [184, 450] on select "Select Stylist Counter_Sales Manager [PERSON_NAME] [PERSON_NAME] [PERSON_NAME]" at bounding box center [235, 463] width 103 height 26
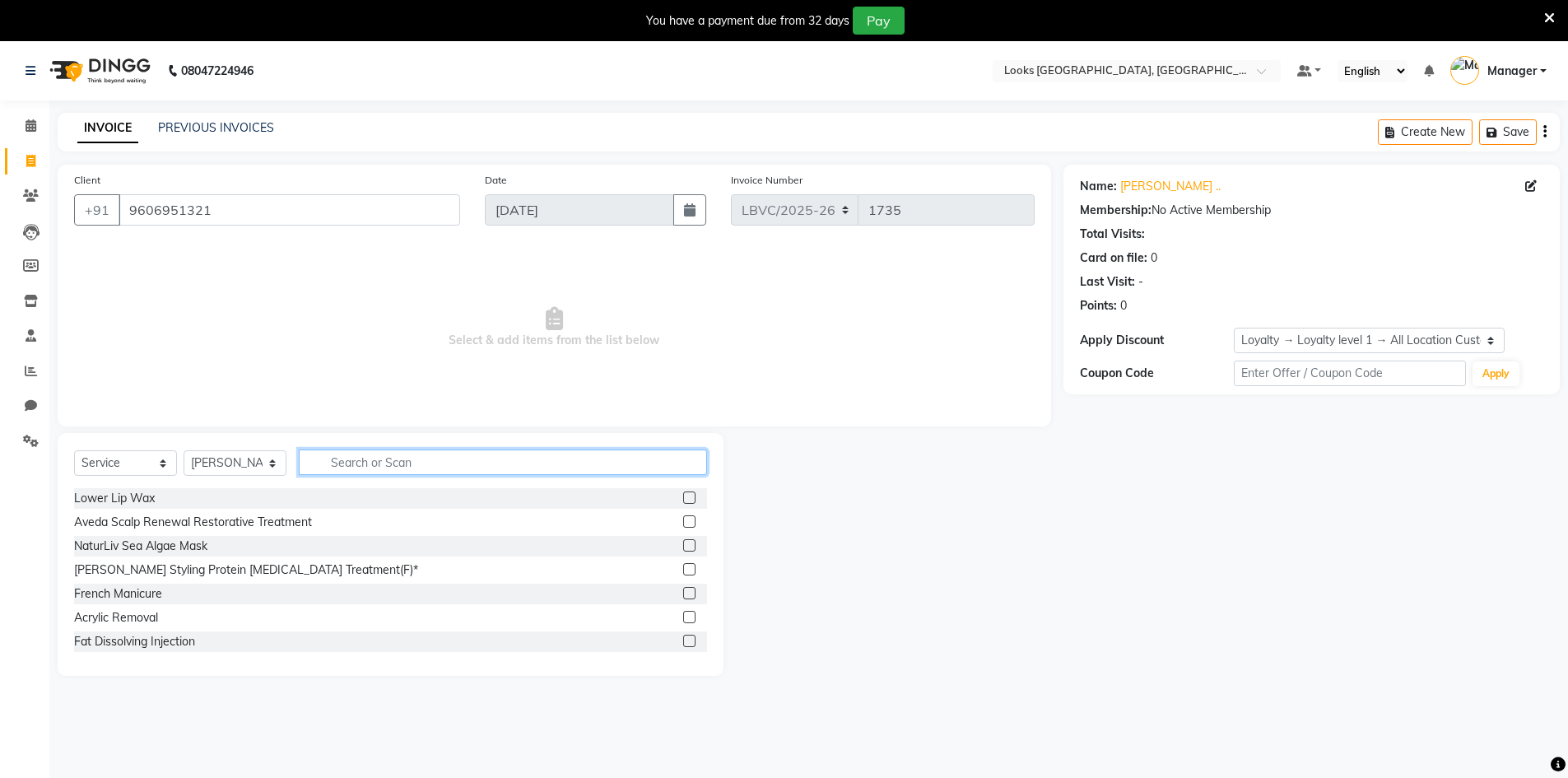
click at [336, 455] on input "text" at bounding box center [503, 463] width 408 height 26
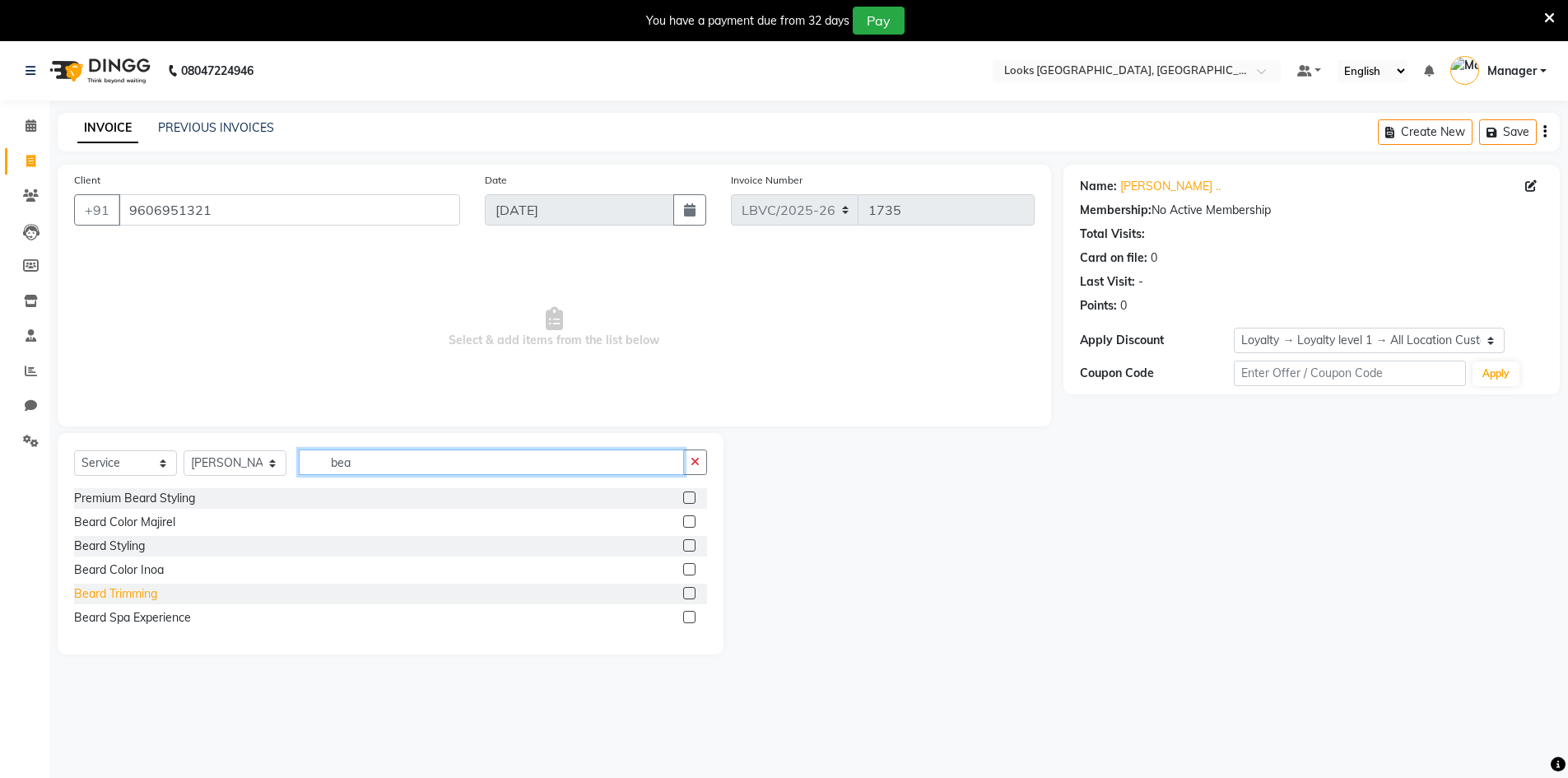
type input "bea"
click at [150, 597] on div "Beard Trimming" at bounding box center [116, 593] width 83 height 18
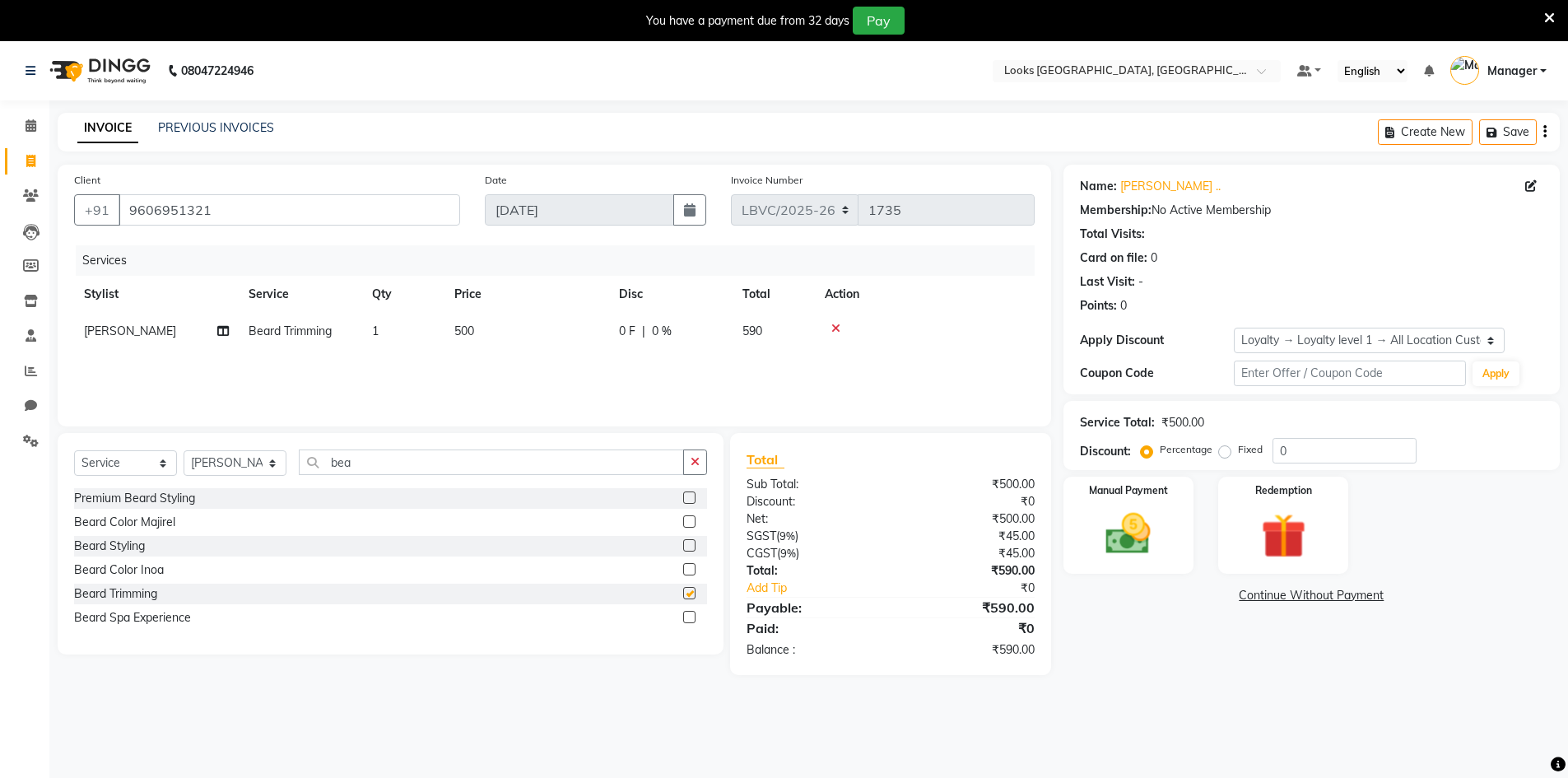
checkbox input "false"
click at [1081, 520] on div "Manual Payment" at bounding box center [1128, 525] width 135 height 101
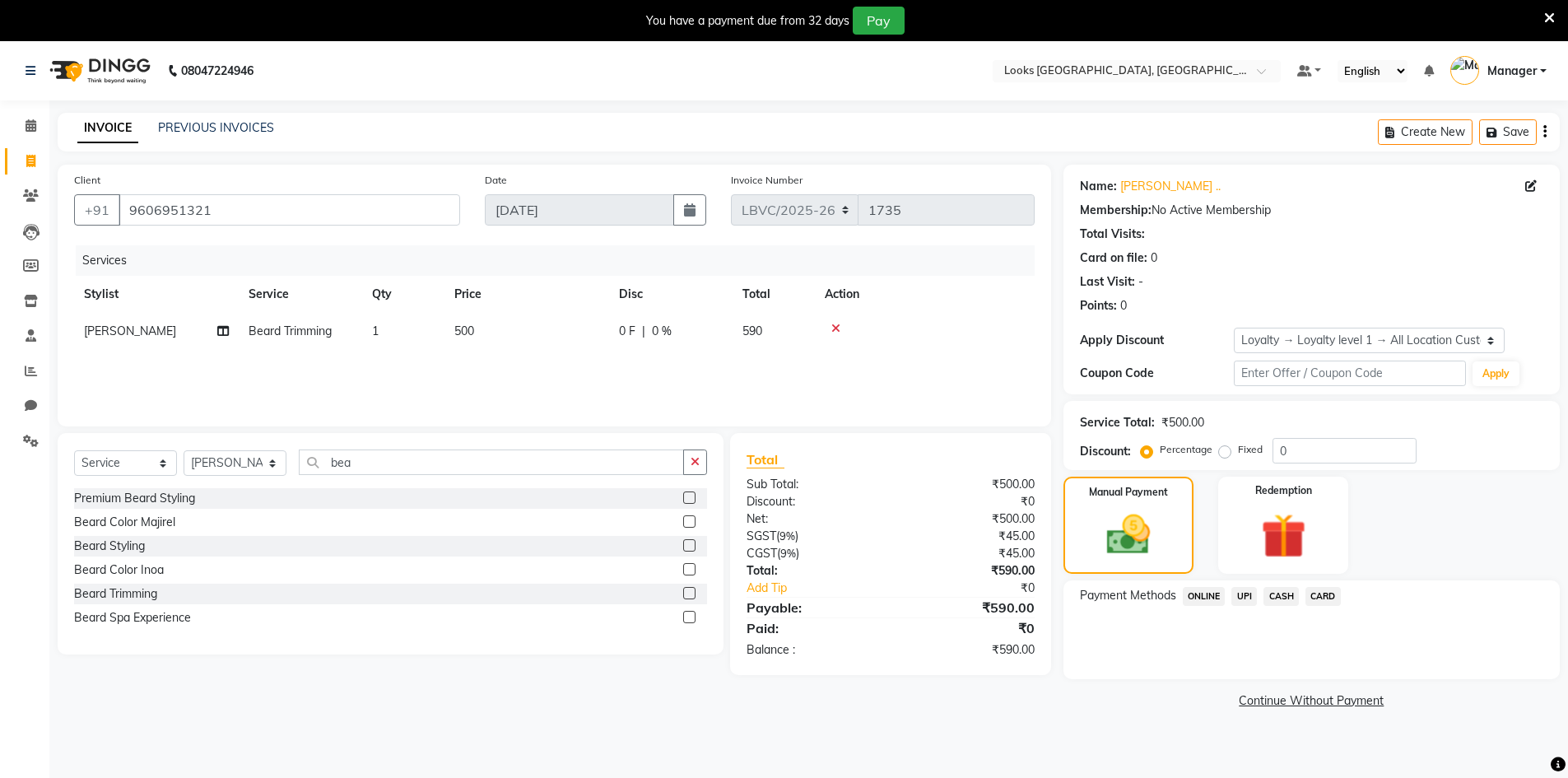
click at [1251, 597] on span "UPI" at bounding box center [1244, 596] width 26 height 19
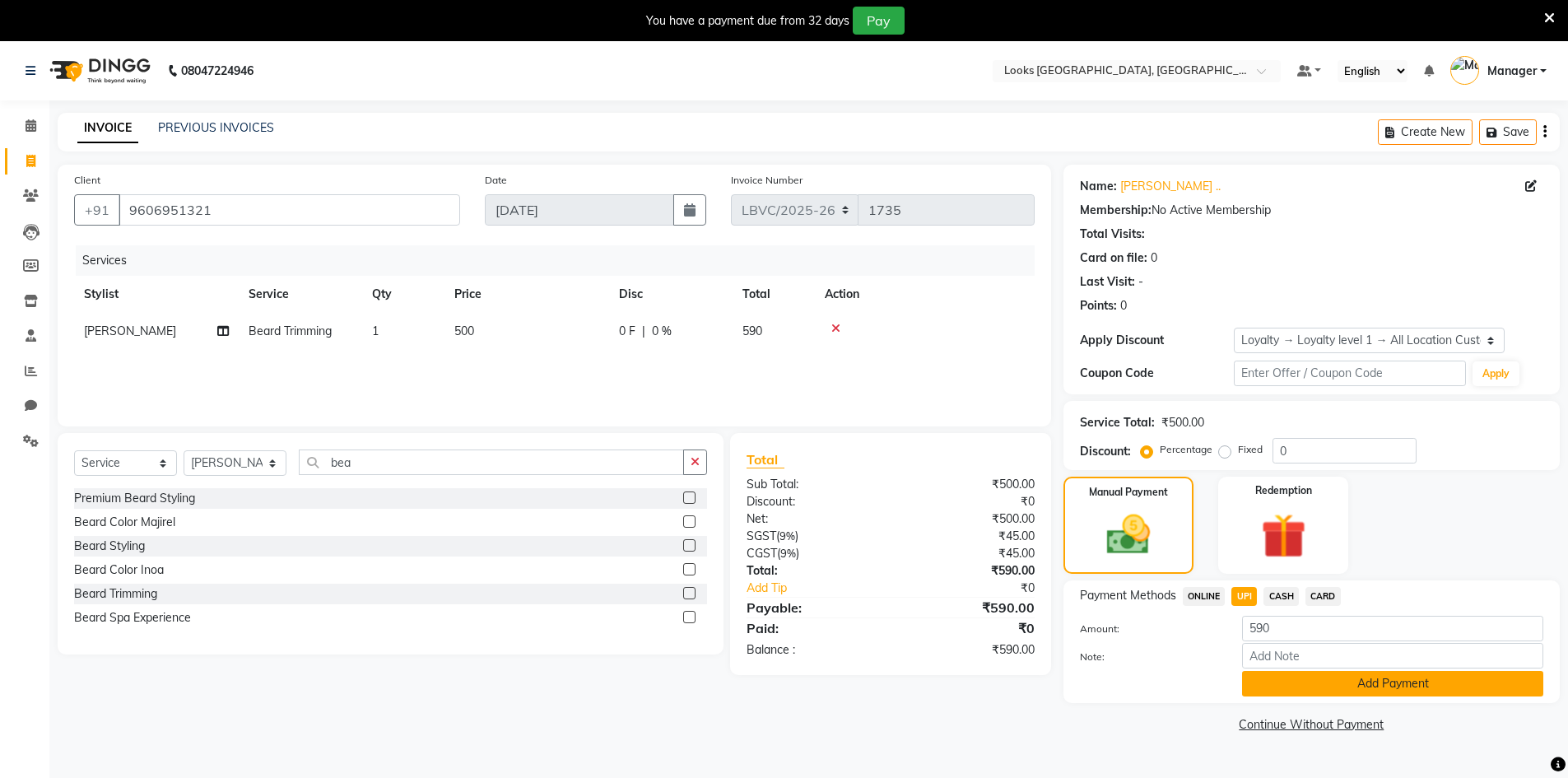
click at [1307, 673] on button "Add Payment" at bounding box center [1392, 683] width 301 height 26
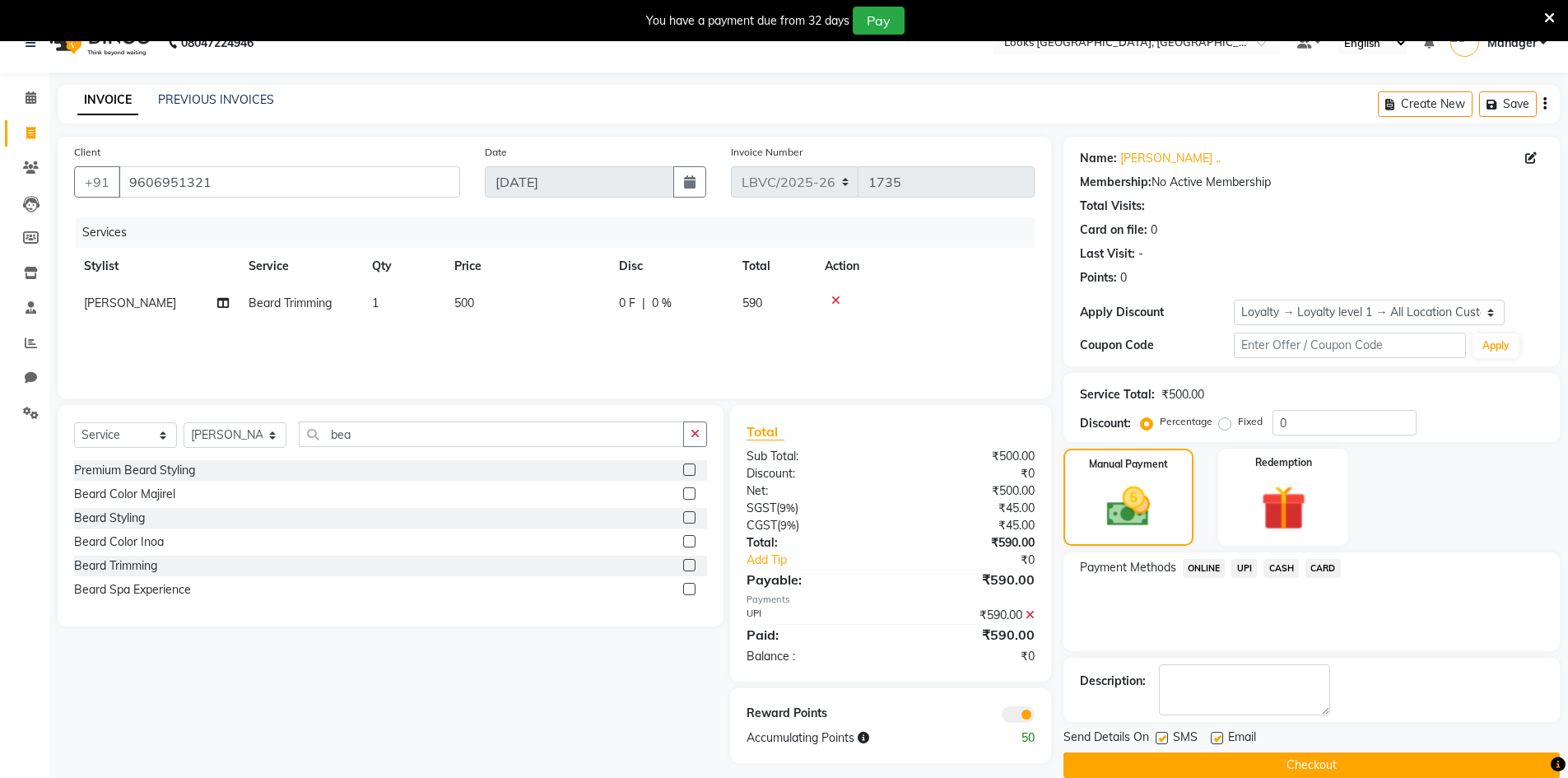
scroll to position [53, 0]
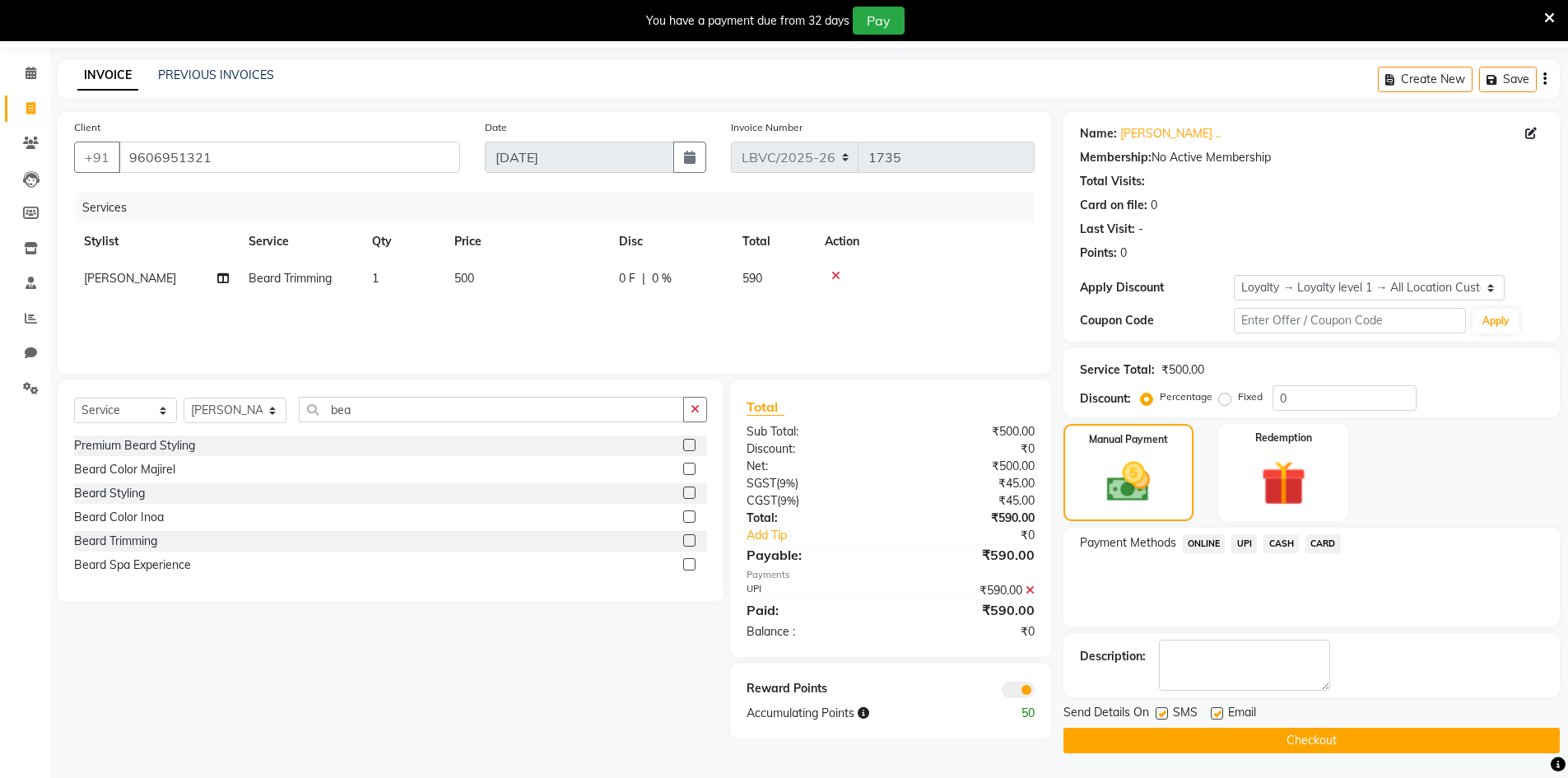
click at [1256, 735] on button "Checkout" at bounding box center [1311, 741] width 496 height 26
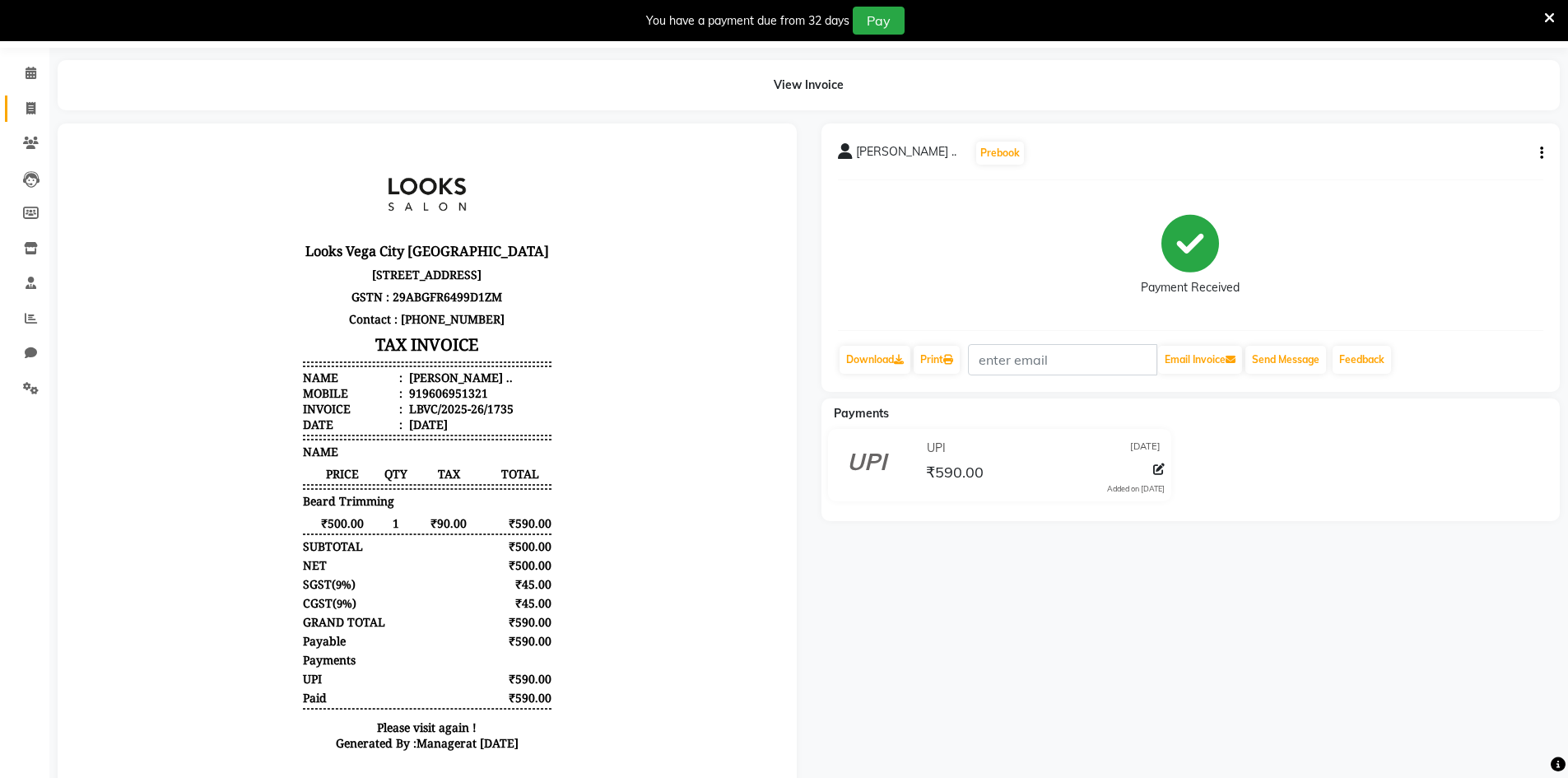
click at [26, 96] on link "Invoice" at bounding box center [24, 108] width 40 height 27
select select "service"
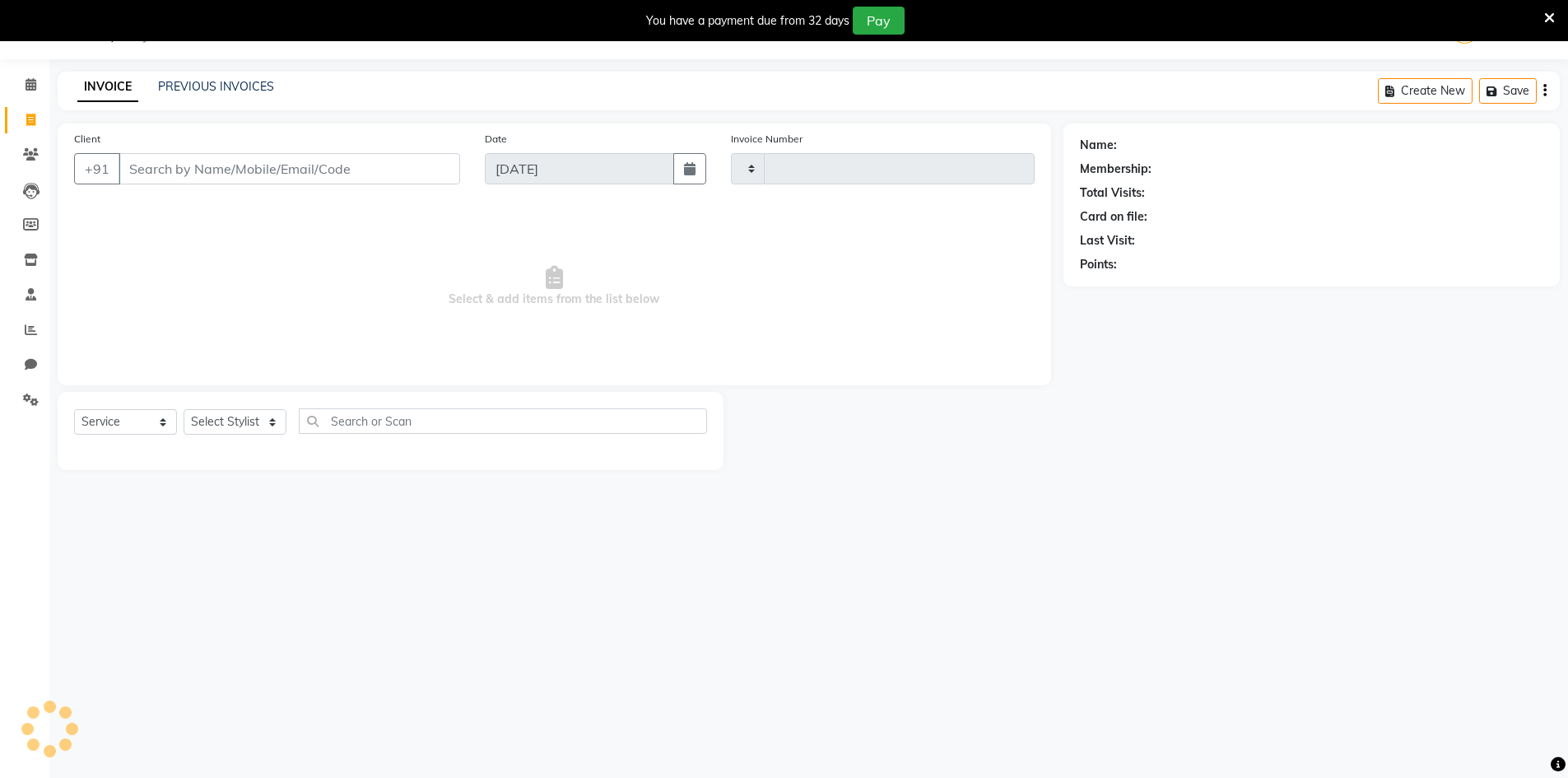
scroll to position [41, 0]
type input "1736"
select select "8707"
click at [300, 175] on input "Client" at bounding box center [289, 169] width 341 height 32
type input "8420337390"
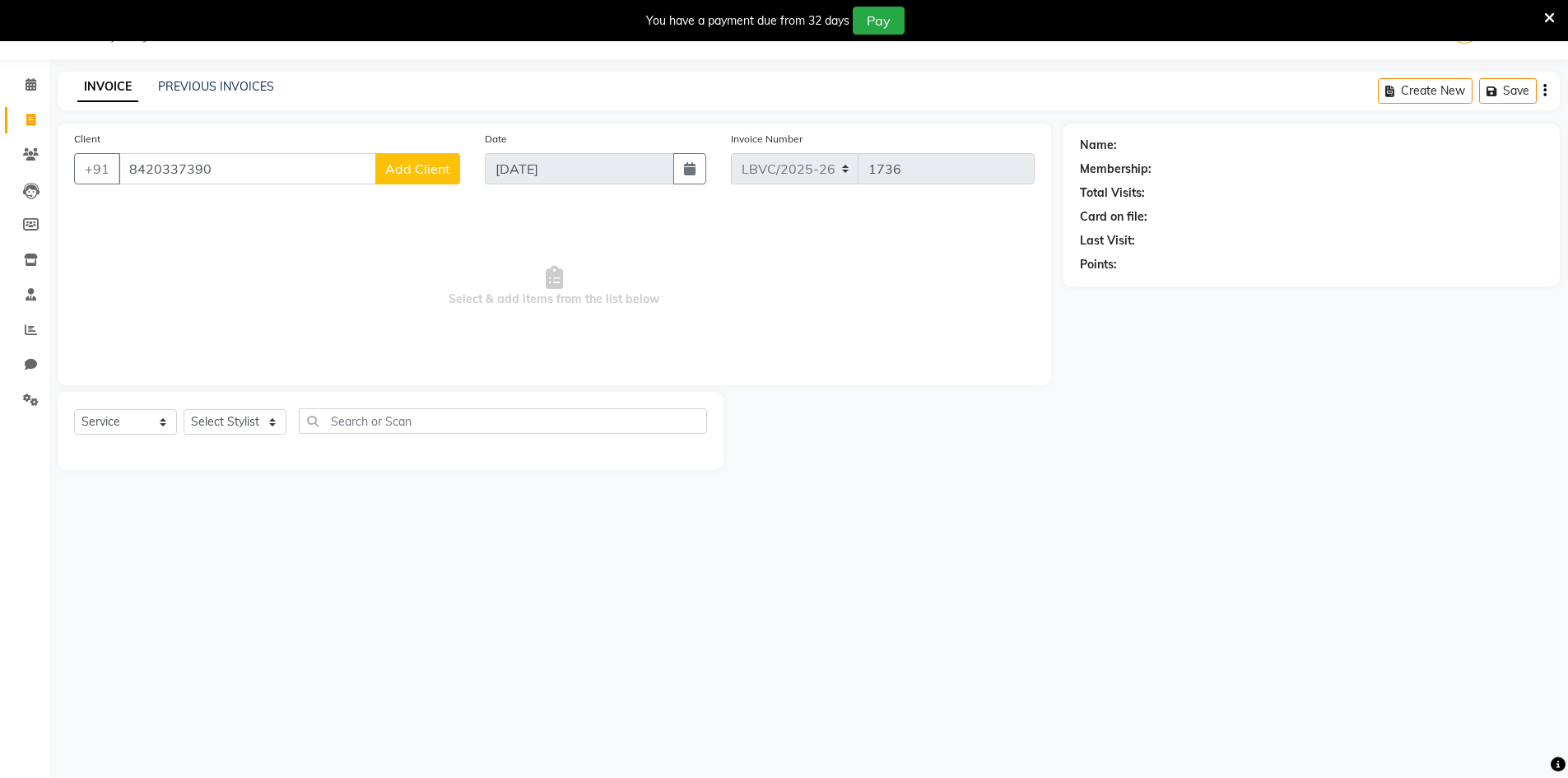
click at [436, 178] on button "Add Client" at bounding box center [417, 169] width 84 height 32
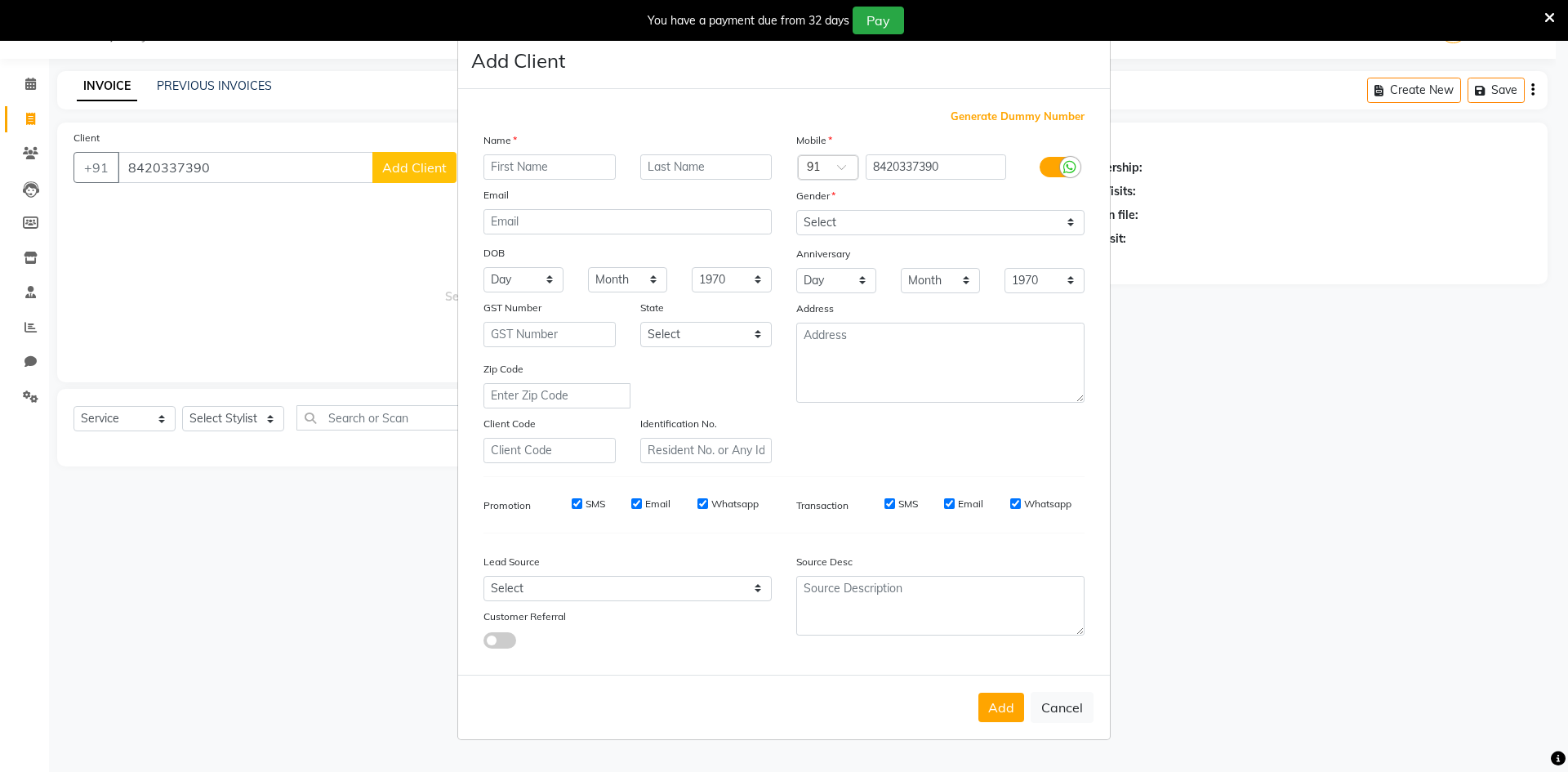
click at [515, 156] on input "text" at bounding box center [549, 167] width 133 height 26
drag, startPoint x: 592, startPoint y: 148, endPoint x: 427, endPoint y: 176, distance: 167.4
click at [427, 176] on ngb-modal-window "Add Client Generate Dummy Number Name bis Email DOB Day 01 02 03 04 05 06 07 08…" at bounding box center [784, 386] width 1568 height 772
drag, startPoint x: 526, startPoint y: 156, endPoint x: 471, endPoint y: 167, distance: 56.1
click at [471, 167] on div "bis" at bounding box center [549, 167] width 156 height 26
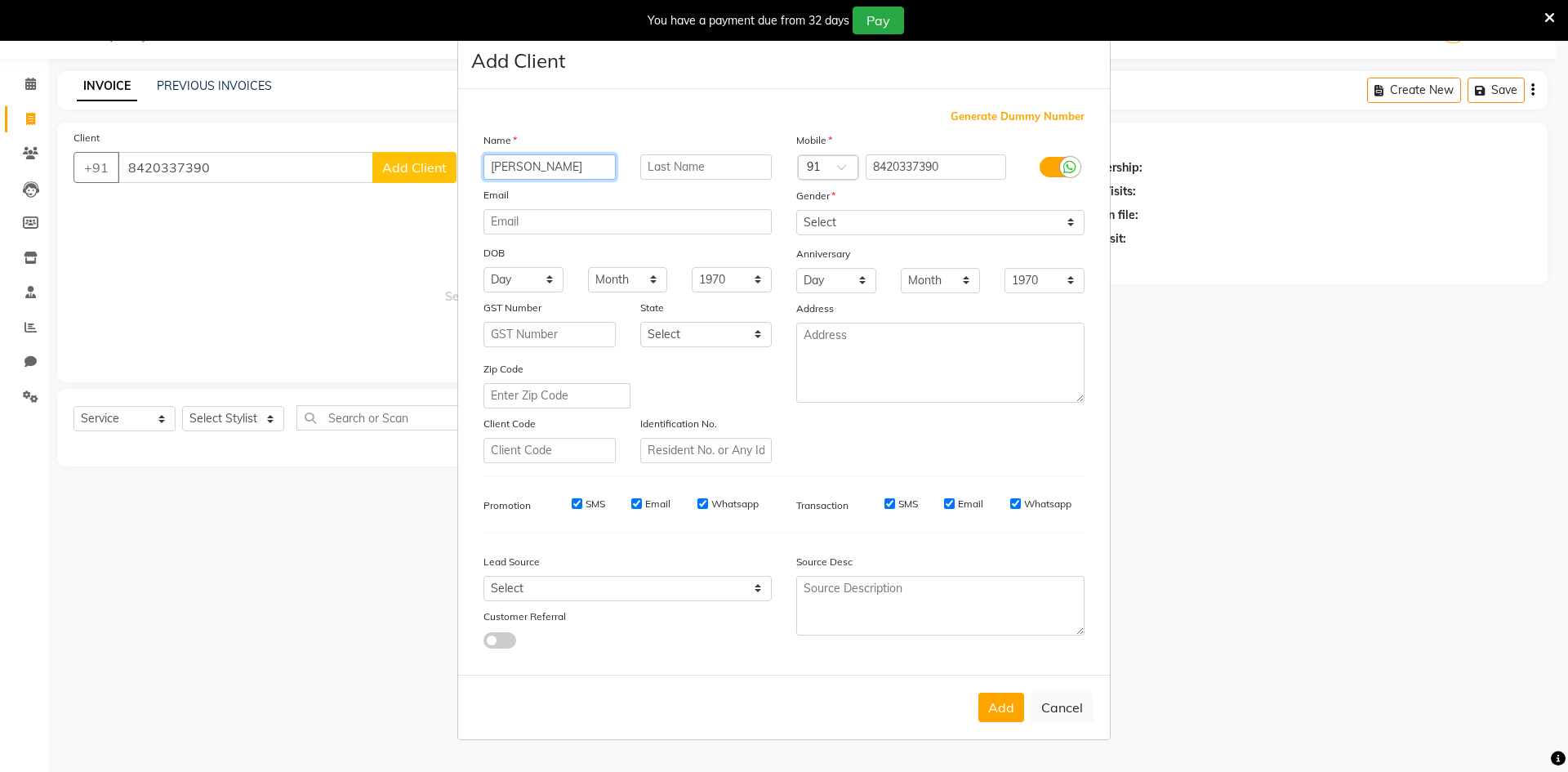
type input "[PERSON_NAME]"
drag, startPoint x: 667, startPoint y: 164, endPoint x: 720, endPoint y: 183, distance: 56.3
click at [669, 164] on input "text" at bounding box center [707, 167] width 133 height 26
type input "..."
click at [816, 223] on select "Select [DEMOGRAPHIC_DATA] [DEMOGRAPHIC_DATA] Other Prefer Not To Say" at bounding box center [940, 223] width 288 height 26
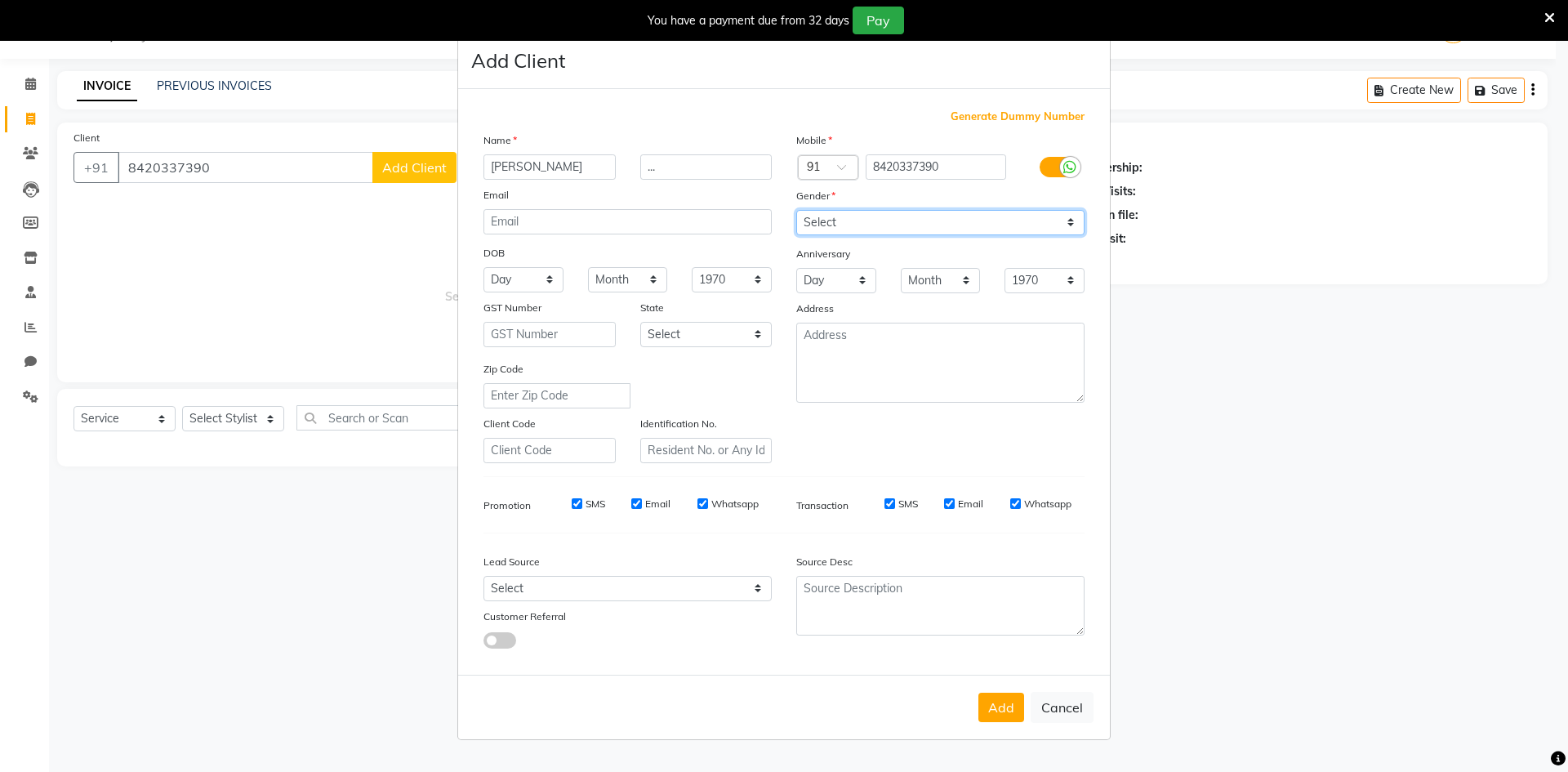
select select "[DEMOGRAPHIC_DATA]"
click at [796, 210] on select "Select [DEMOGRAPHIC_DATA] [DEMOGRAPHIC_DATA] Other Prefer Not To Say" at bounding box center [940, 223] width 288 height 26
click at [1014, 702] on button "Add" at bounding box center [1001, 708] width 46 height 29
click at [251, 416] on ngb-modal-window "Add Client Generate Dummy Number Name [PERSON_NAME] ... Email DOB Day 01 02 03 …" at bounding box center [784, 386] width 1568 height 772
click at [989, 705] on div "Add Cancel" at bounding box center [784, 707] width 651 height 64
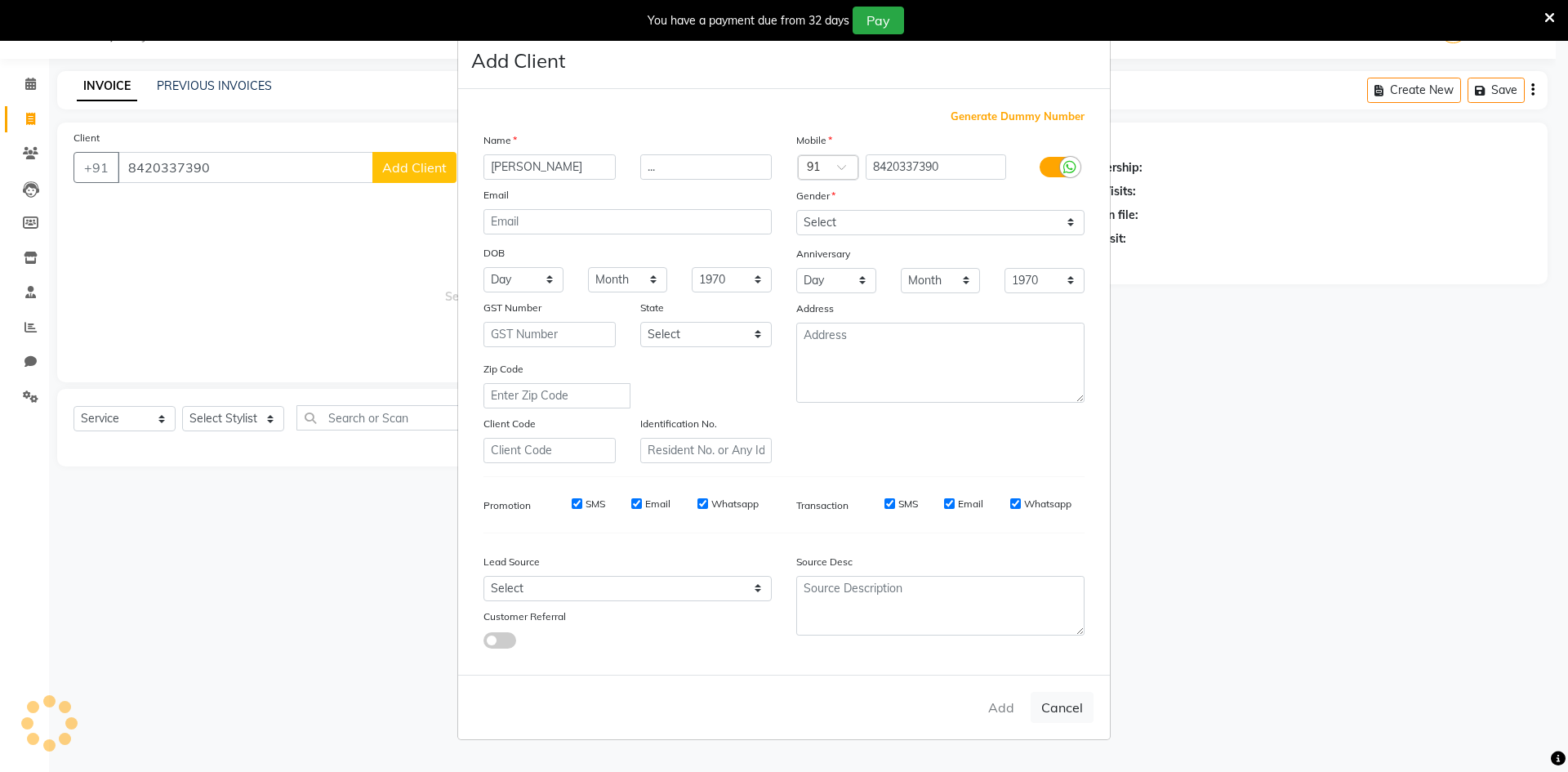
click at [1101, 709] on div "Add Cancel" at bounding box center [784, 707] width 651 height 64
click at [1071, 715] on button "Cancel" at bounding box center [1062, 708] width 63 height 31
select select
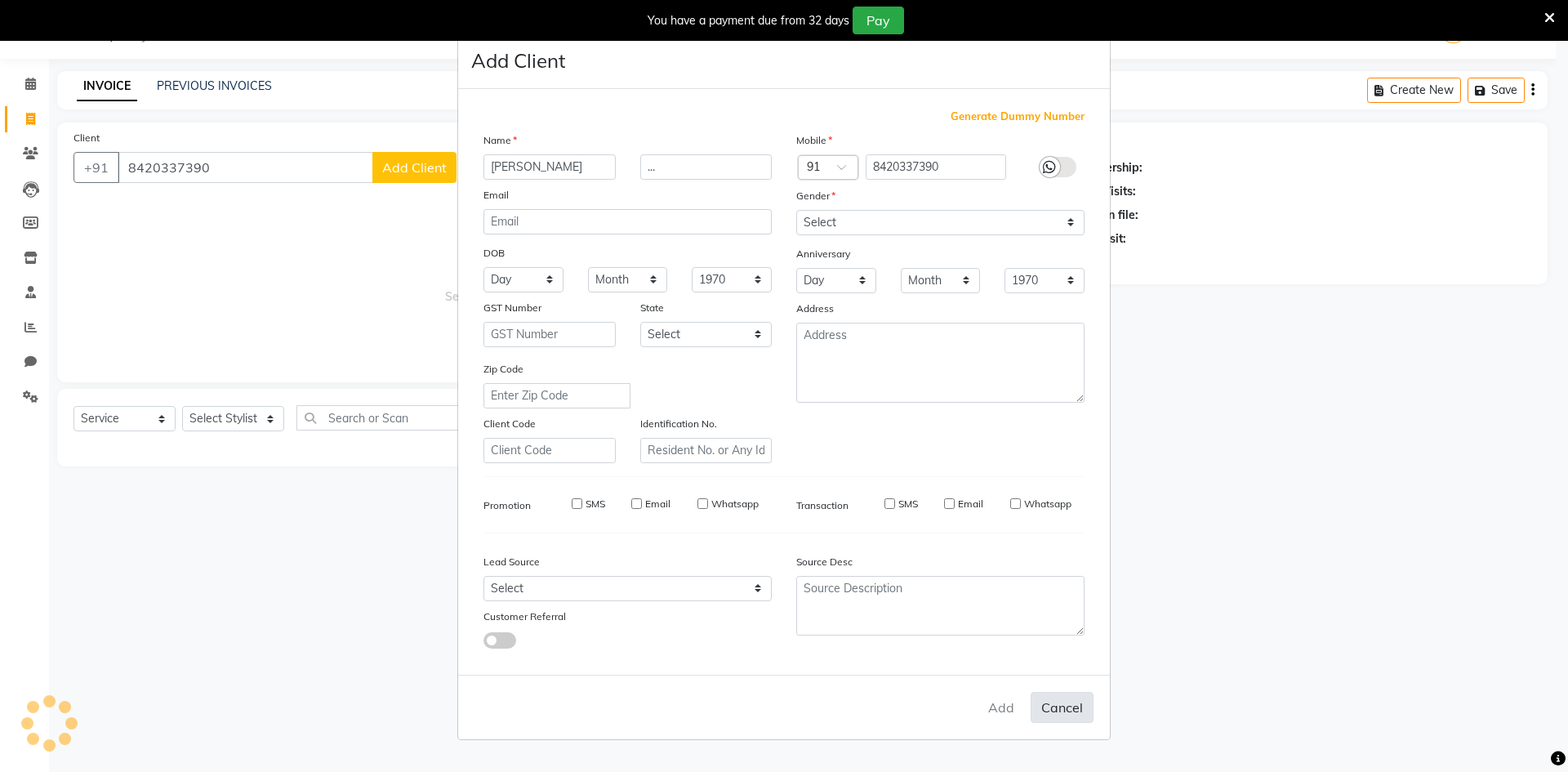
select select
checkbox input "false"
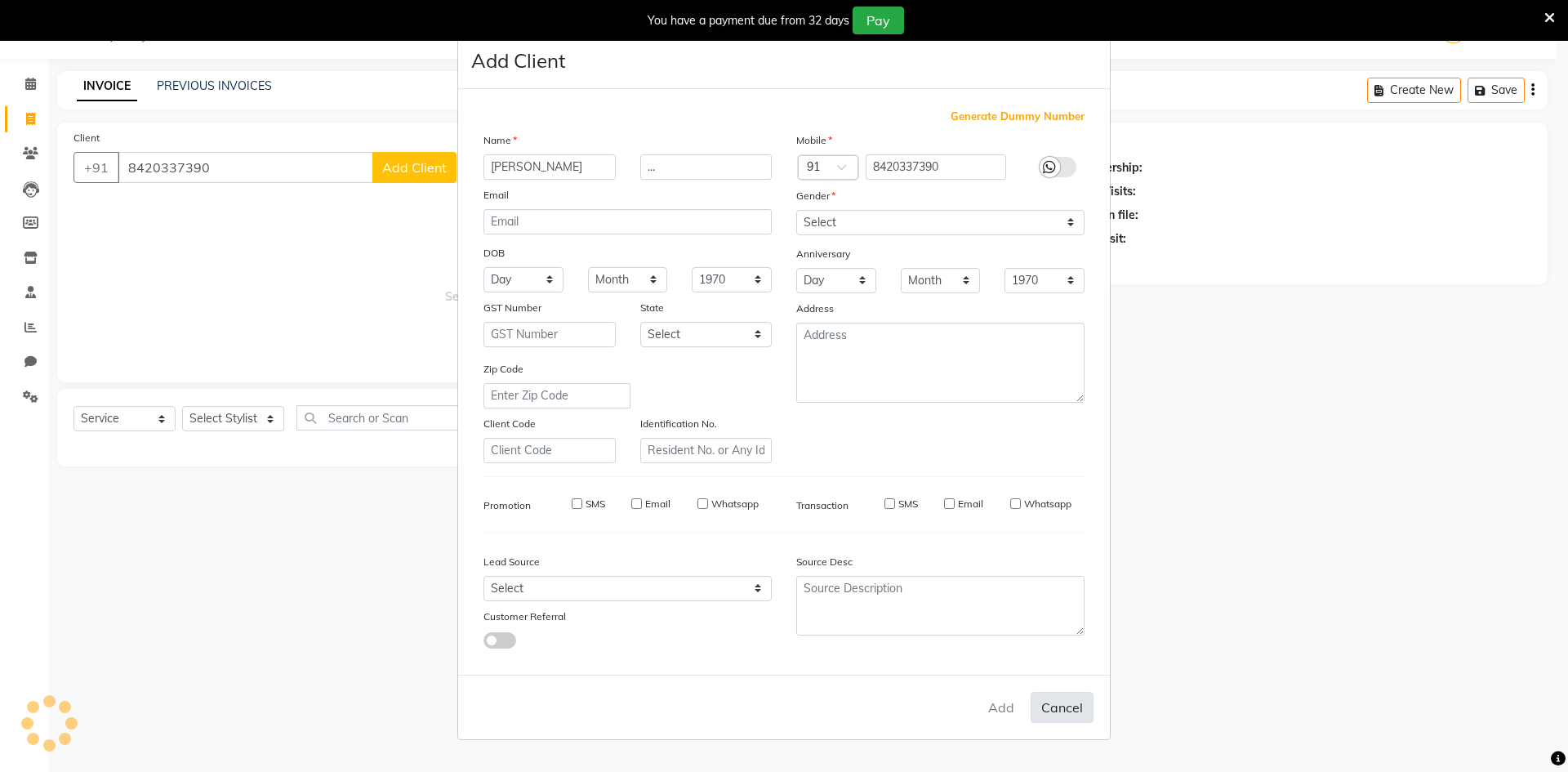
checkbox input "false"
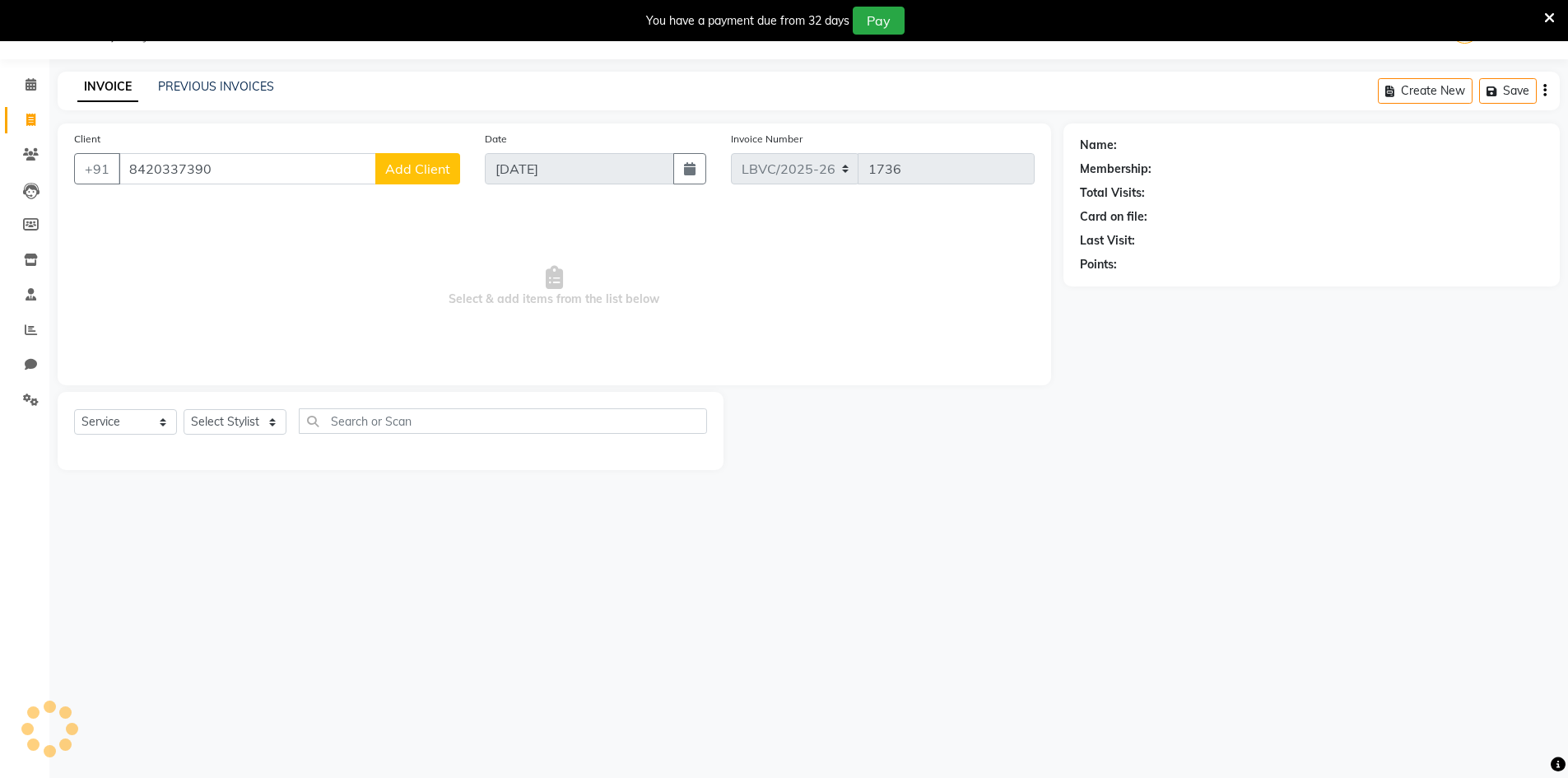
click at [426, 172] on span "Add Client" at bounding box center [417, 169] width 65 height 17
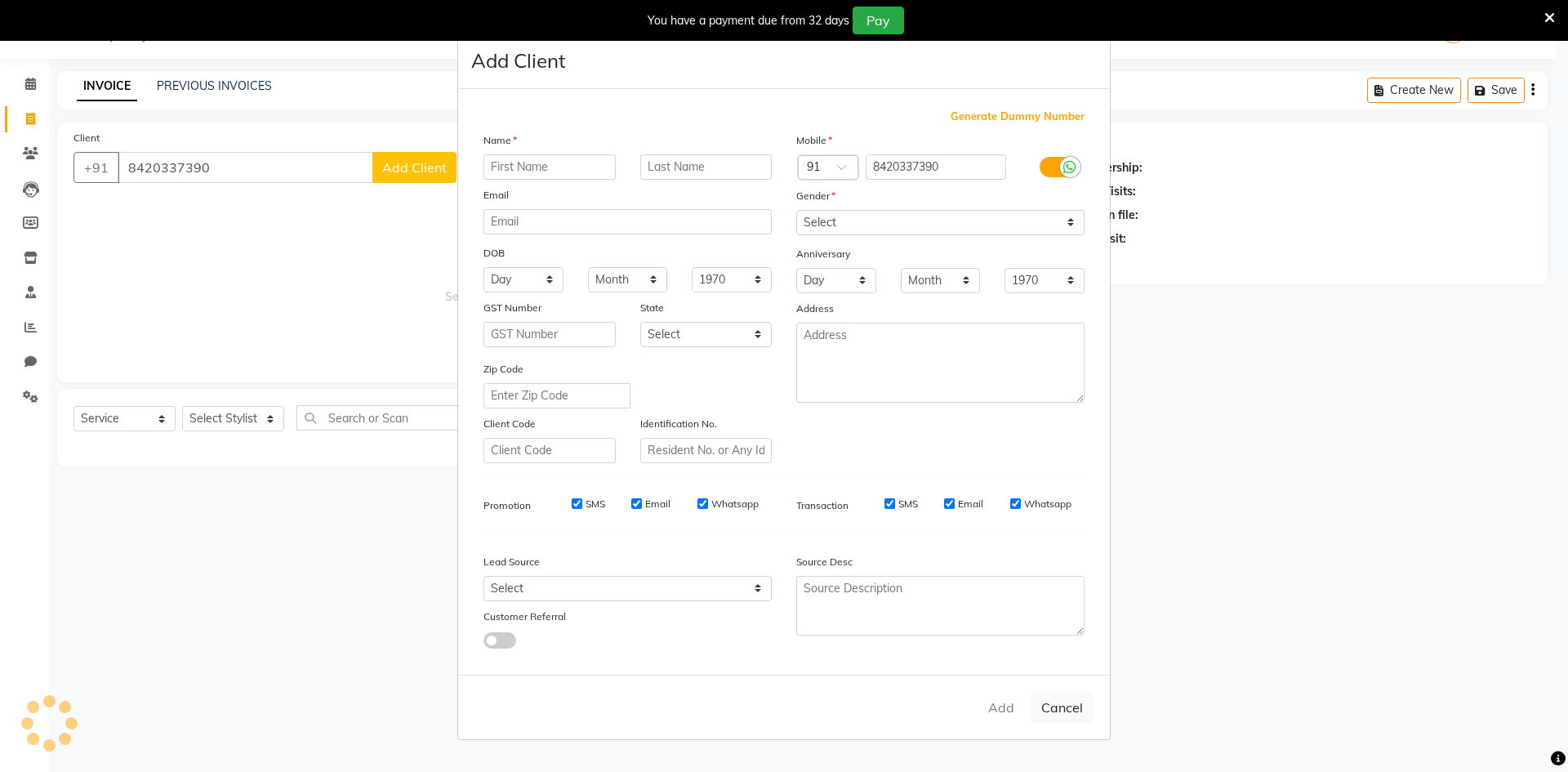
click at [547, 162] on input "text" at bounding box center [549, 167] width 133 height 26
type input "[PERSON_NAME]"
click at [699, 184] on div "Name [PERSON_NAME] Email DOB Day 01 02 03 04 05 06 07 08 09 10 11 12 13 14 15 1…" at bounding box center [628, 297] width 313 height 331
click at [692, 164] on input "text" at bounding box center [707, 167] width 133 height 26
type input "...."
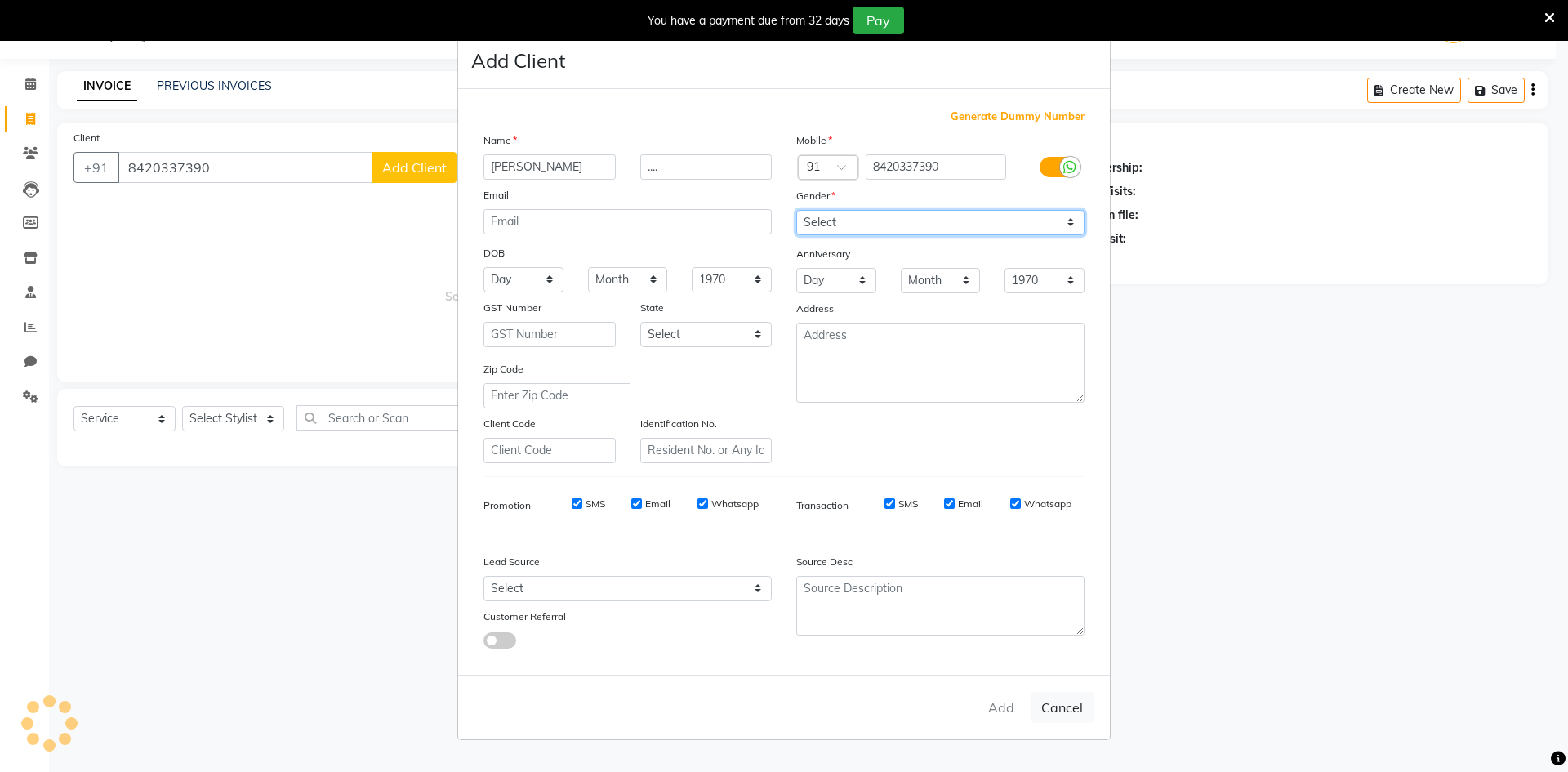
click at [851, 218] on select "Select [DEMOGRAPHIC_DATA] [DEMOGRAPHIC_DATA] Other Prefer Not To Say" at bounding box center [940, 223] width 288 height 26
select select
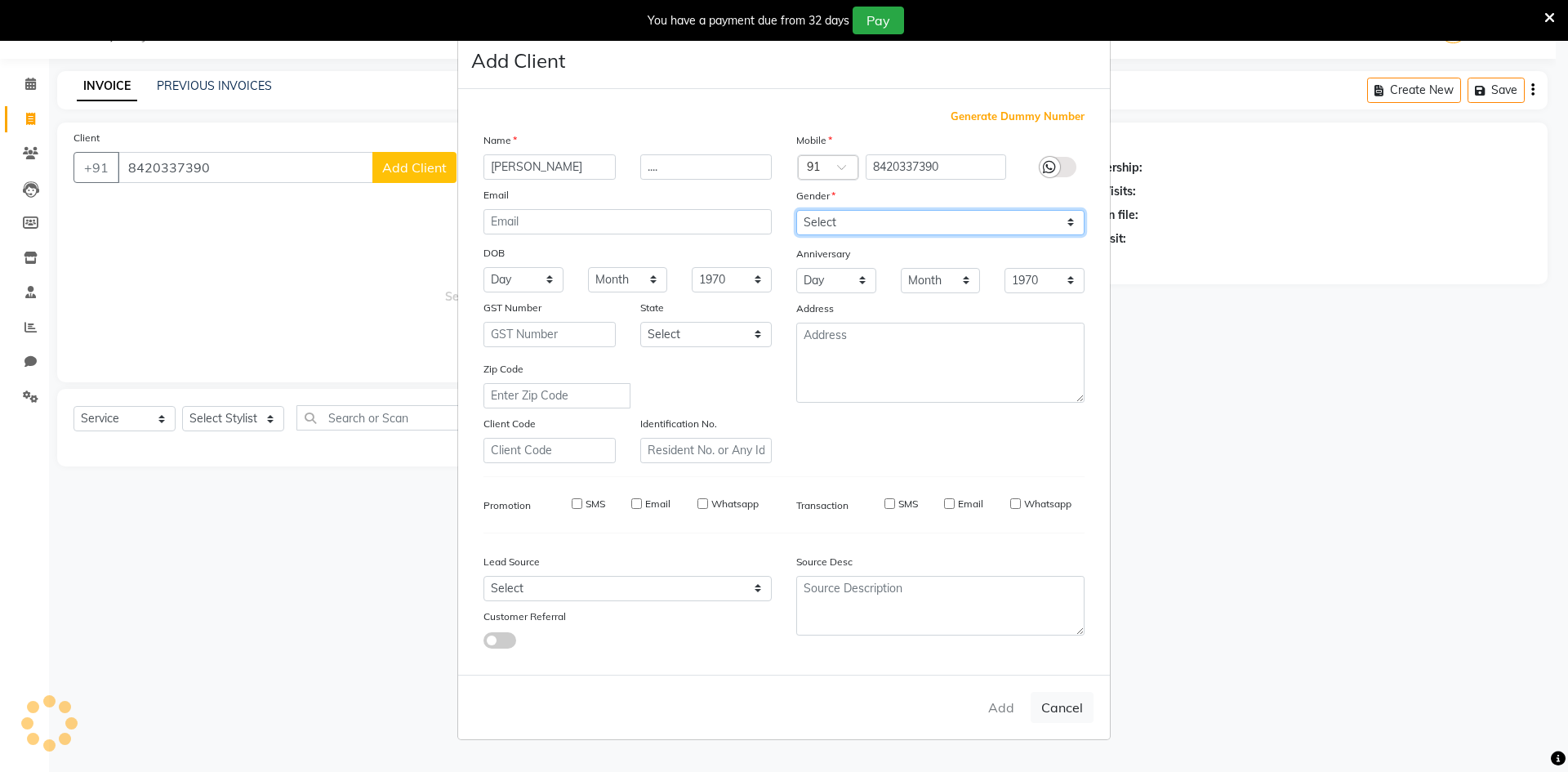
select select
checkbox input "false"
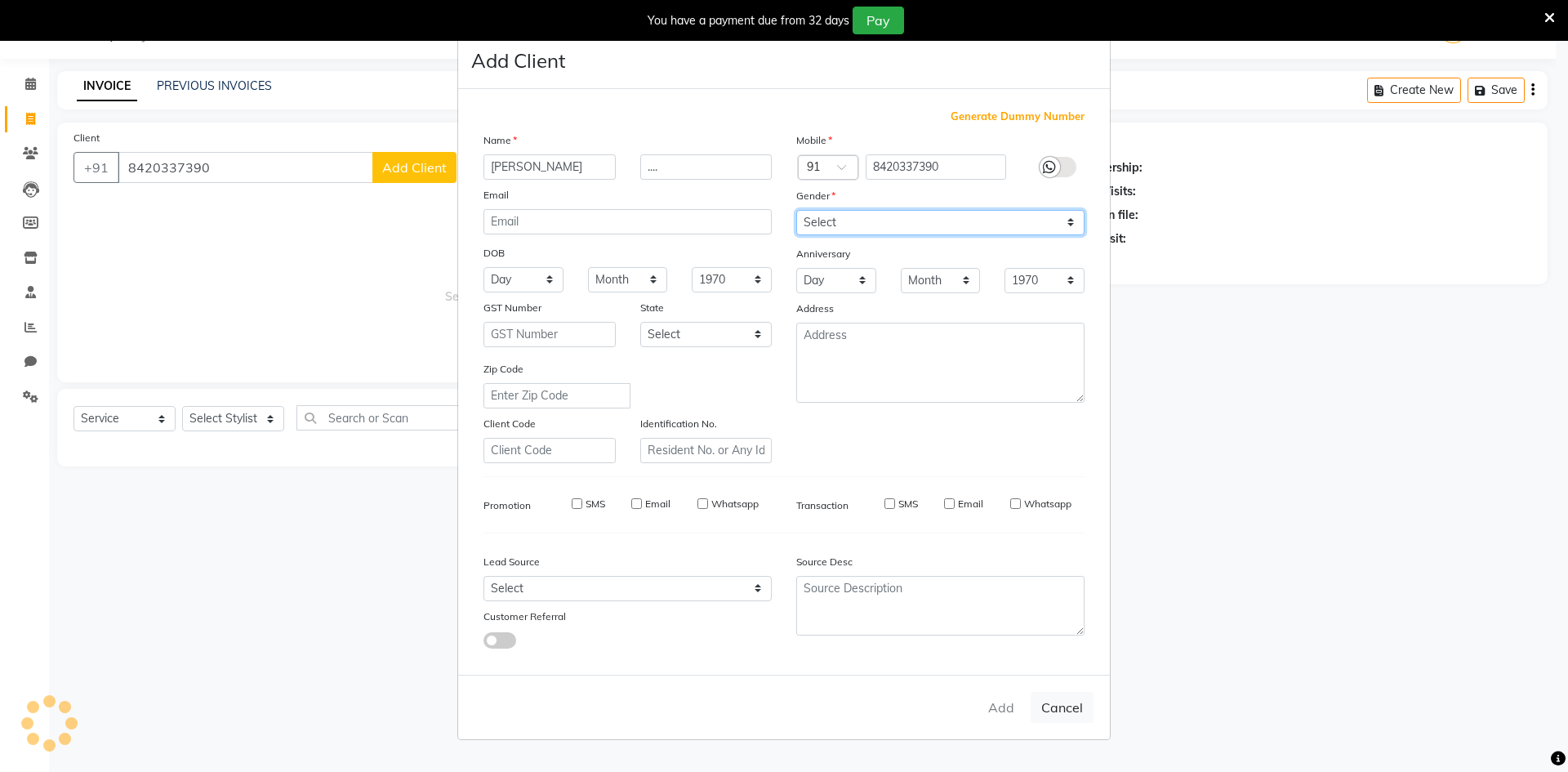
checkbox input "false"
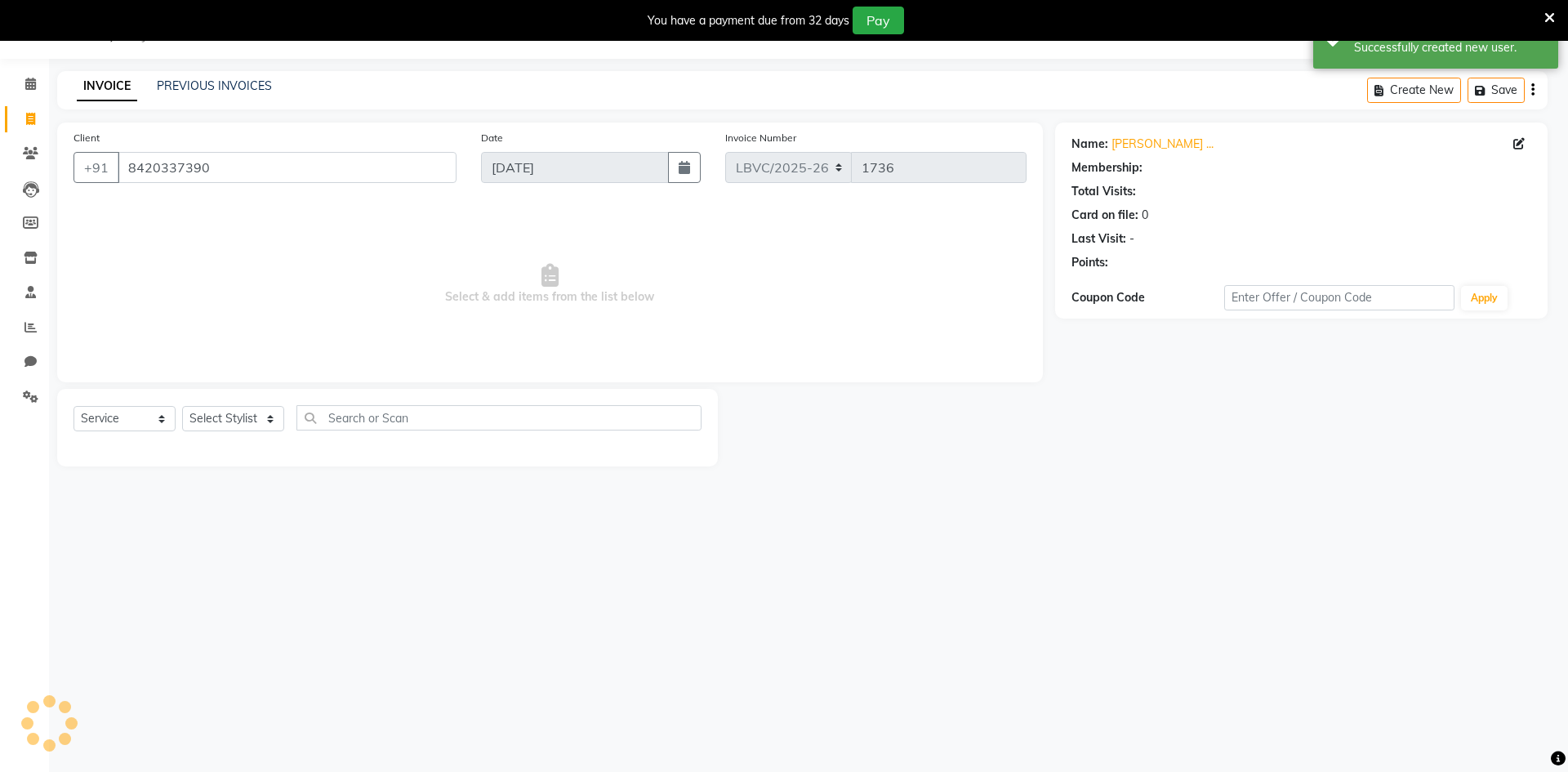
select select "1: Object"
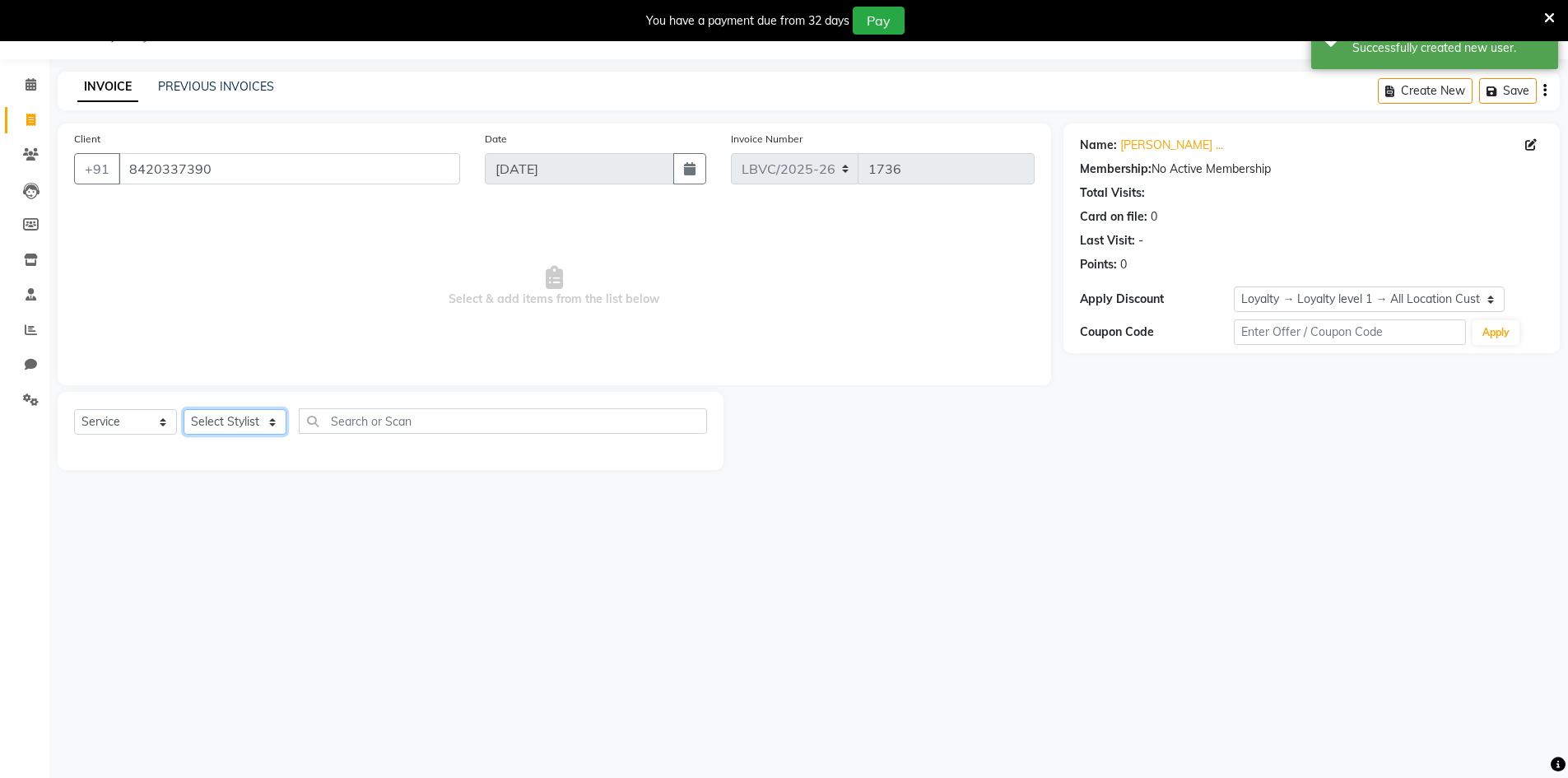
click at [237, 423] on select "Select Stylist Counter_Sales Manager [PERSON_NAME] [PERSON_NAME] [PERSON_NAME]" at bounding box center [235, 422] width 103 height 26
select select "87801"
click at [184, 409] on select "Select Stylist Counter_Sales Manager [PERSON_NAME] [PERSON_NAME] [PERSON_NAME]" at bounding box center [235, 422] width 103 height 26
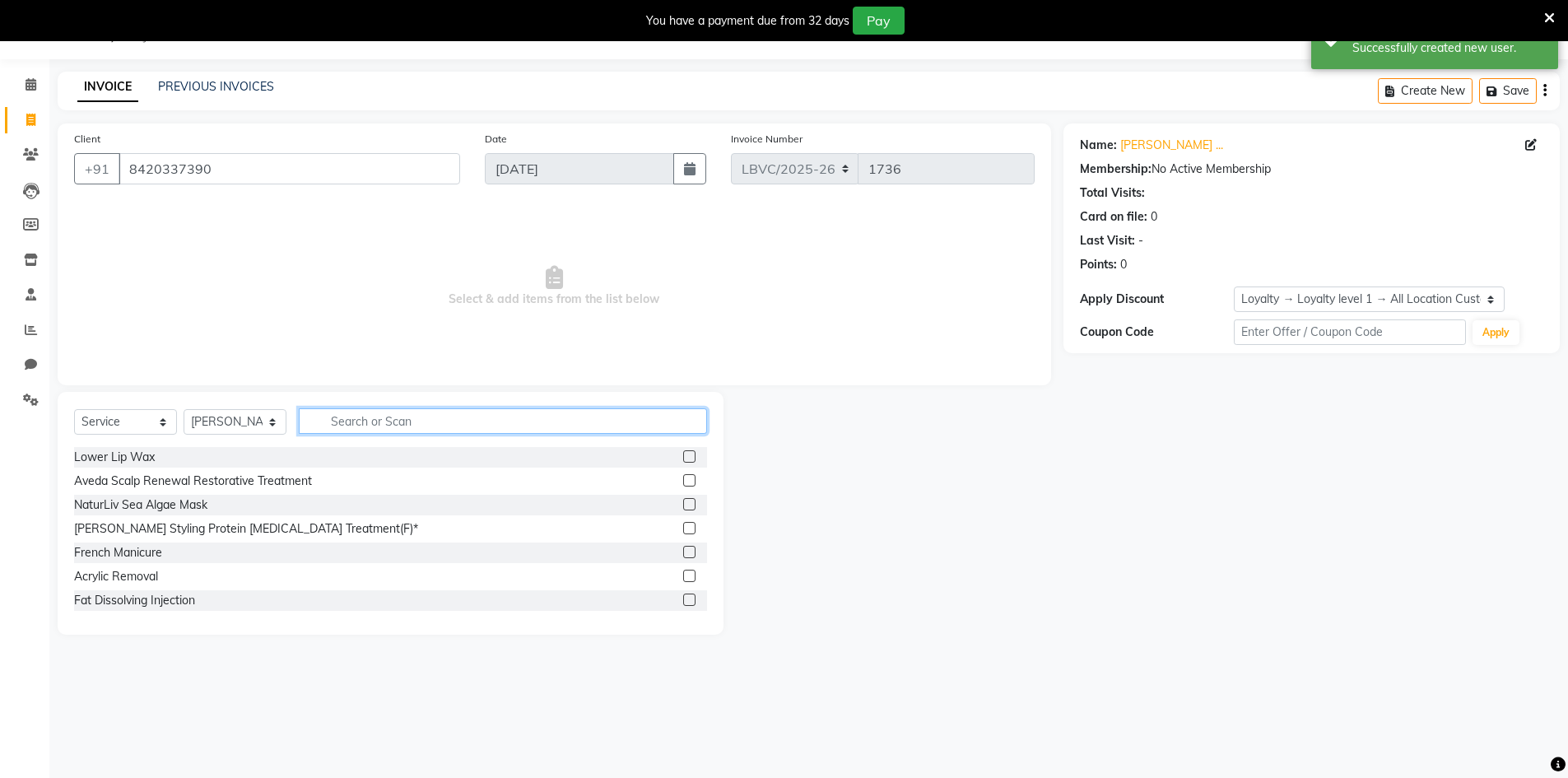
click at [355, 415] on input "text" at bounding box center [503, 421] width 408 height 26
type input "bear"
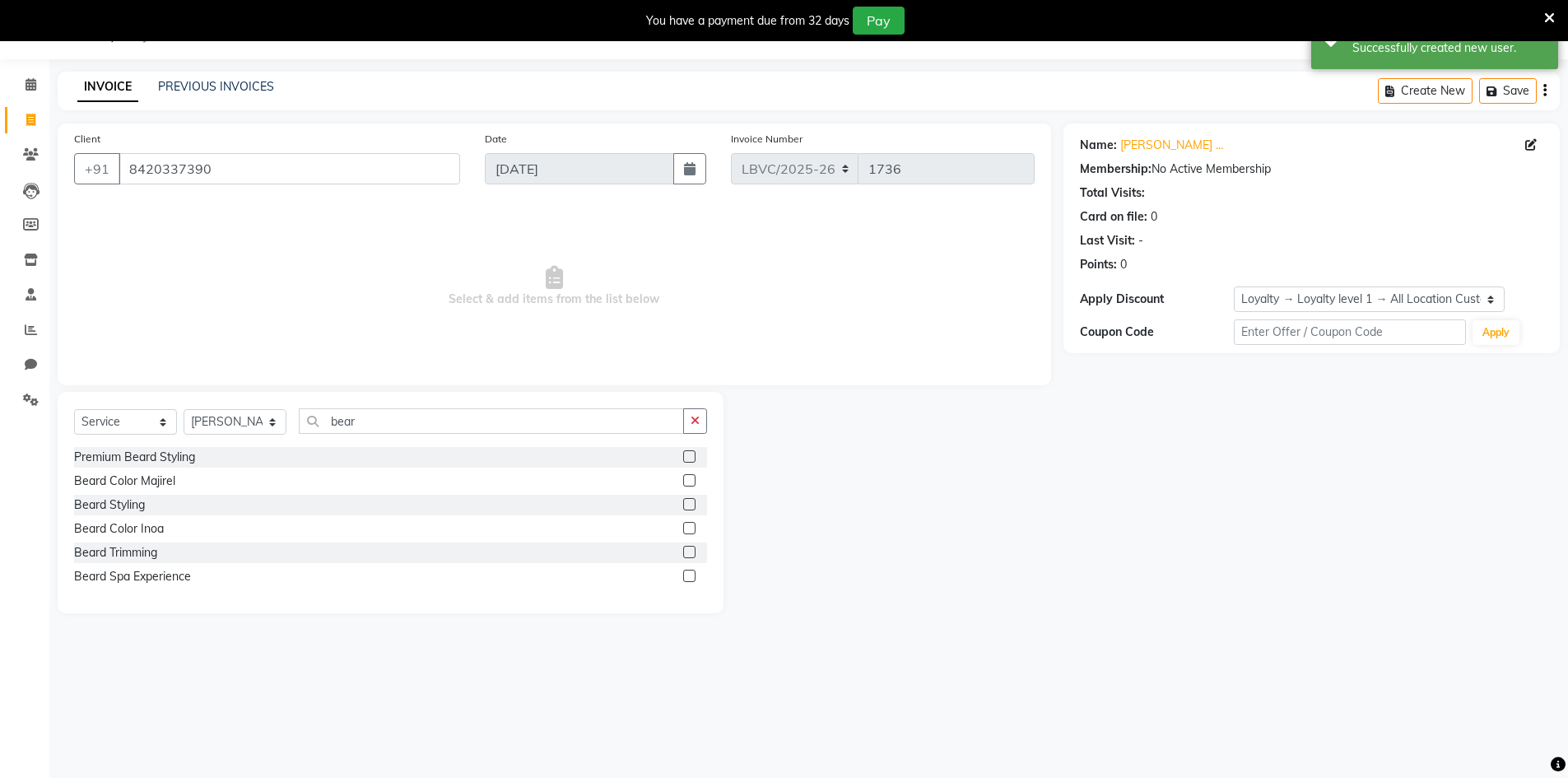
click at [175, 498] on div "Beard Styling" at bounding box center [390, 504] width 633 height 20
click at [692, 547] on label at bounding box center [689, 551] width 12 height 12
click at [692, 547] on input "checkbox" at bounding box center [689, 553] width 11 height 11
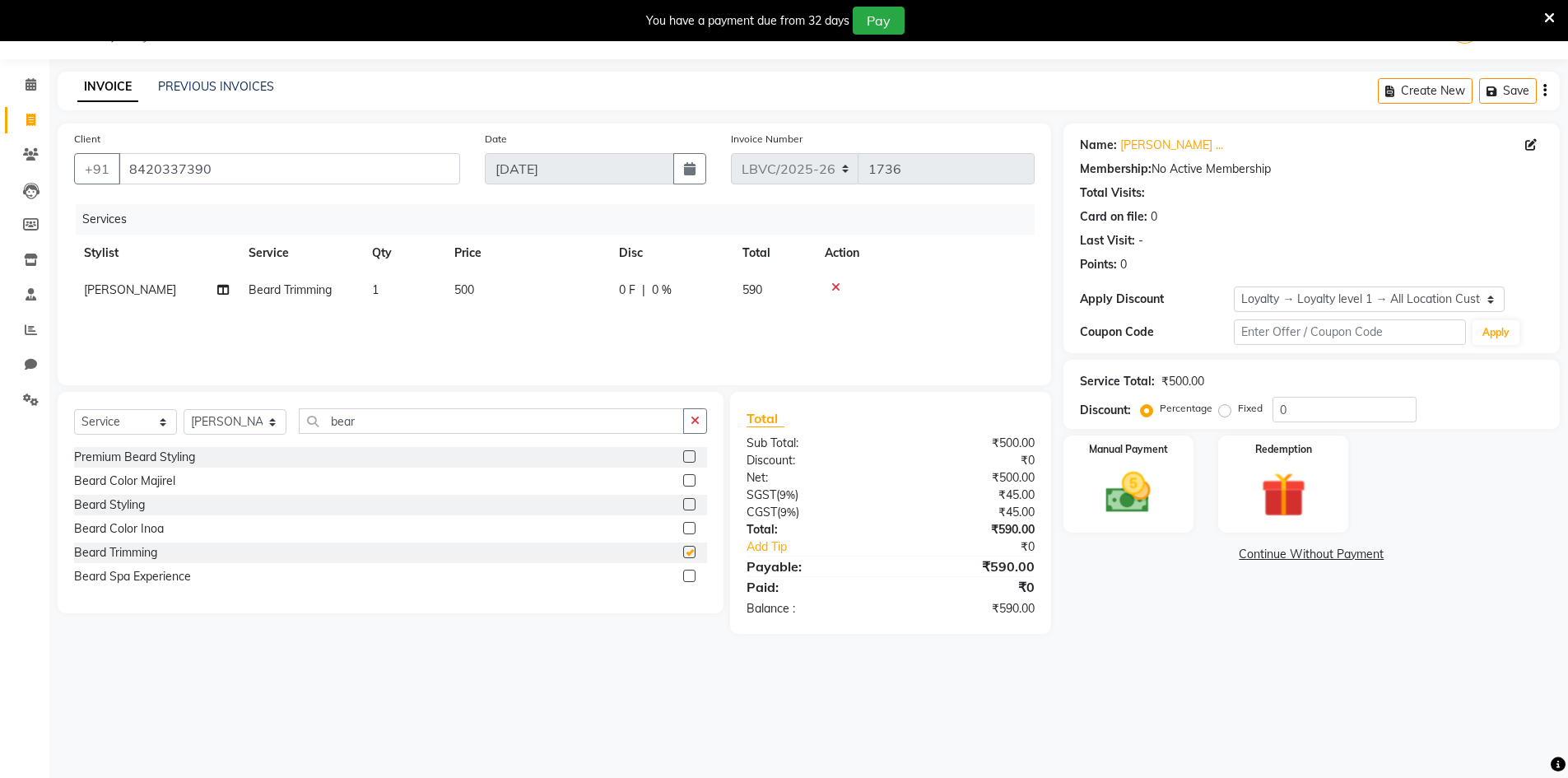
checkbox input "false"
click at [1109, 463] on div "Manual Payment" at bounding box center [1128, 484] width 135 height 101
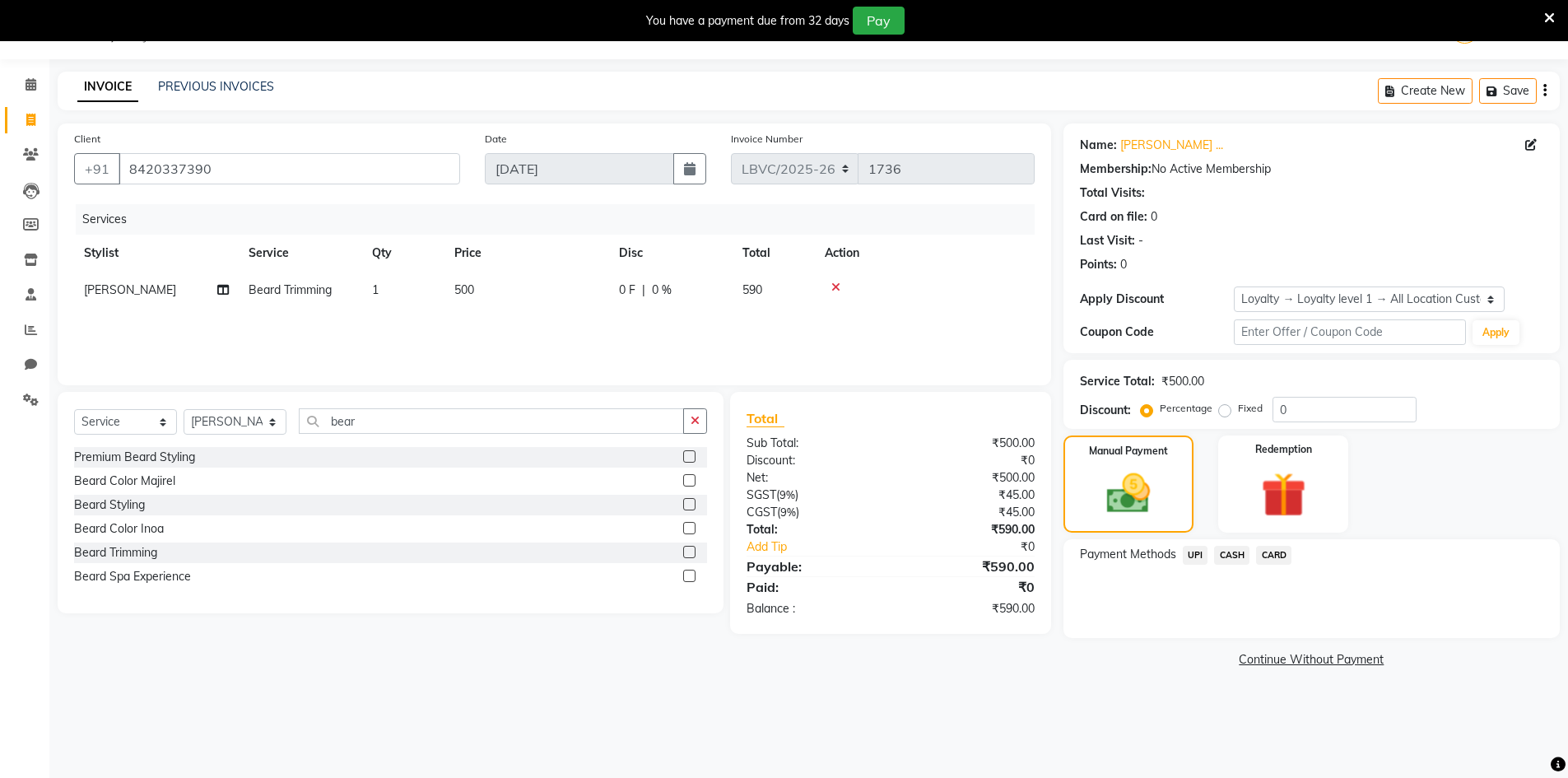
click at [1191, 555] on span "UPI" at bounding box center [1195, 555] width 26 height 19
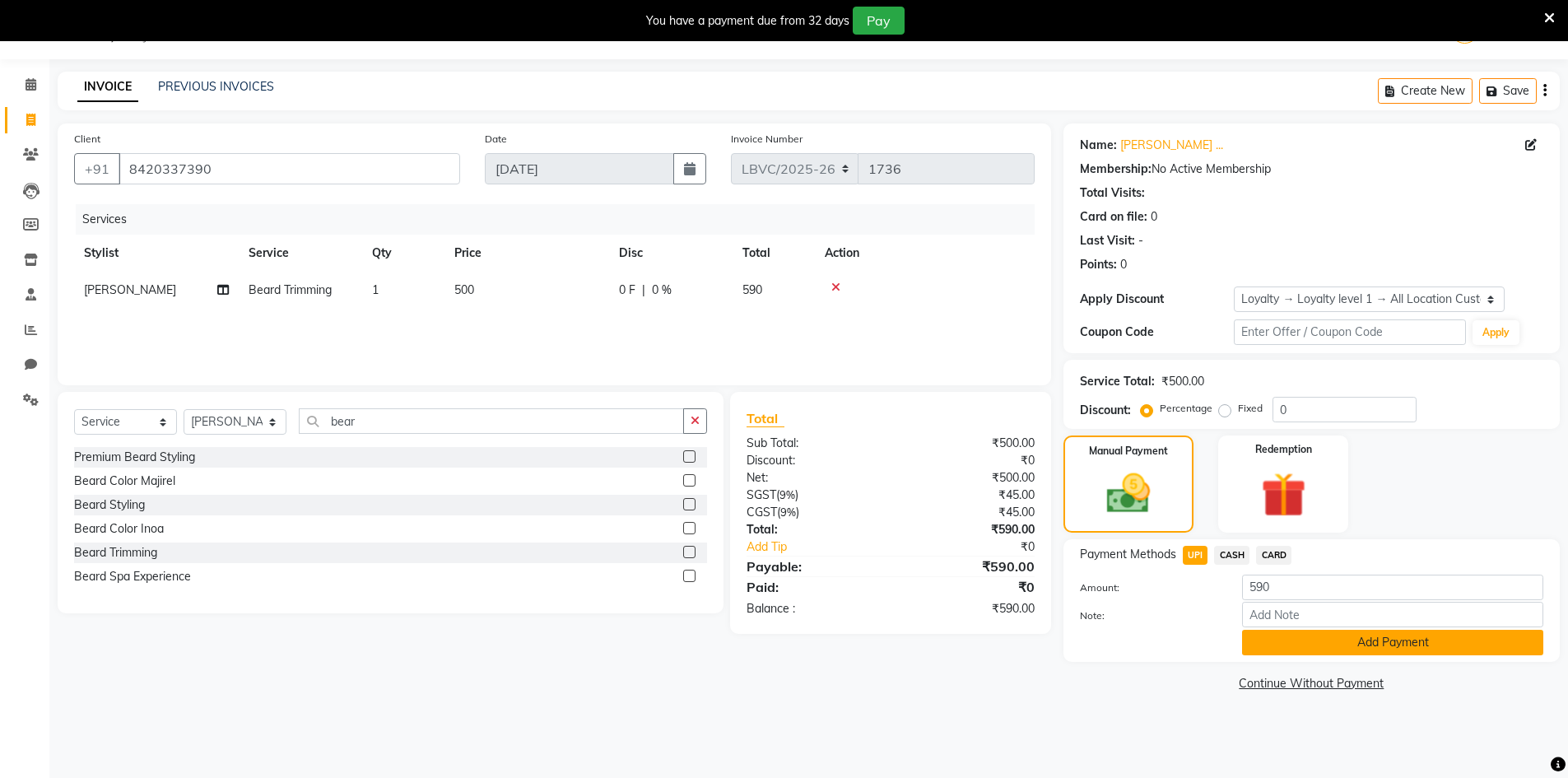
click at [1275, 641] on button "Add Payment" at bounding box center [1392, 643] width 301 height 26
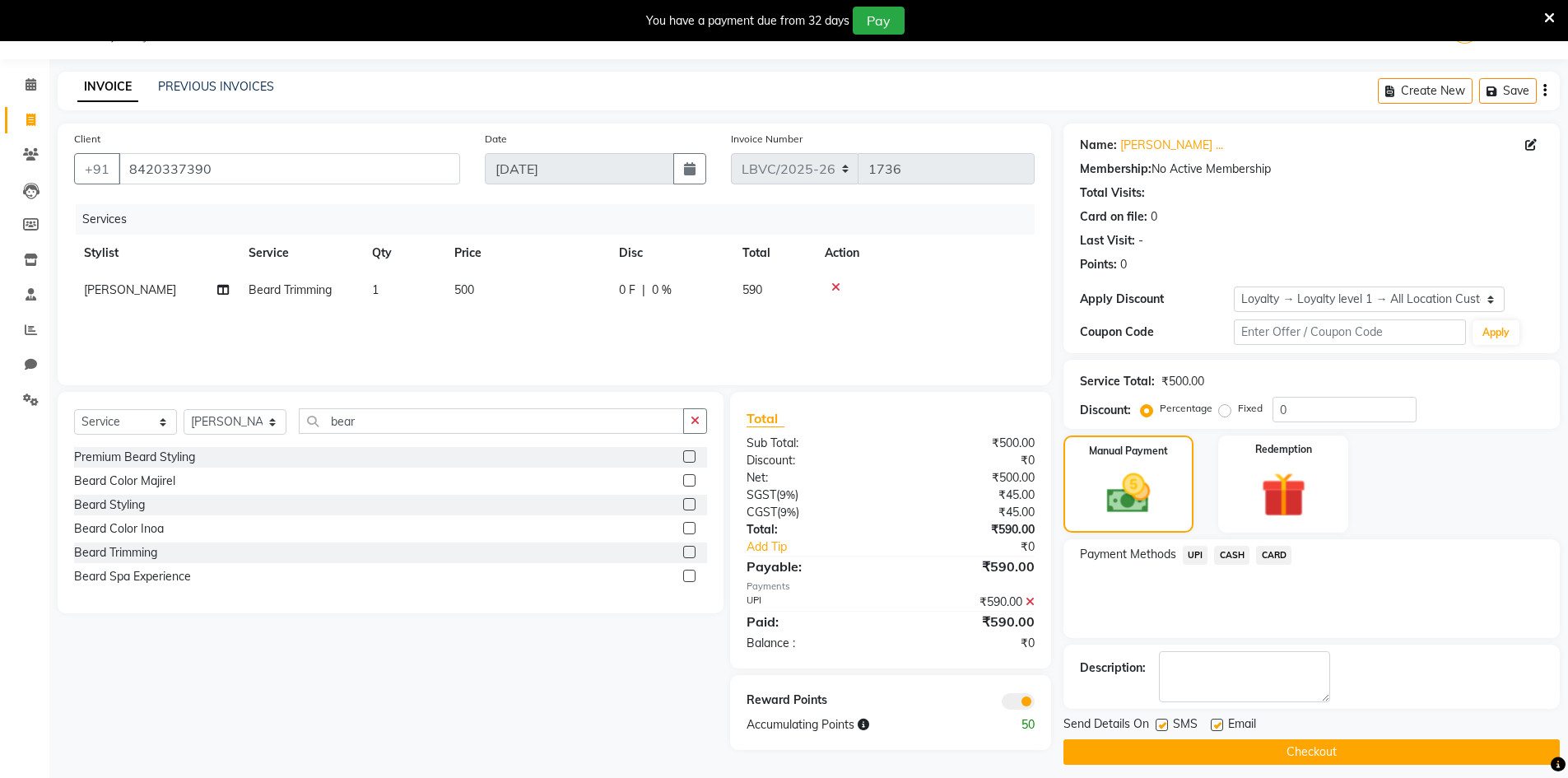
click at [1264, 757] on button "Checkout" at bounding box center [1311, 752] width 496 height 26
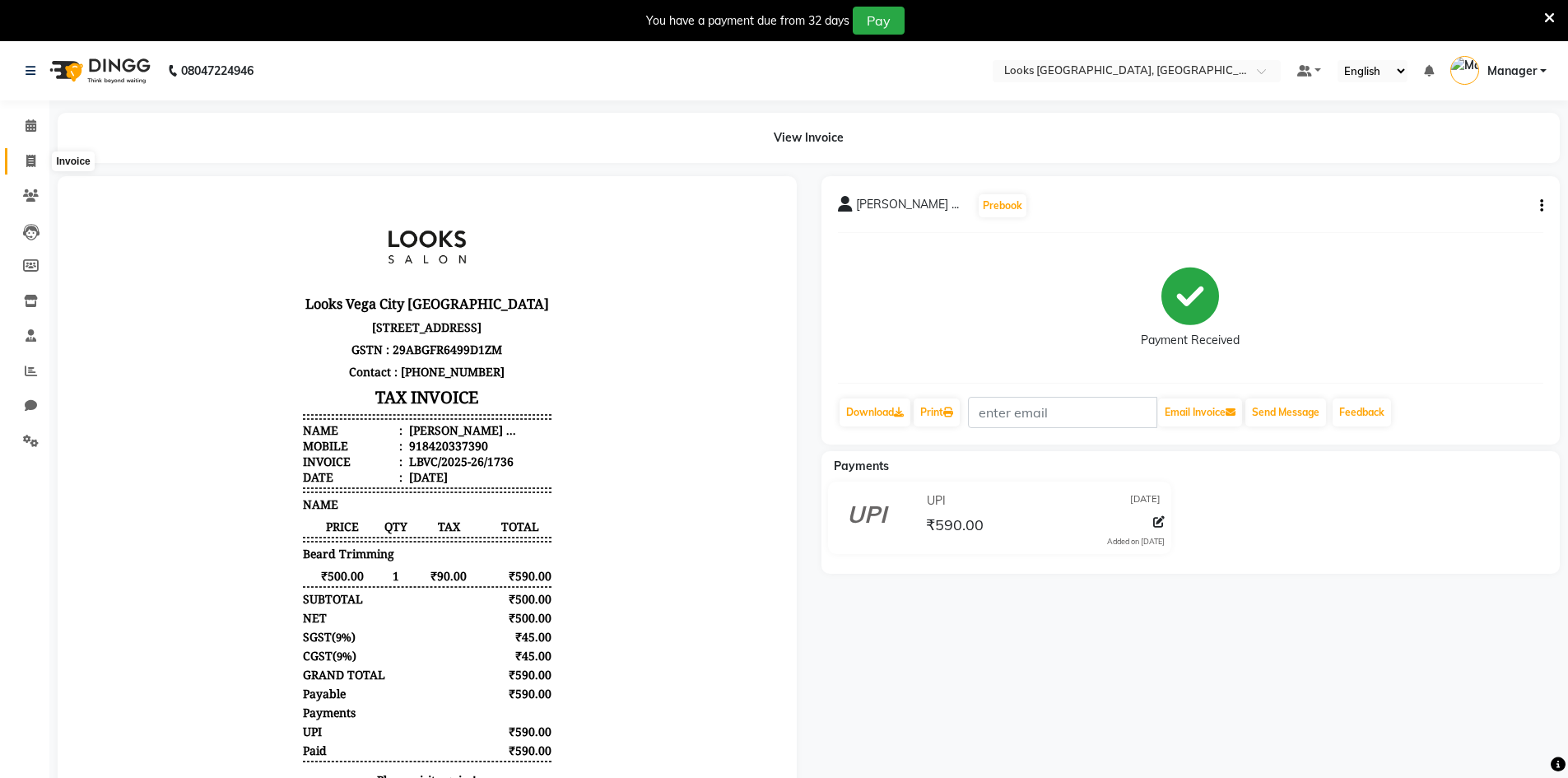
click at [20, 160] on span at bounding box center [31, 161] width 29 height 19
select select "service"
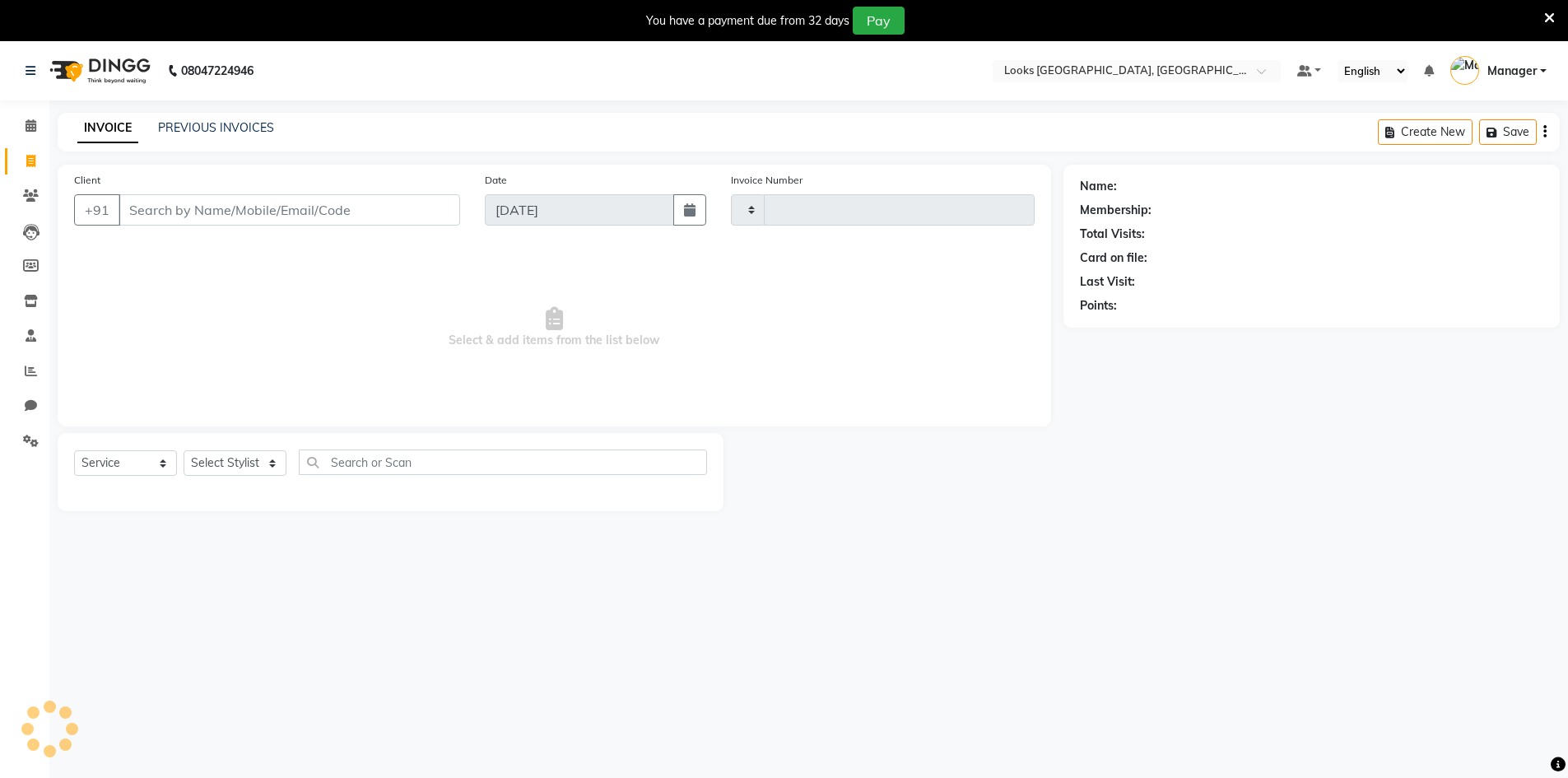
type input "1737"
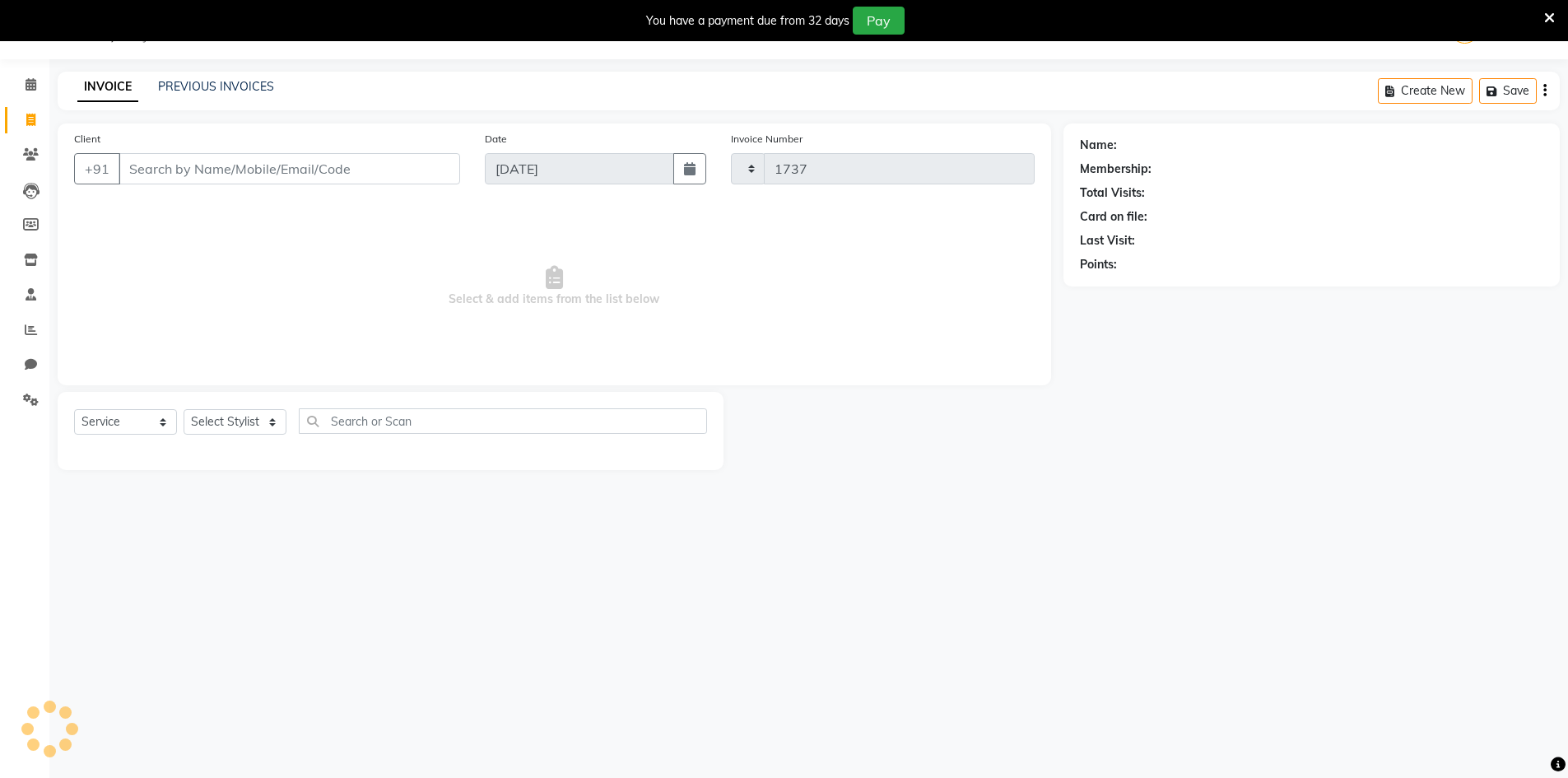
select select "8707"
click at [260, 440] on div "Select Service Product Membership Package Voucher Prepaid Gift Card Select Styl…" at bounding box center [390, 427] width 633 height 39
click at [222, 399] on div "Select Service Product Membership Package Voucher Prepaid Gift Card Select Styl…" at bounding box center [390, 430] width 666 height 78
click at [226, 421] on select "Select Stylist Counter_Sales Manager [PERSON_NAME] [PERSON_NAME] [PERSON_NAME]" at bounding box center [235, 422] width 103 height 26
select select "87799"
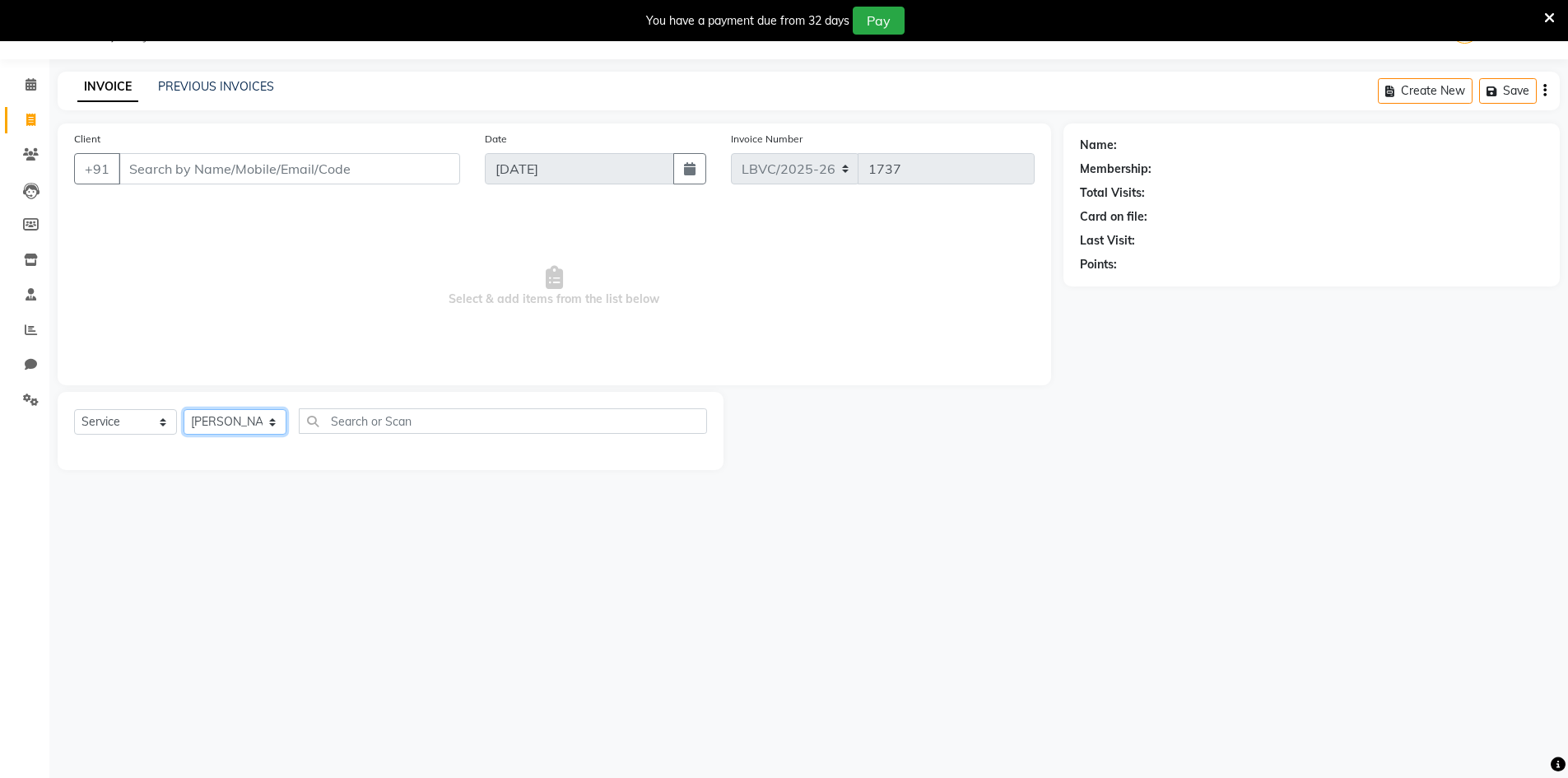
click at [184, 409] on select "Select Stylist Counter_Sales Manager [PERSON_NAME] [PERSON_NAME] [PERSON_NAME]" at bounding box center [235, 422] width 103 height 26
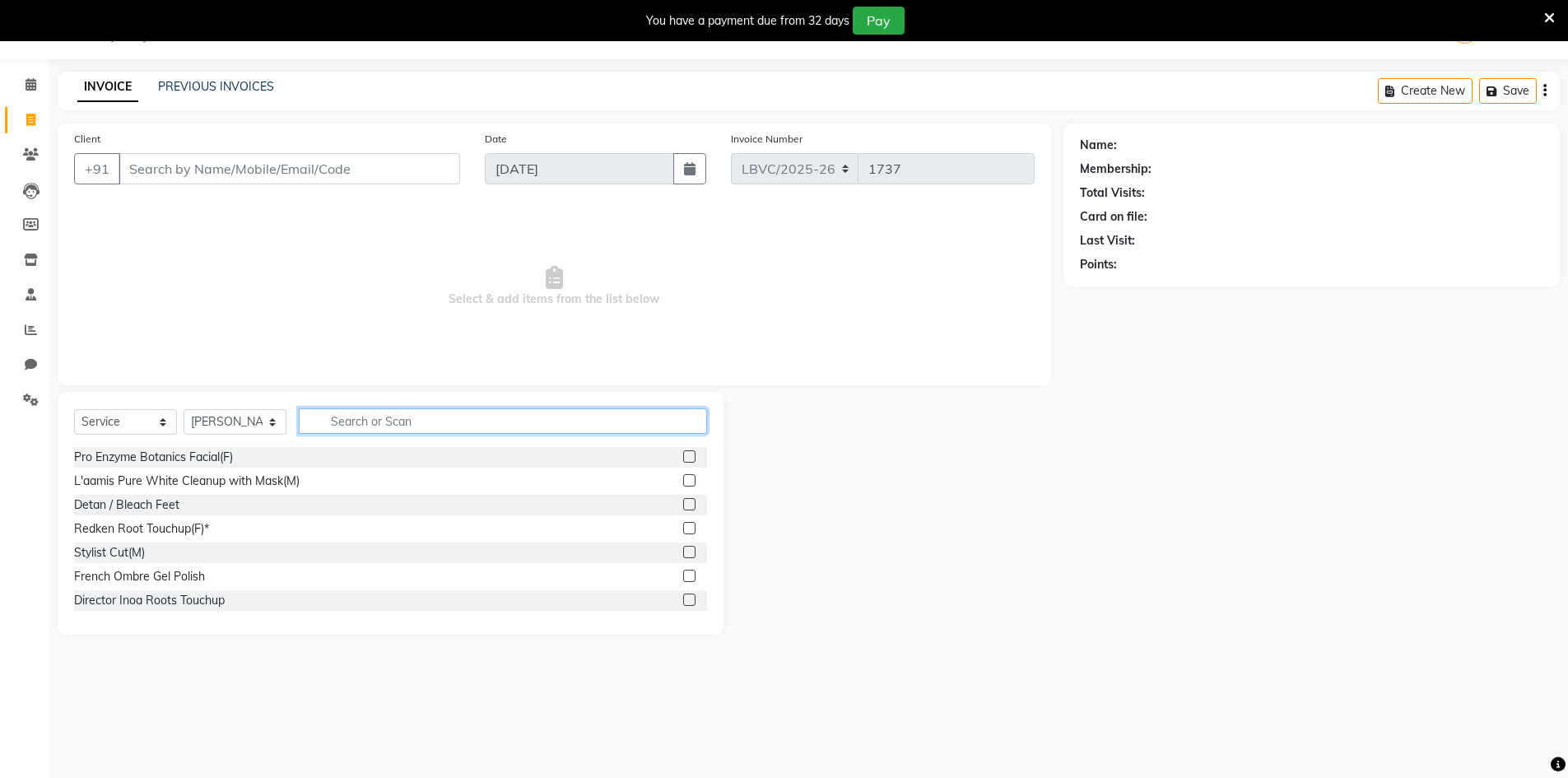
click at [335, 414] on input "text" at bounding box center [503, 421] width 408 height 26
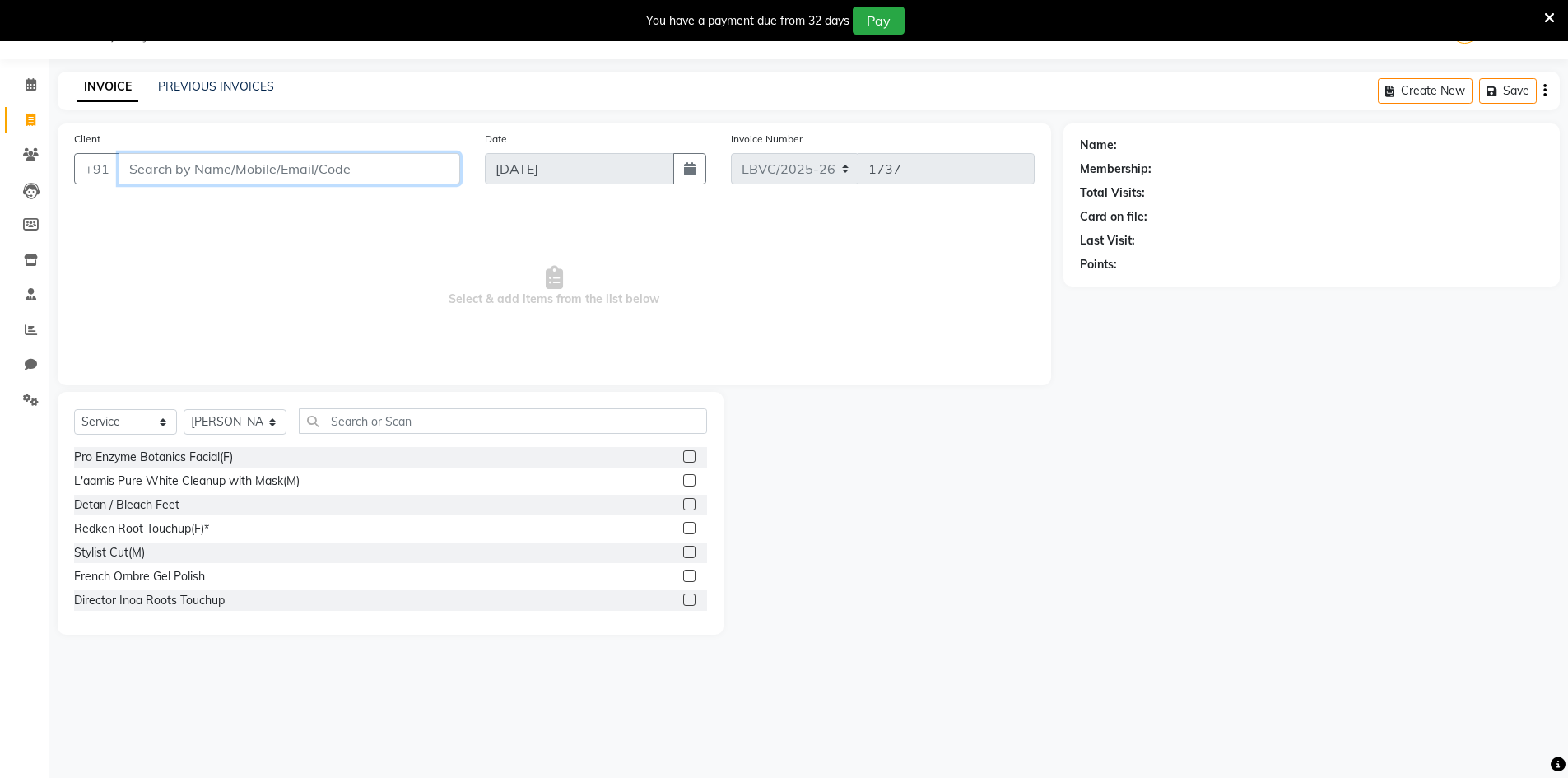
click at [312, 167] on input "Client" at bounding box center [289, 169] width 341 height 32
type input "8891472912"
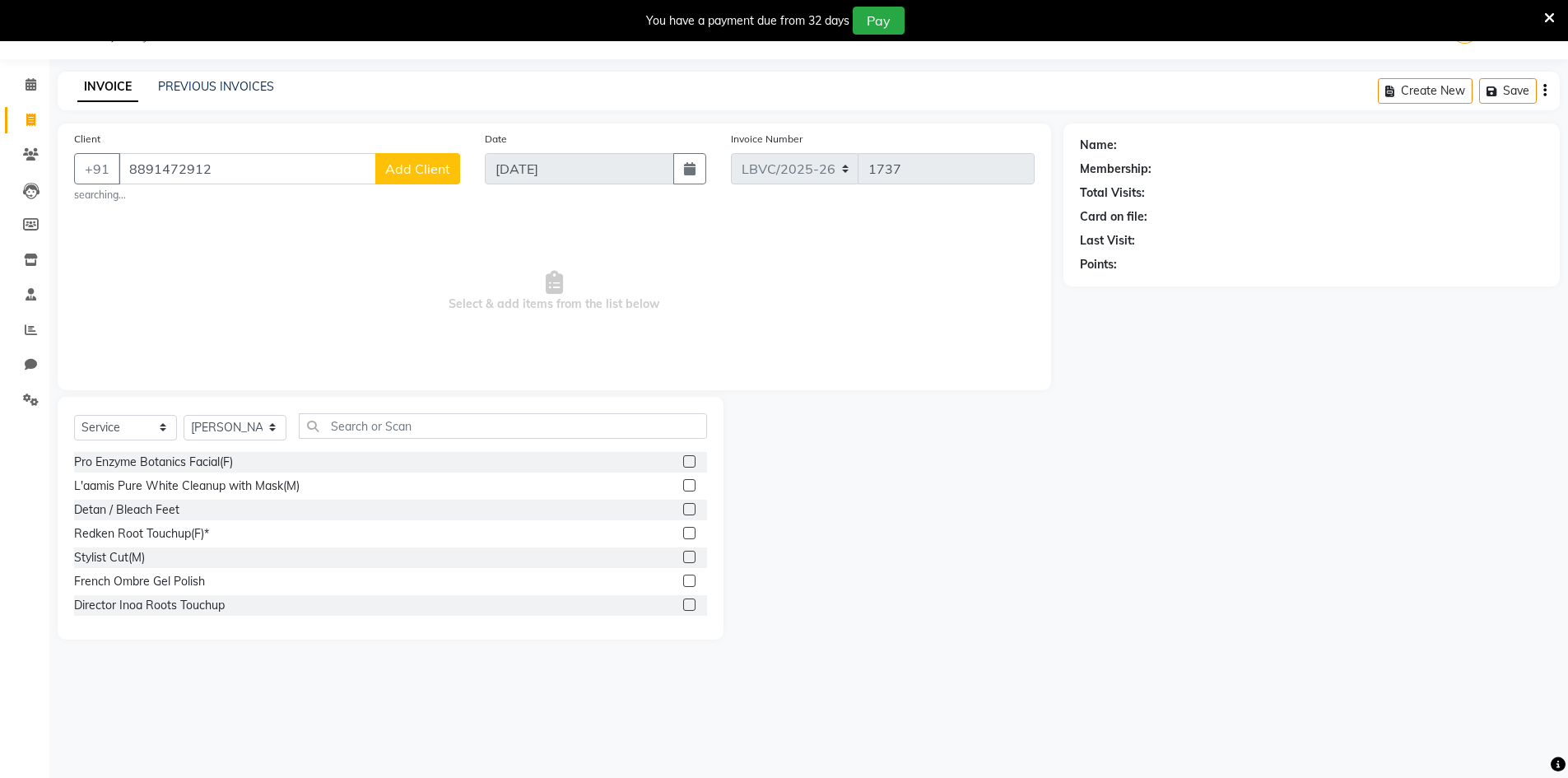
click at [429, 172] on span "Add Client" at bounding box center [417, 169] width 65 height 17
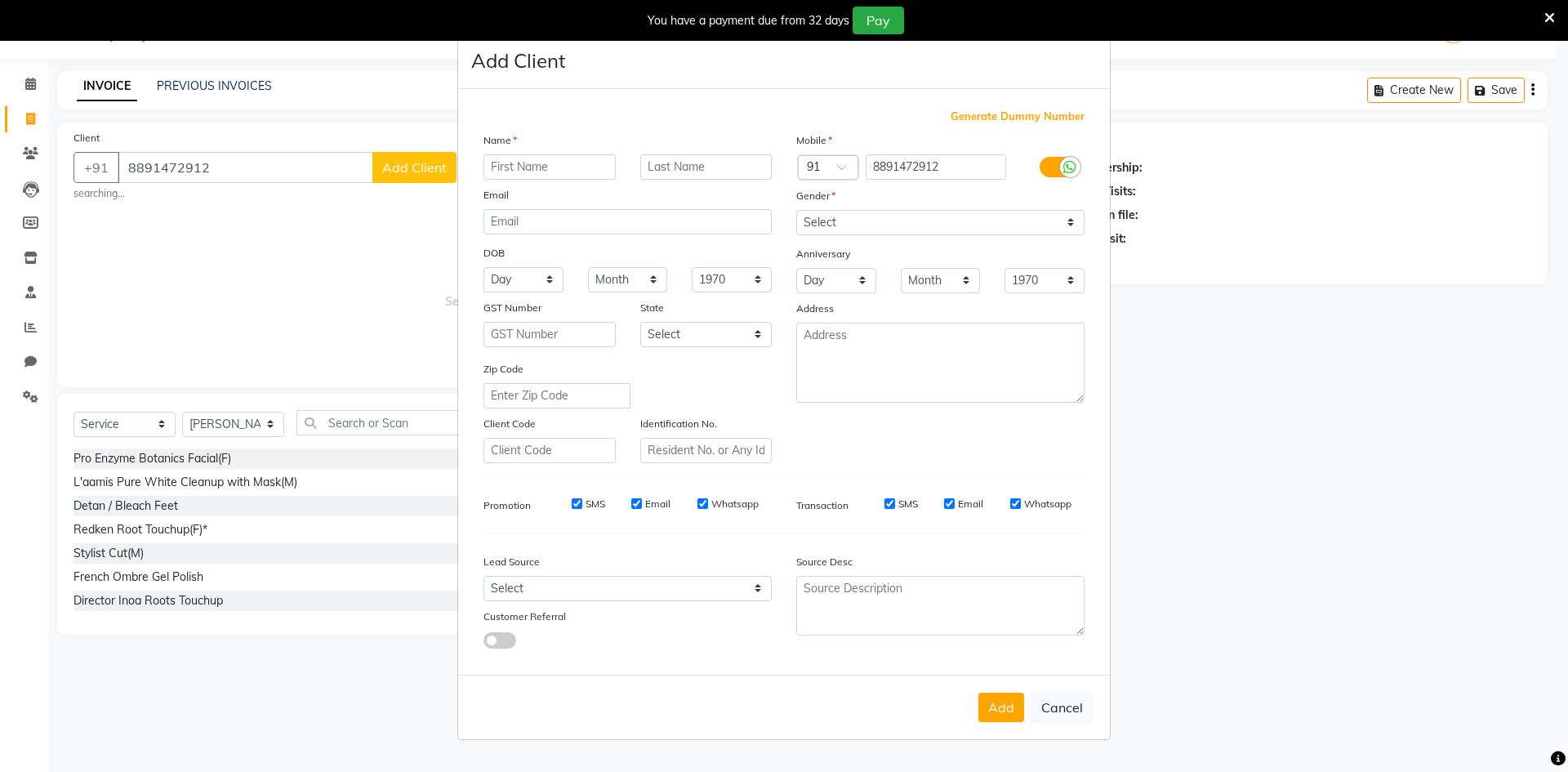
click at [544, 168] on input "text" at bounding box center [549, 167] width 133 height 26
type input "[PERSON_NAME]"
click at [720, 167] on input "text" at bounding box center [707, 167] width 133 height 26
type input ",,"
click at [892, 229] on select "Select [DEMOGRAPHIC_DATA] [DEMOGRAPHIC_DATA] Other Prefer Not To Say" at bounding box center [940, 223] width 288 height 26
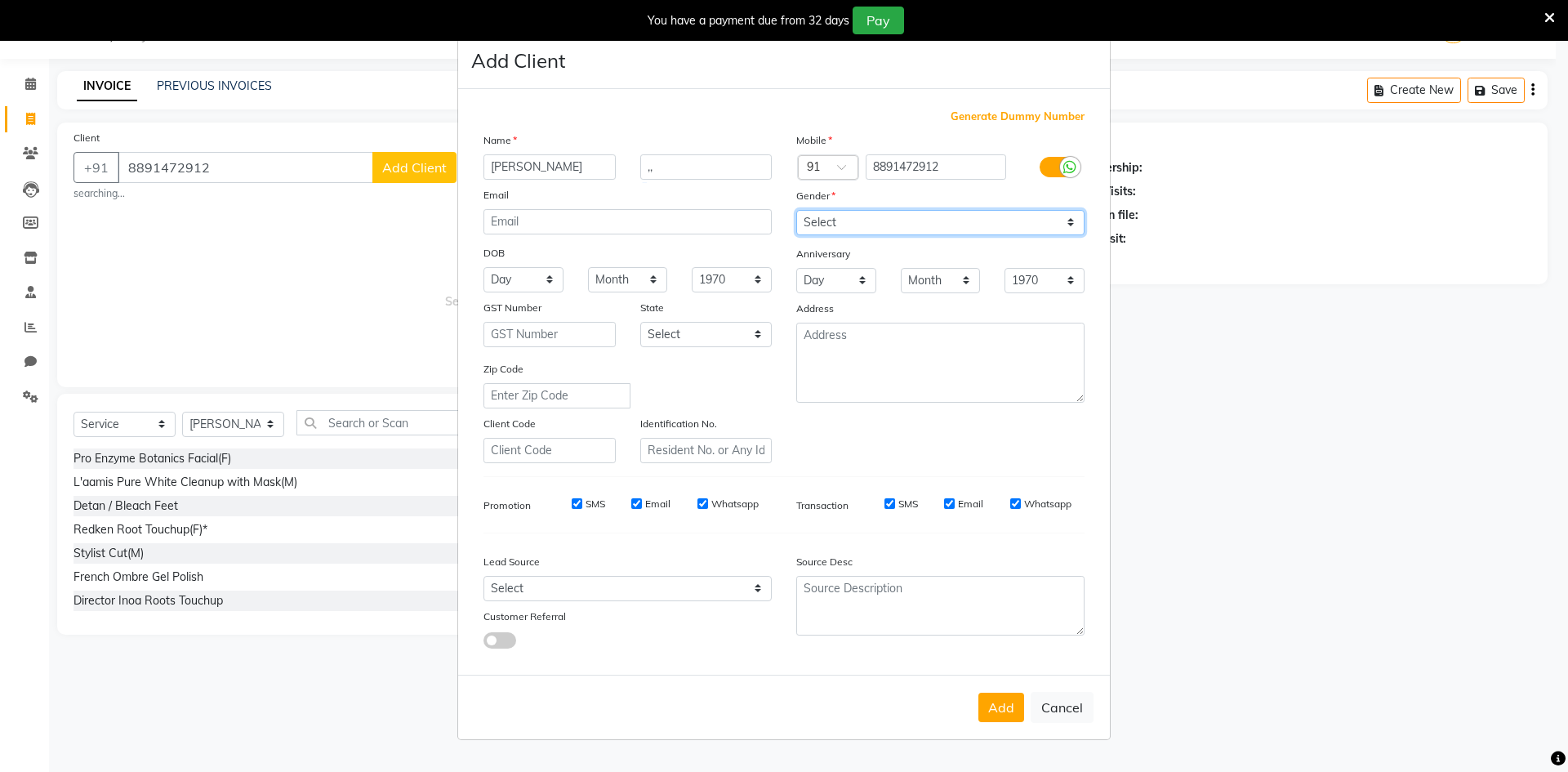
select select "[DEMOGRAPHIC_DATA]"
click at [796, 210] on select "Select [DEMOGRAPHIC_DATA] [DEMOGRAPHIC_DATA] Other Prefer Not To Say" at bounding box center [940, 223] width 288 height 26
click at [996, 696] on button "Add" at bounding box center [1001, 708] width 46 height 29
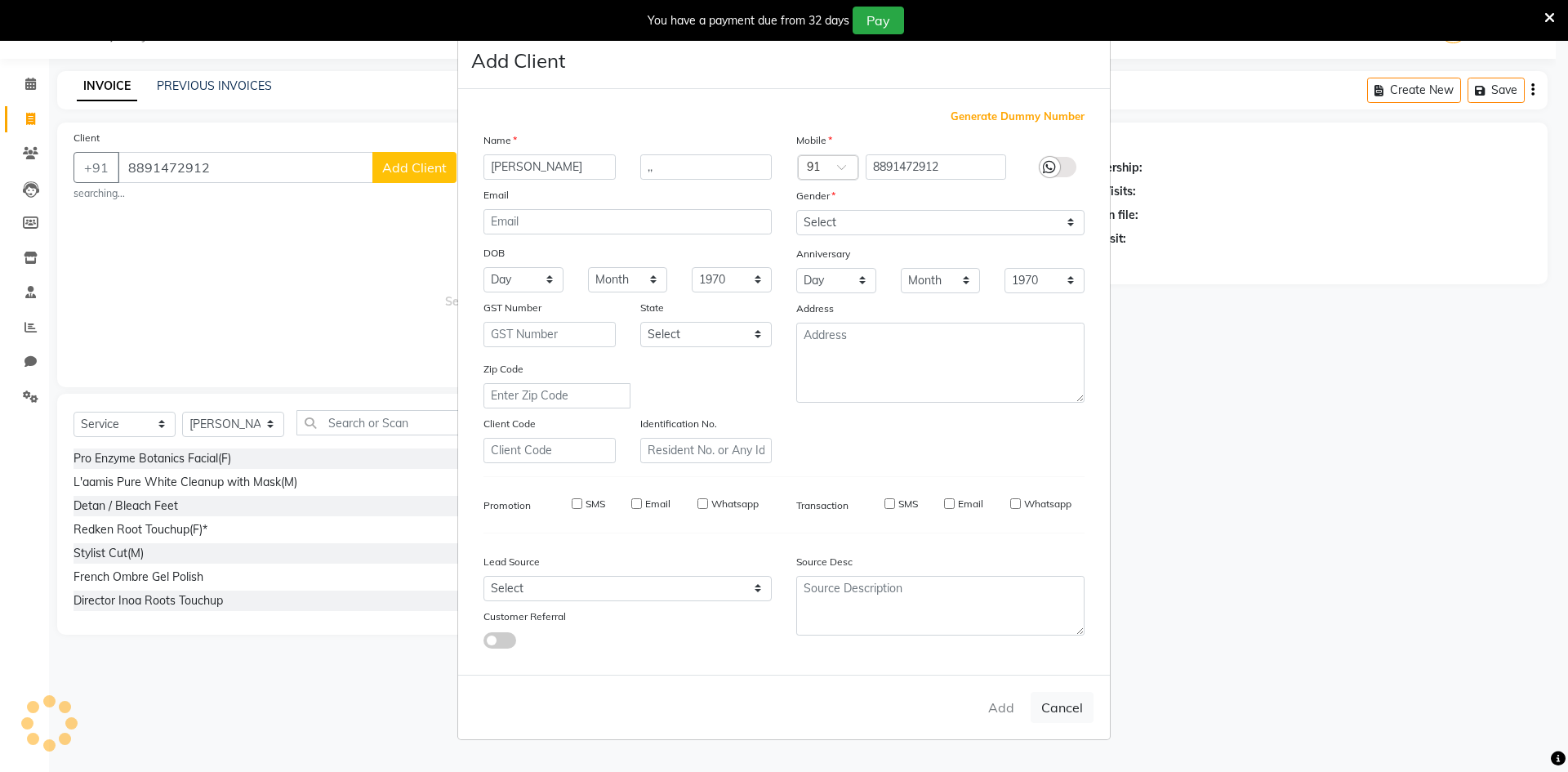
select select
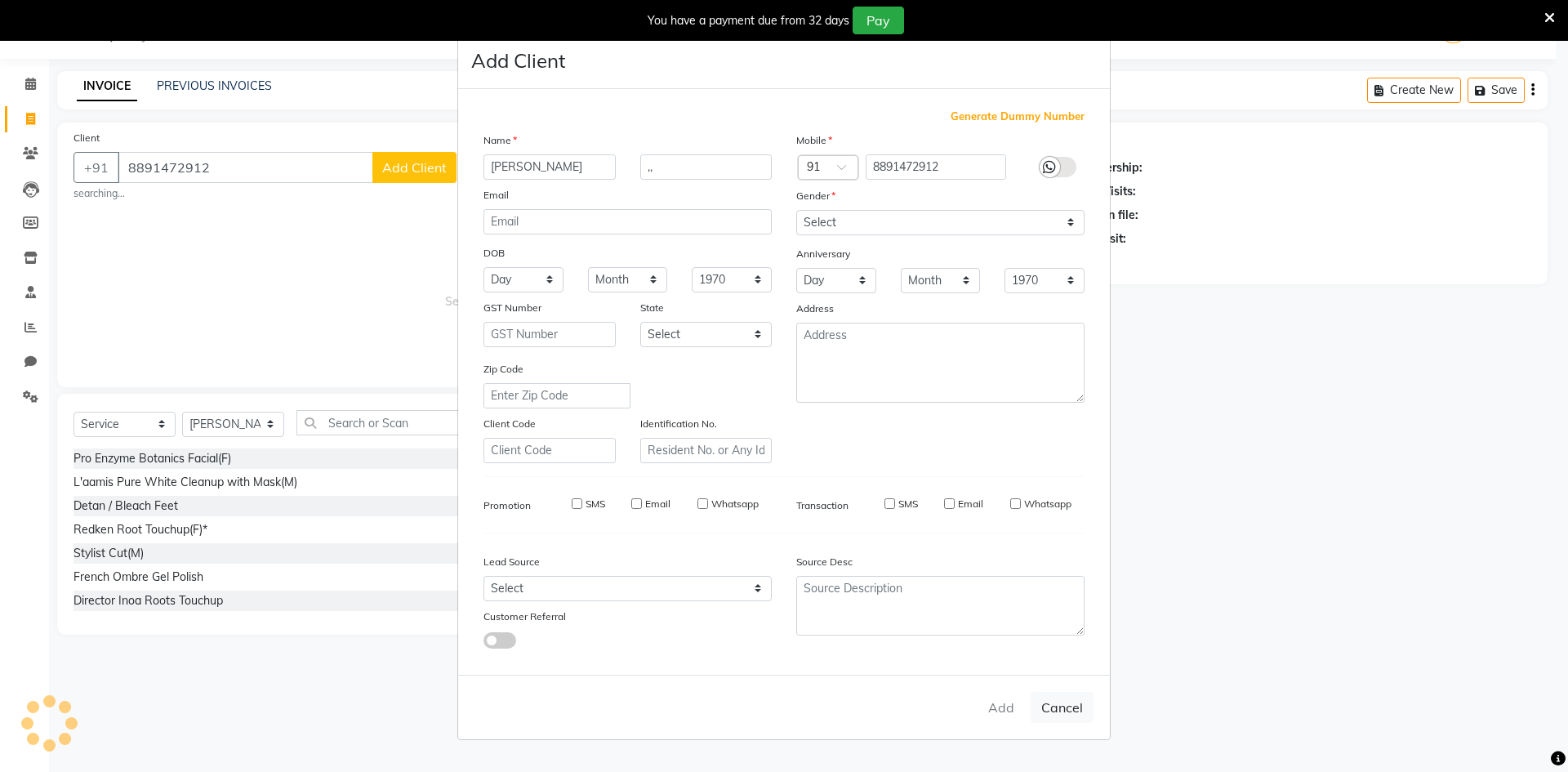
select select
checkbox input "false"
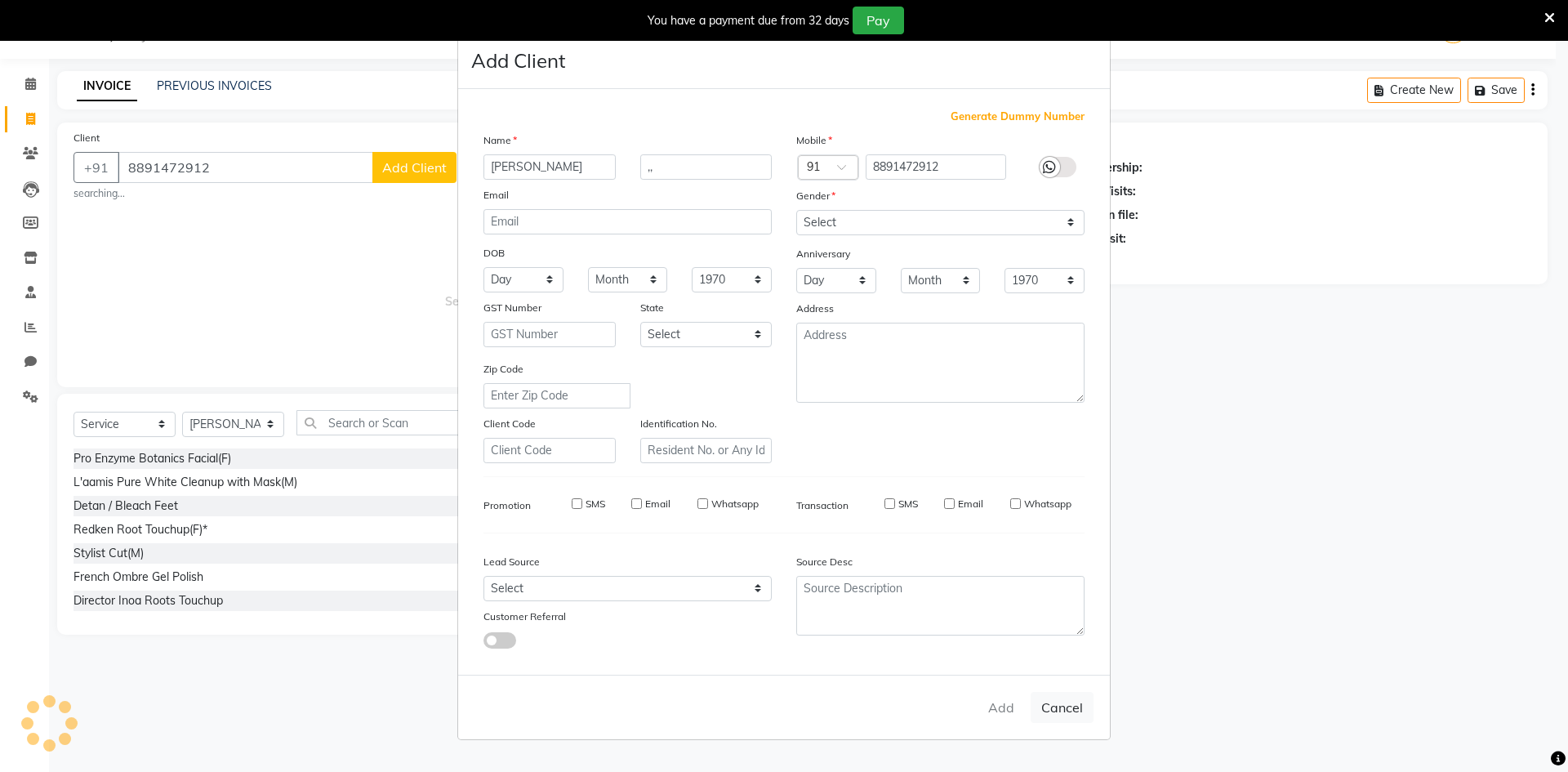
checkbox input "false"
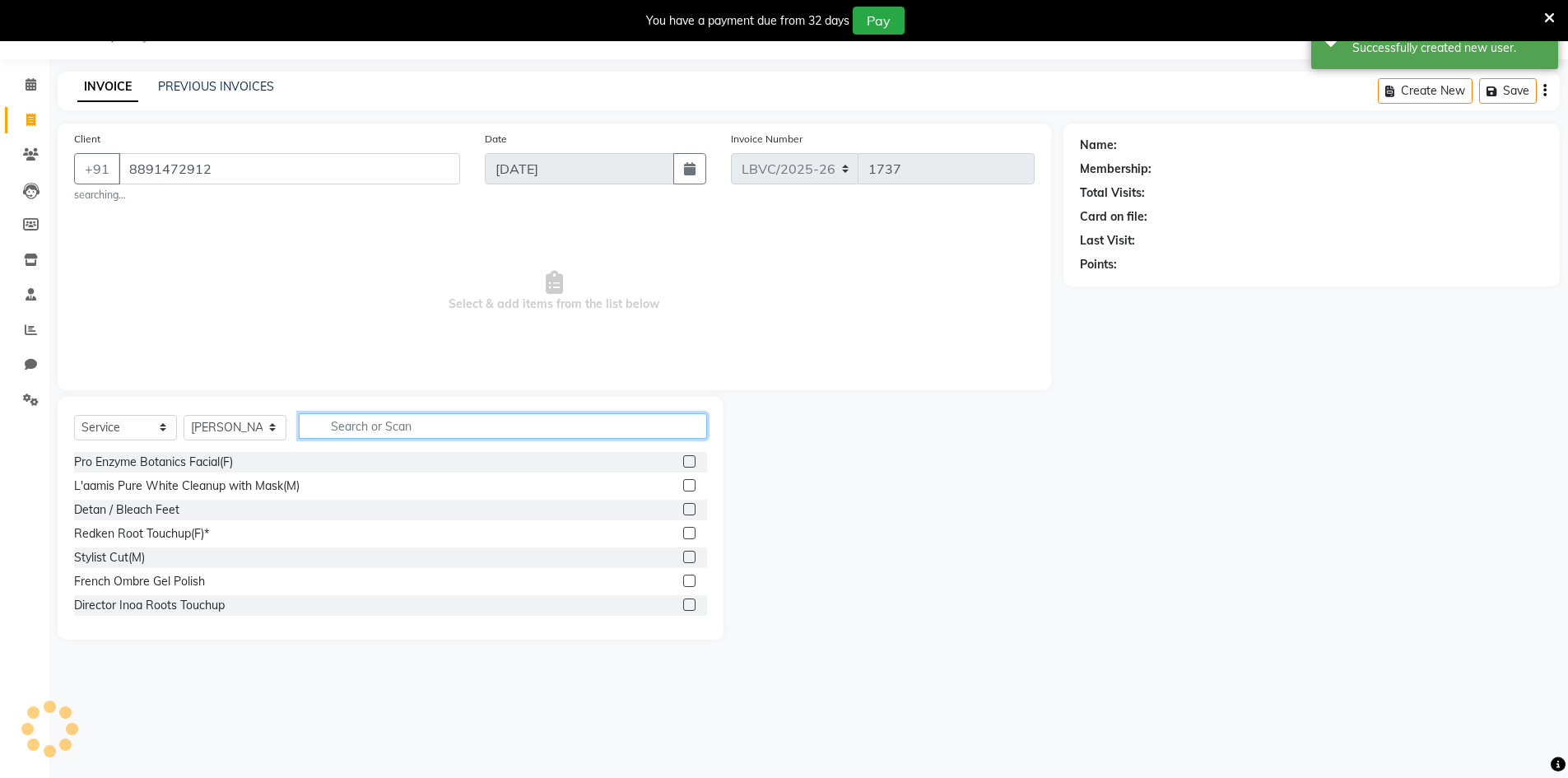
click at [370, 419] on input "text" at bounding box center [503, 427] width 408 height 26
select select "1: Object"
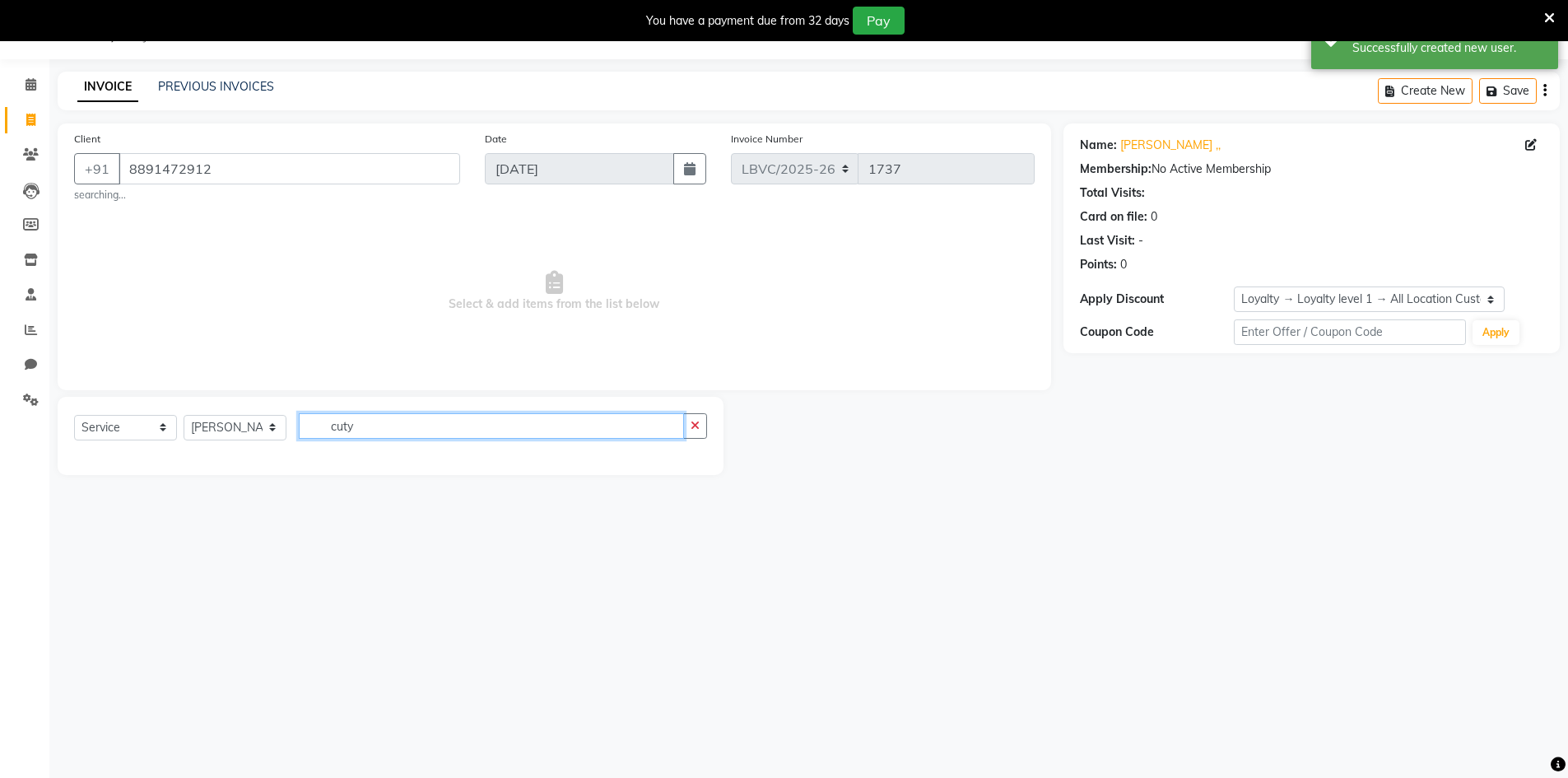
drag, startPoint x: 507, startPoint y: 402, endPoint x: 430, endPoint y: 423, distance: 79.8
click at [432, 423] on div "Select Service Product Membership Package Voucher Prepaid Gift Card Select Styl…" at bounding box center [390, 436] width 666 height 78
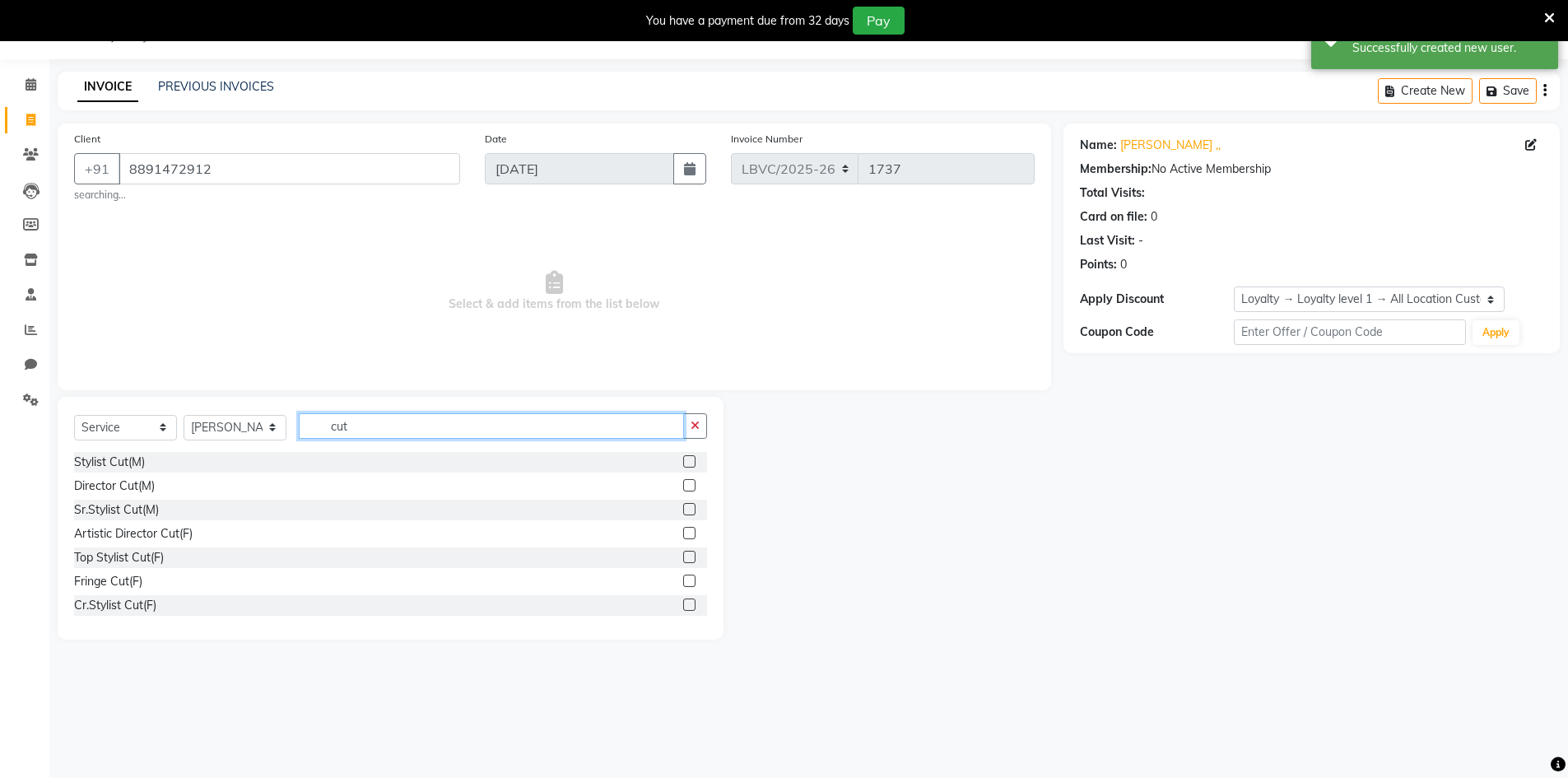
type input "cut"
click at [683, 510] on label at bounding box center [689, 508] width 12 height 12
click at [683, 510] on input "checkbox" at bounding box center [689, 510] width 11 height 11
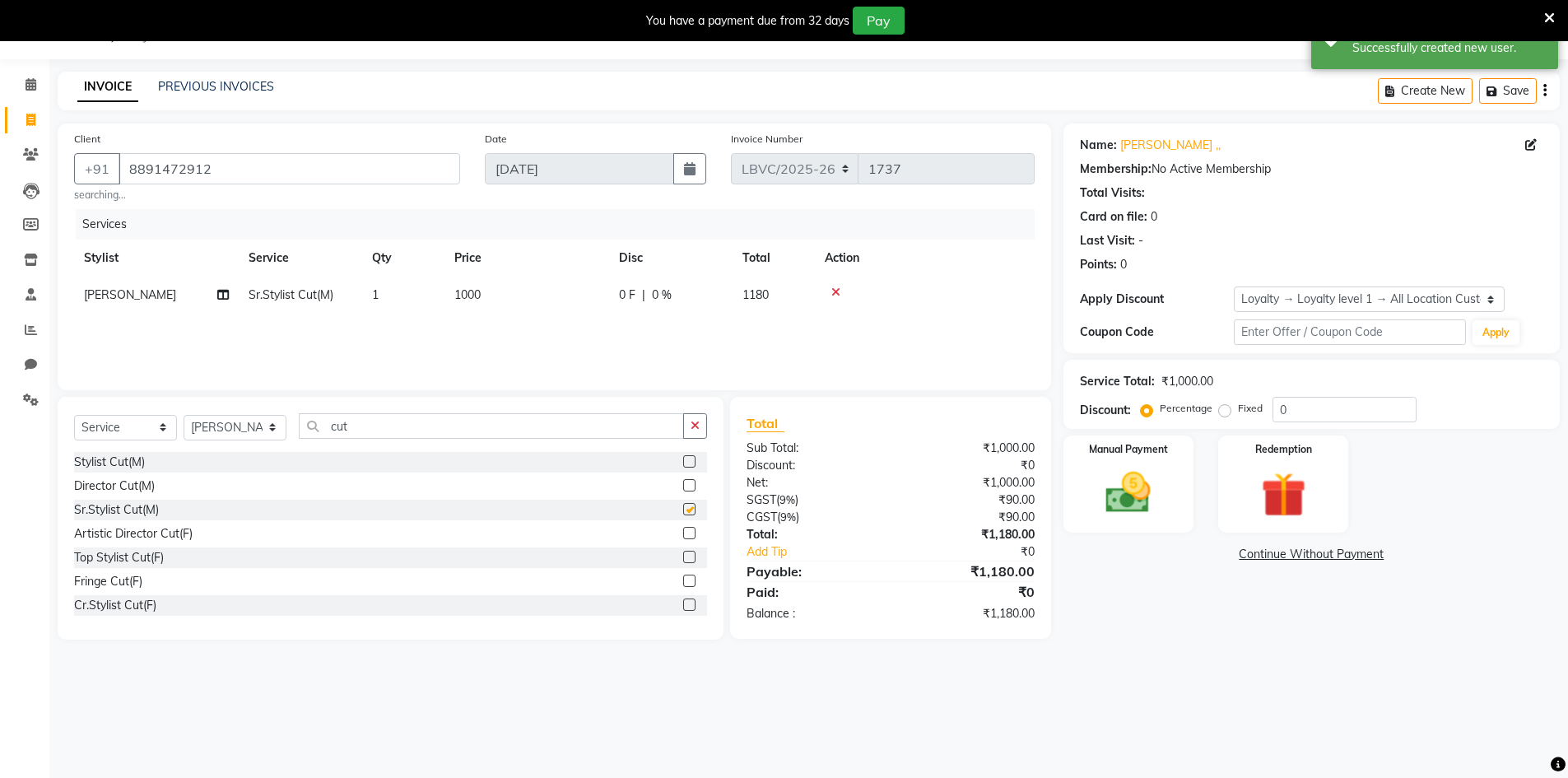
checkbox input "false"
click at [461, 289] on span "1000" at bounding box center [467, 295] width 26 height 15
select select "87799"
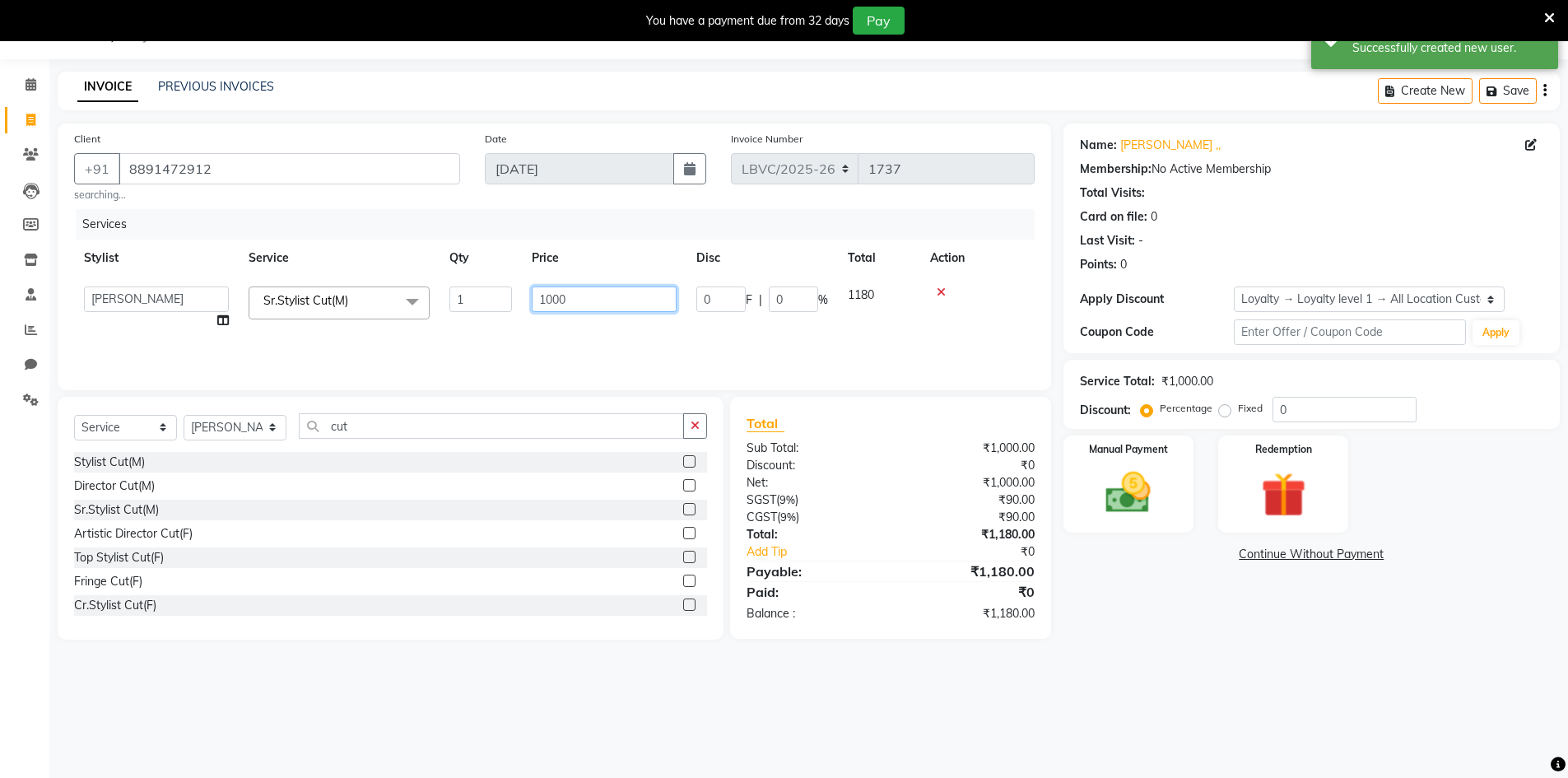
drag, startPoint x: 596, startPoint y: 304, endPoint x: 485, endPoint y: 326, distance: 113.2
click at [516, 319] on tr "Counter_Sales Manager [PERSON_NAME] Naobi Pooja [PERSON_NAME] [PERSON_NAME] [PE…" at bounding box center [555, 307] width 961 height 62
type input "1300"
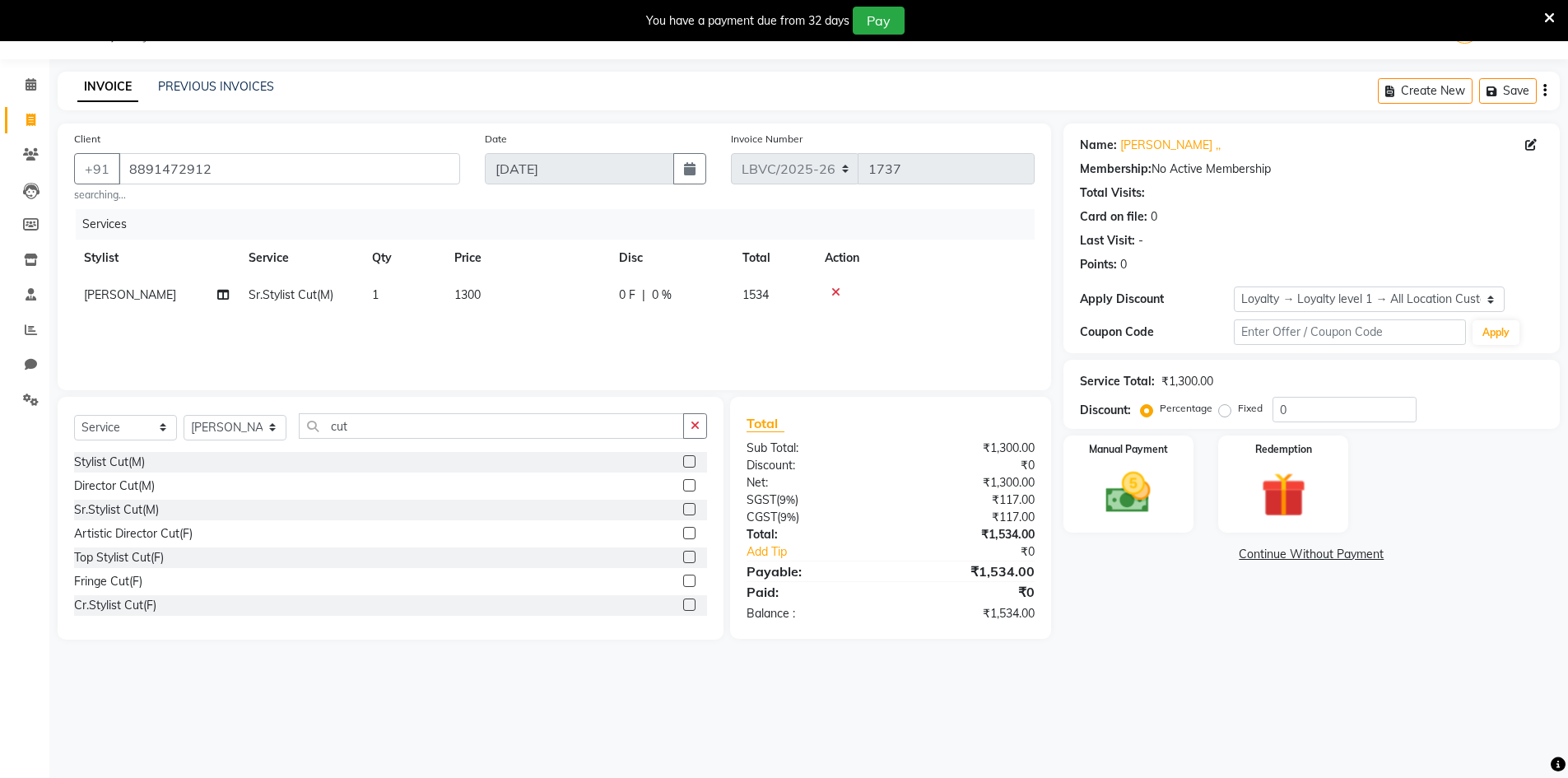
click at [1136, 598] on div "Name: [PERSON_NAME] ,, Membership: No Active Membership Total Visits: Card on f…" at bounding box center [1318, 381] width 508 height 516
click at [1159, 478] on img at bounding box center [1128, 492] width 76 height 54
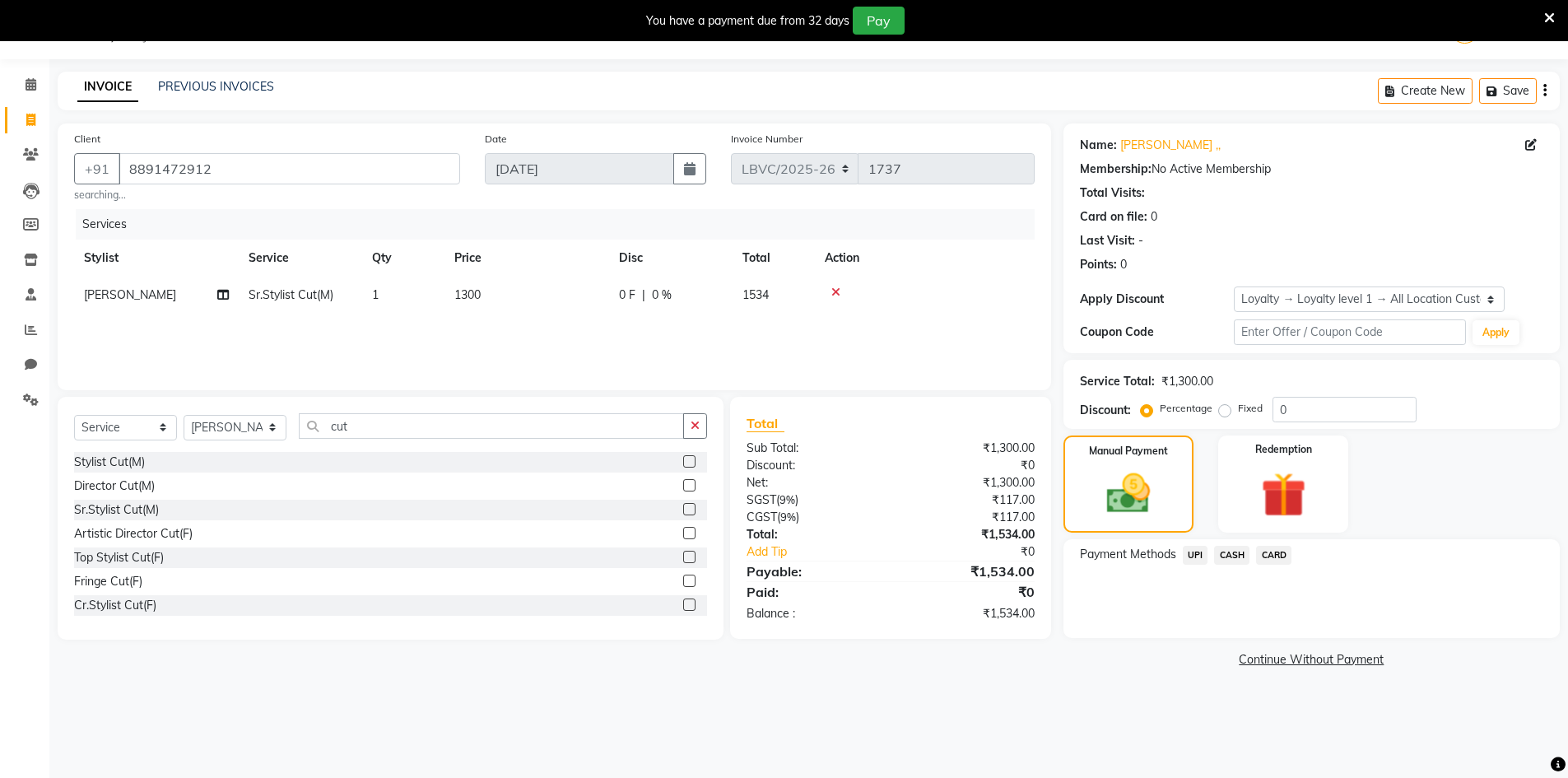
click at [1187, 556] on span "UPI" at bounding box center [1195, 555] width 26 height 19
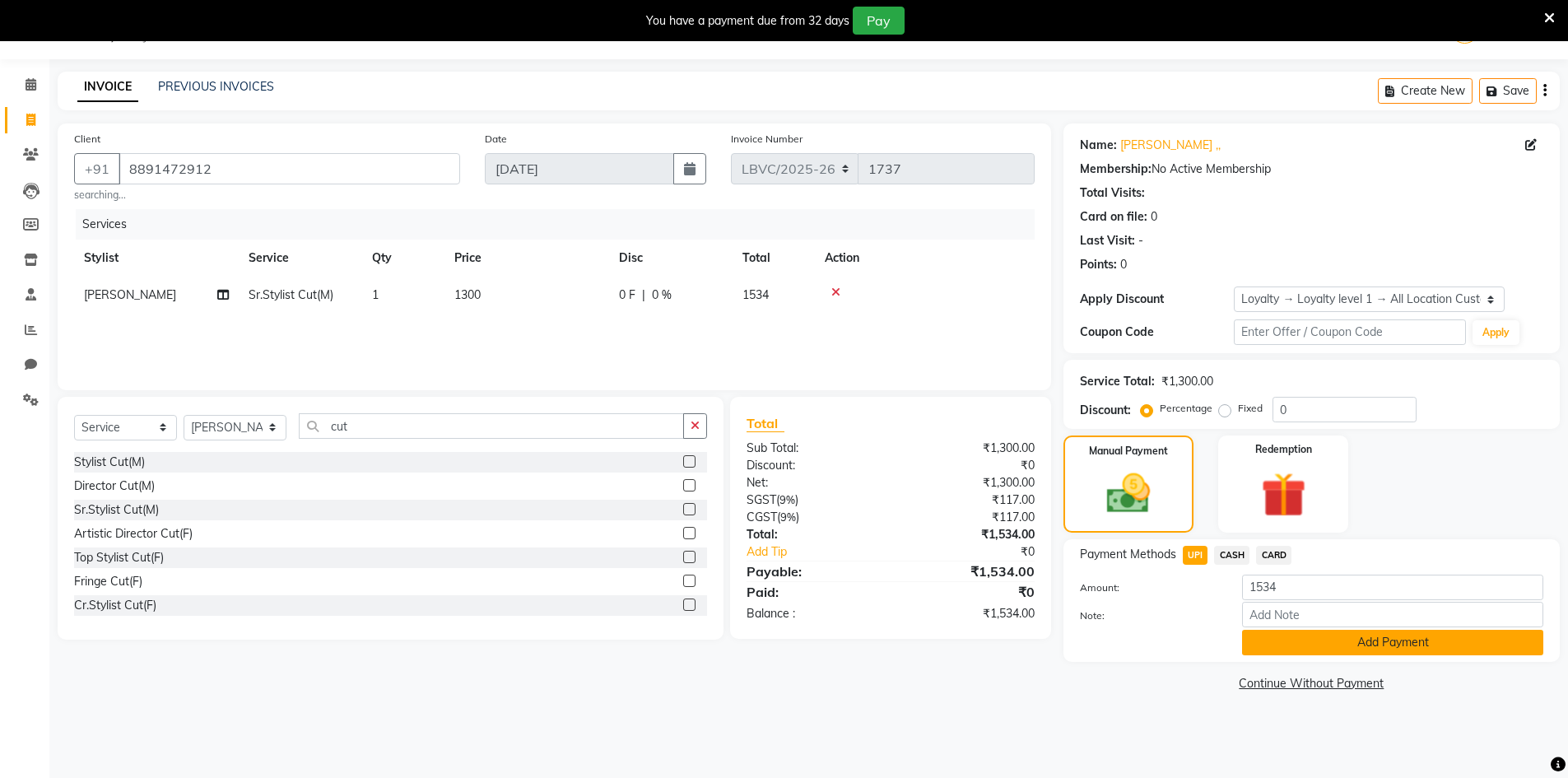
click at [1277, 643] on button "Add Payment" at bounding box center [1392, 643] width 301 height 26
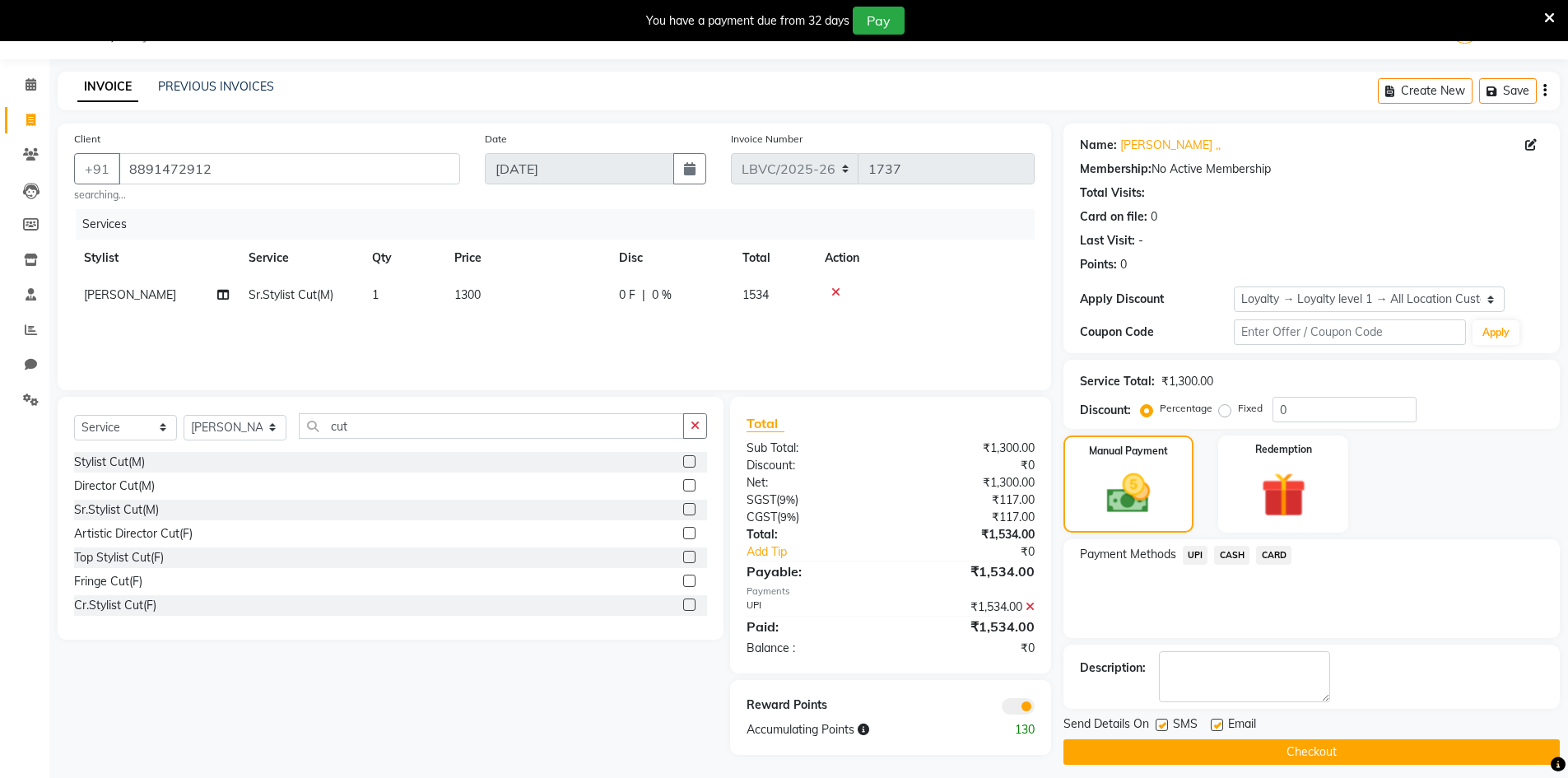
click at [1305, 750] on button "Checkout" at bounding box center [1311, 752] width 496 height 26
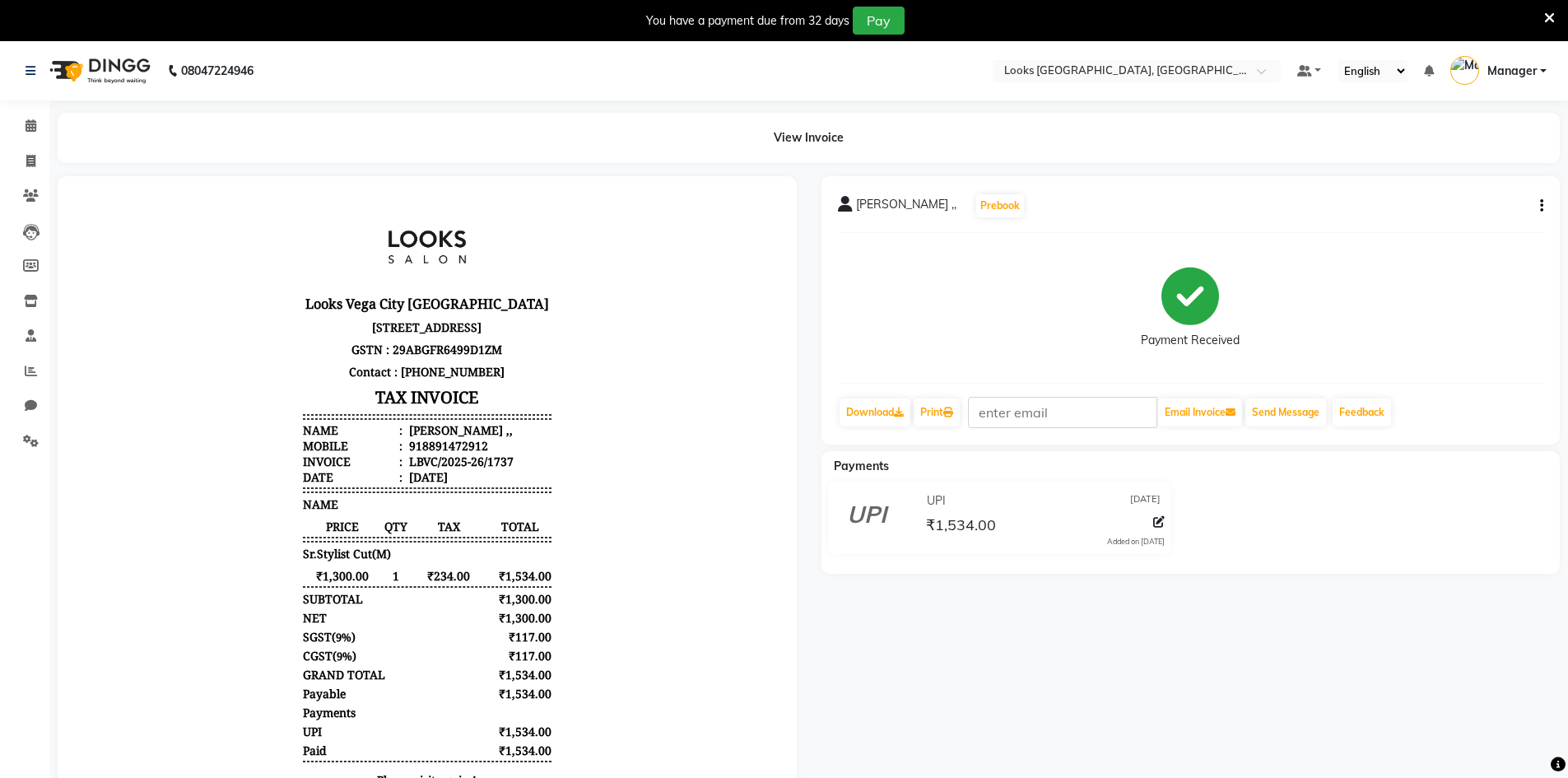
drag, startPoint x: 0, startPoint y: 179, endPoint x: 0, endPoint y: 297, distance: 118.0
click at [0, 297] on ul "Calendar Invoice Clients Leads Members Inventory Staff Reports Chat Settings Co…" at bounding box center [24, 287] width 49 height 358
drag, startPoint x: 0, startPoint y: 328, endPoint x: 0, endPoint y: 450, distance: 122.0
click at [0, 448] on ul "Calendar Invoice Clients Leads Members Inventory Staff Reports Chat Settings Co…" at bounding box center [24, 287] width 49 height 358
